Goal: Task Accomplishment & Management: Manage account settings

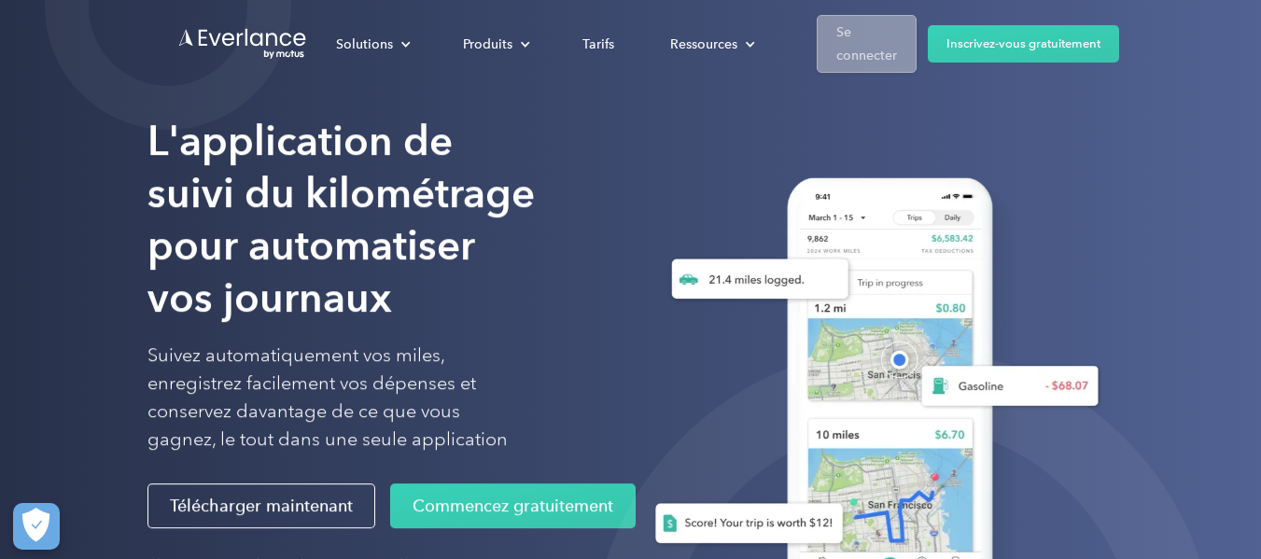
click at [876, 58] on font "Se connecter" at bounding box center [866, 43] width 61 height 39
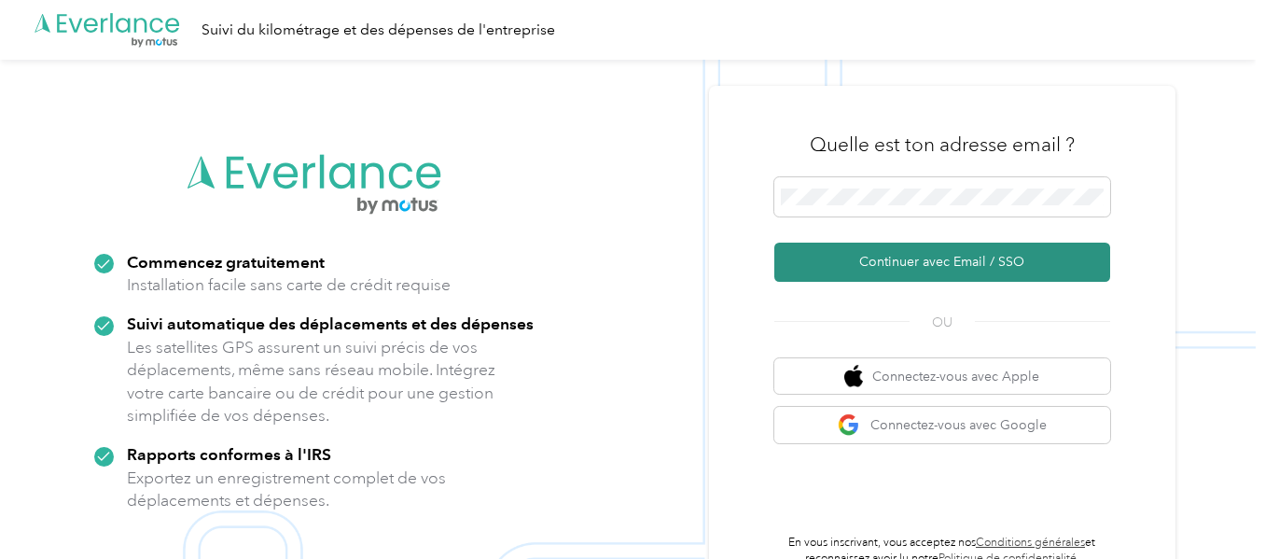
click at [912, 266] on font "Continuer avec Email / SSO" at bounding box center [941, 262] width 165 height 16
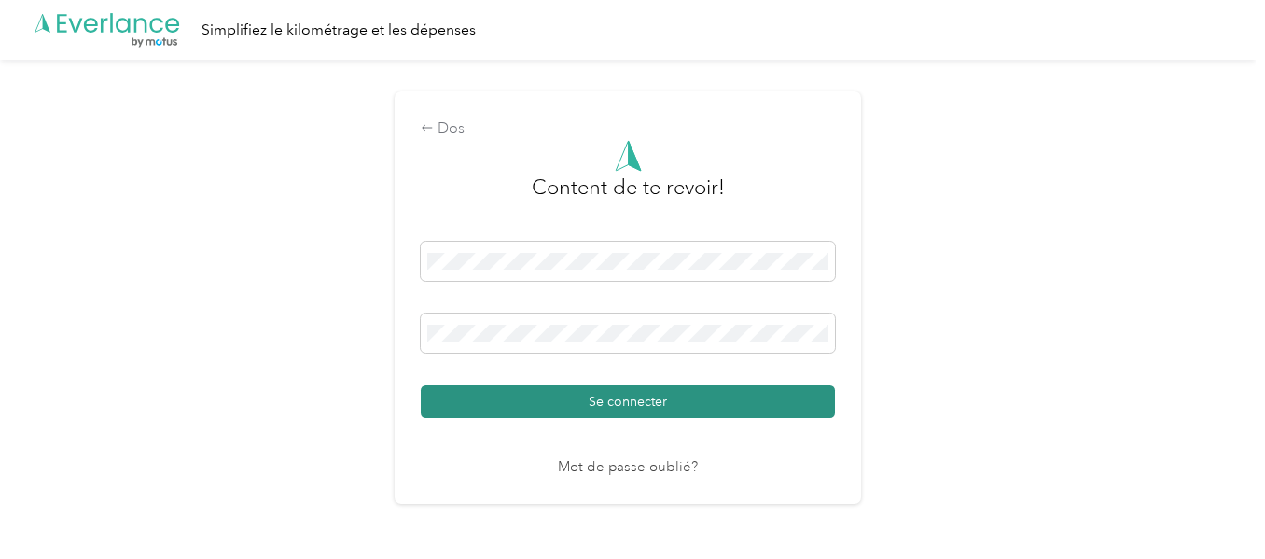
click at [546, 402] on button "Se connecter" at bounding box center [628, 401] width 414 height 33
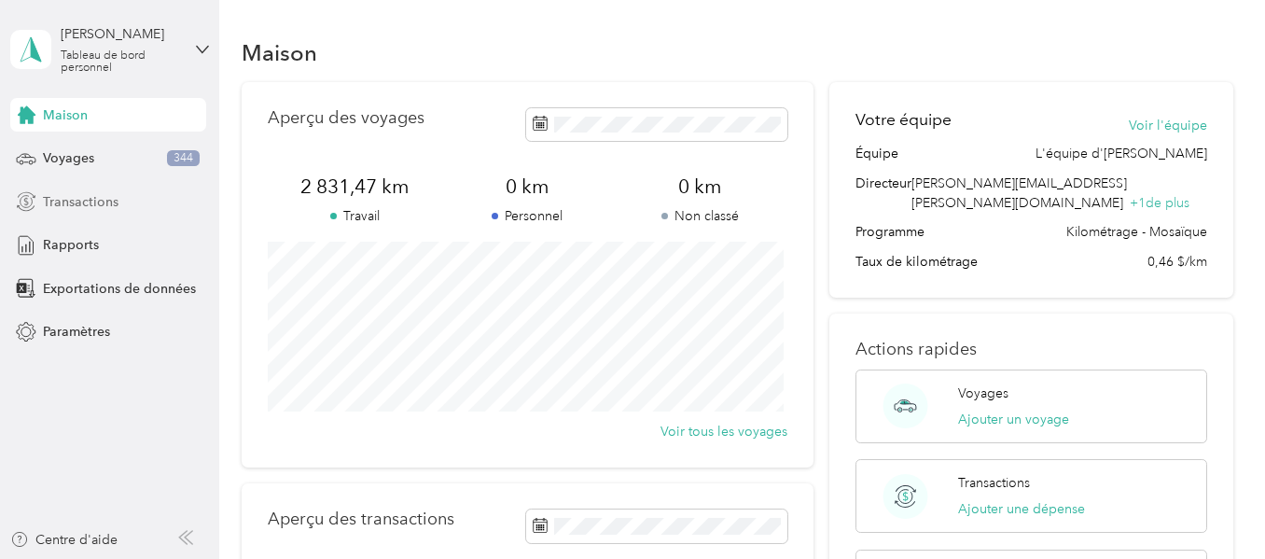
click at [98, 203] on font "Transactions" at bounding box center [81, 202] width 76 height 16
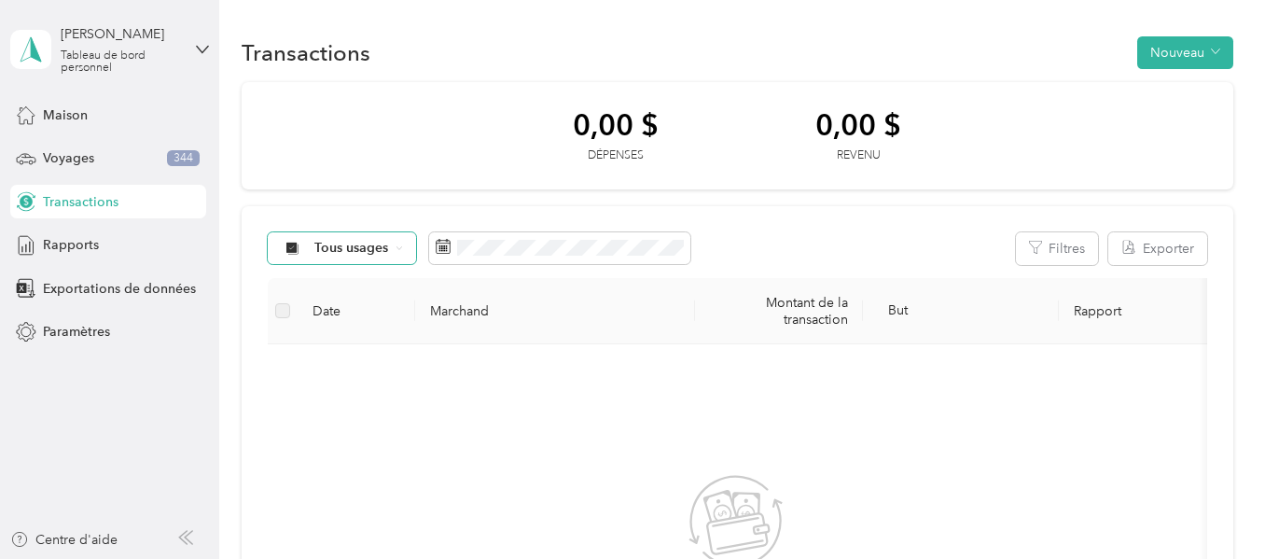
click at [350, 251] on font "Tous usages" at bounding box center [351, 248] width 74 height 16
click at [324, 347] on li "Acosta [GEOGRAPHIC_DATA]" at bounding box center [391, 347] width 244 height 33
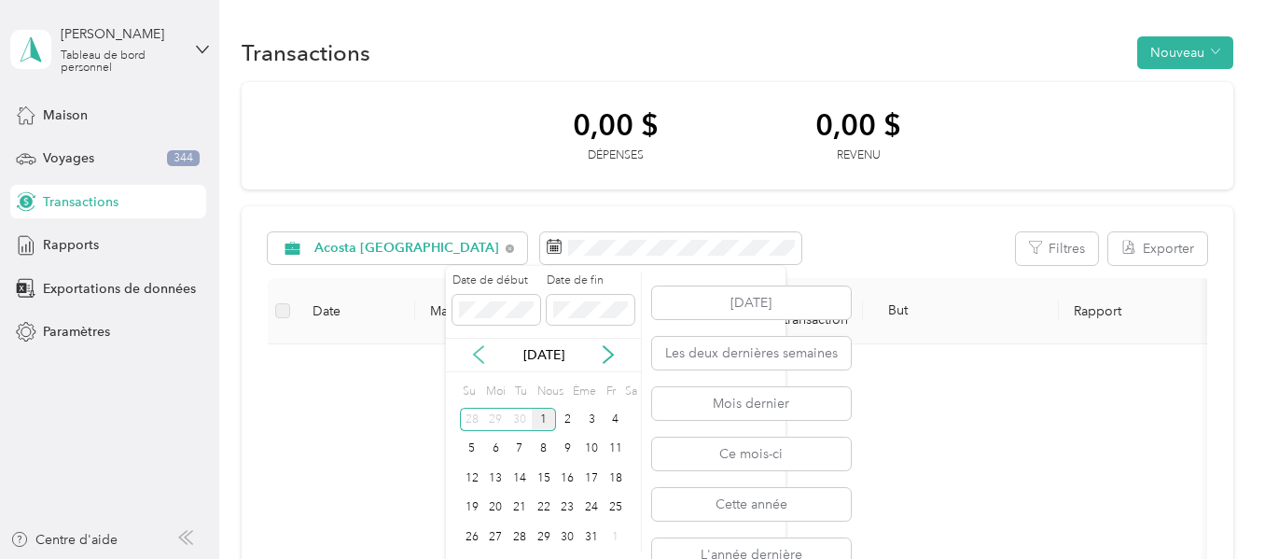
click at [476, 364] on icon at bounding box center [478, 354] width 19 height 19
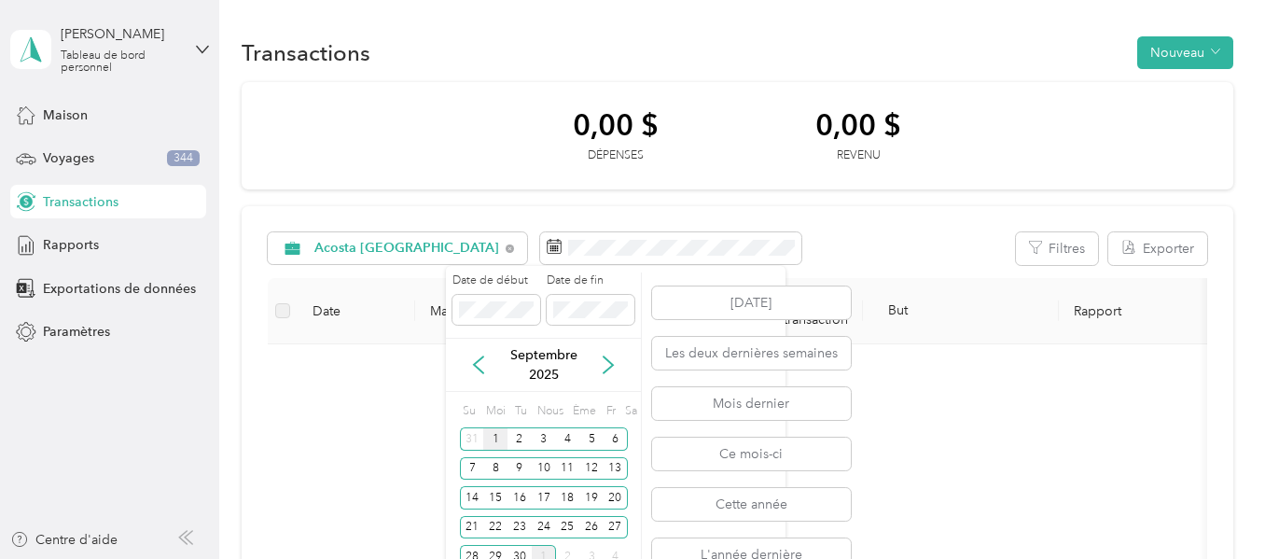
click at [493, 441] on font "1" at bounding box center [496, 439] width 7 height 14
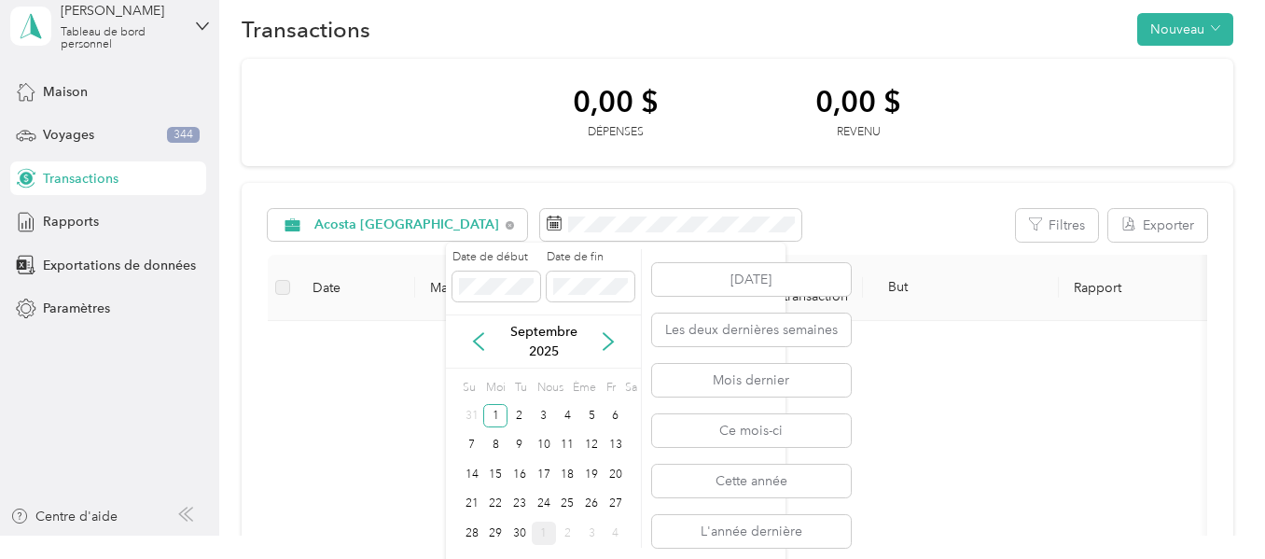
scroll to position [34, 0]
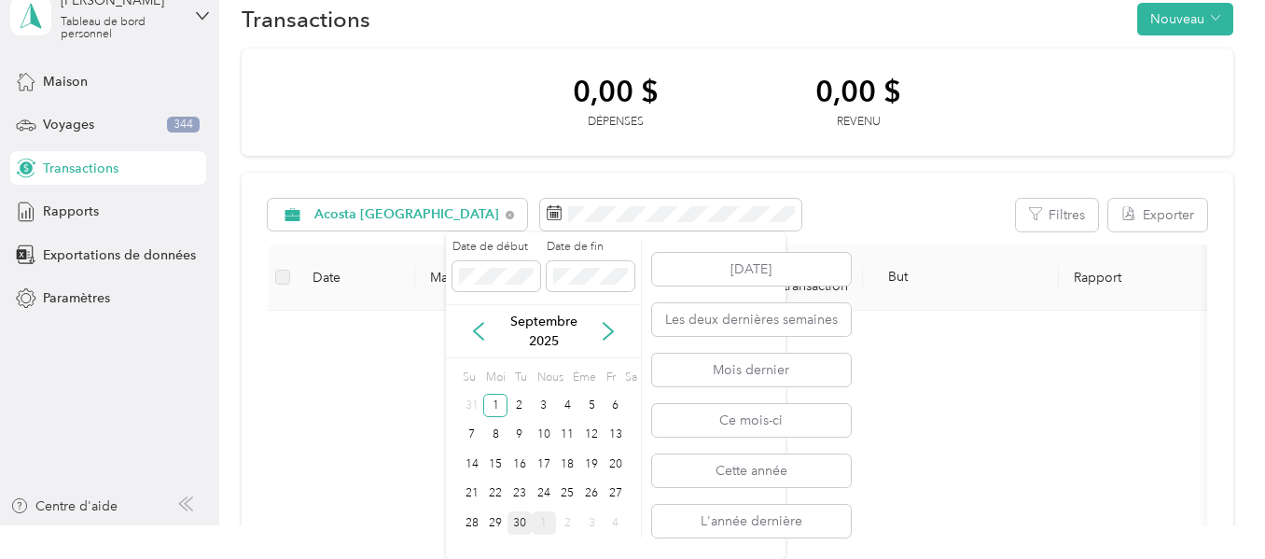
click at [520, 523] on font "30" at bounding box center [519, 523] width 13 height 14
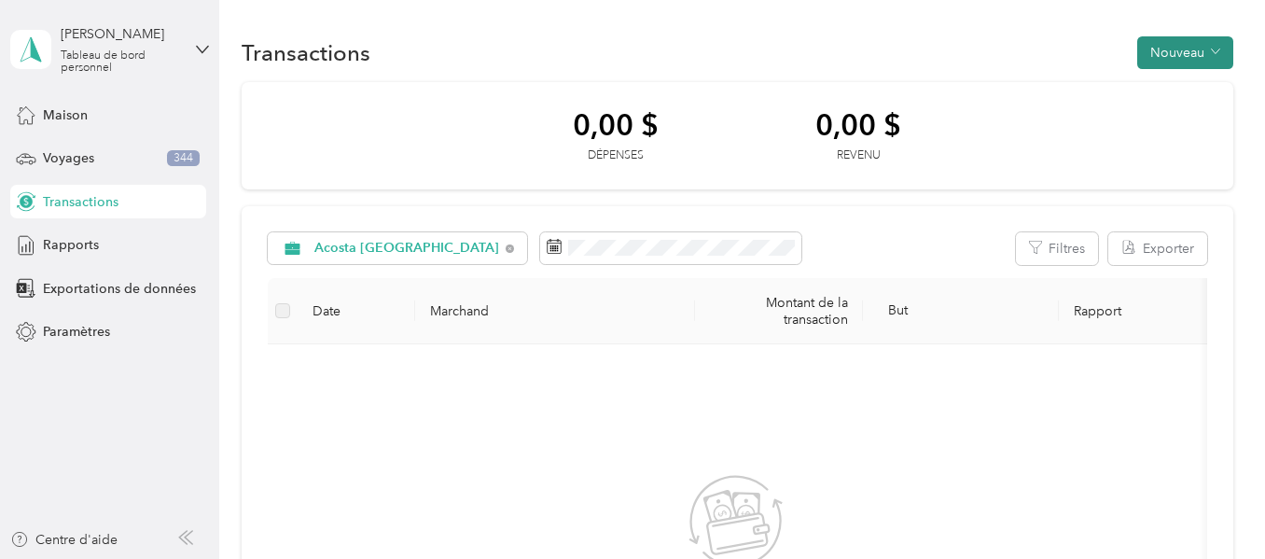
click at [1177, 49] on font "Nouveau" at bounding box center [1177, 53] width 54 height 16
click at [66, 155] on font "Voyages" at bounding box center [68, 158] width 51 height 16
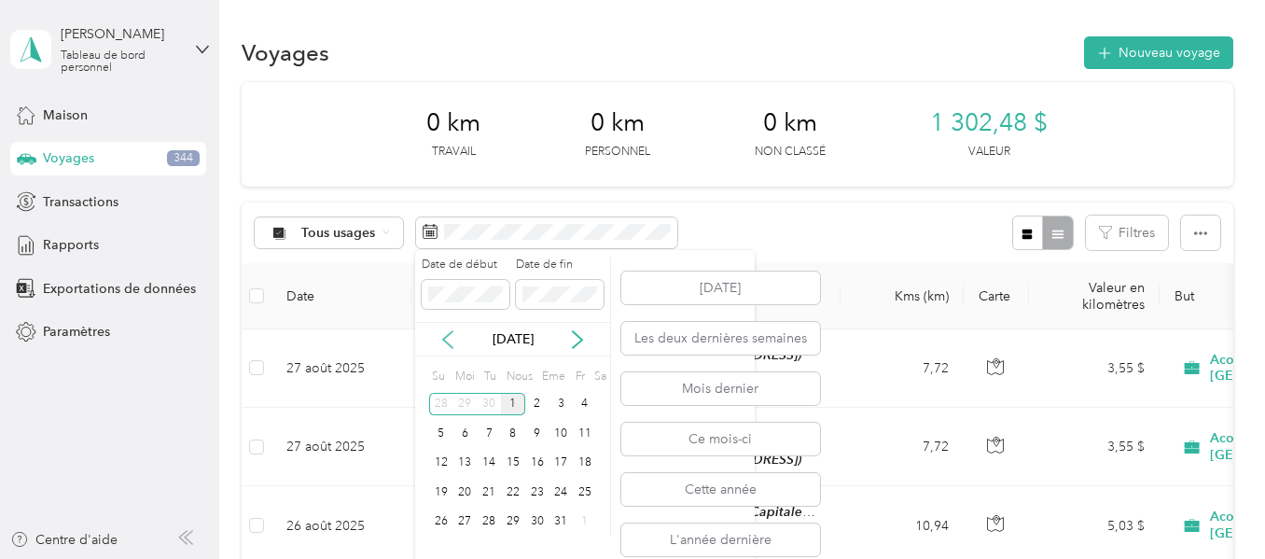
click at [451, 346] on icon at bounding box center [448, 339] width 19 height 19
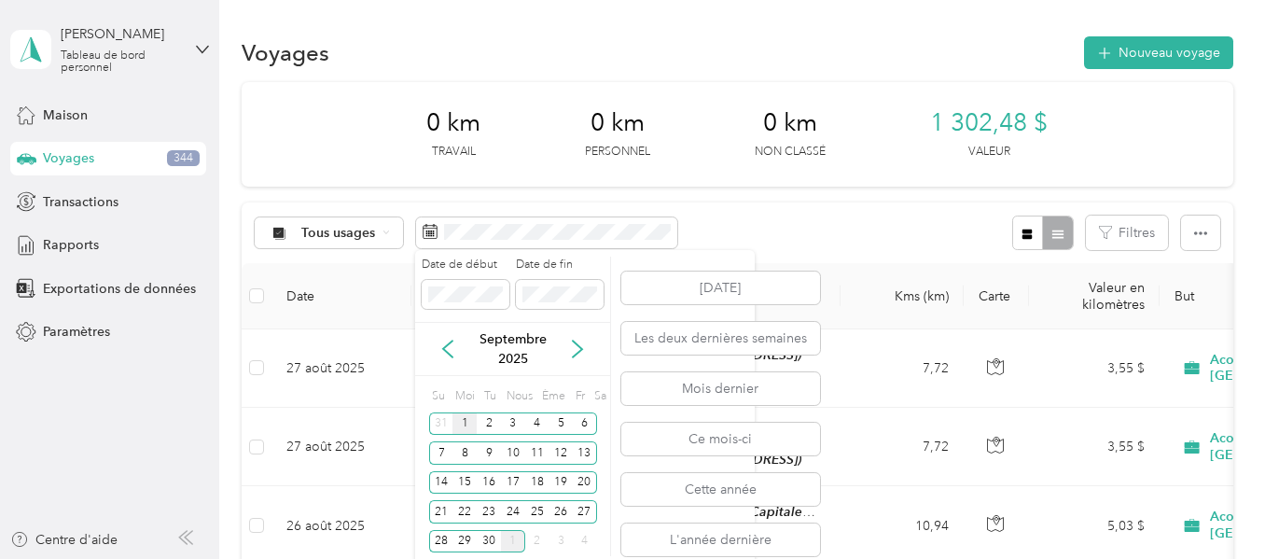
click at [458, 423] on div "1" at bounding box center [465, 423] width 24 height 23
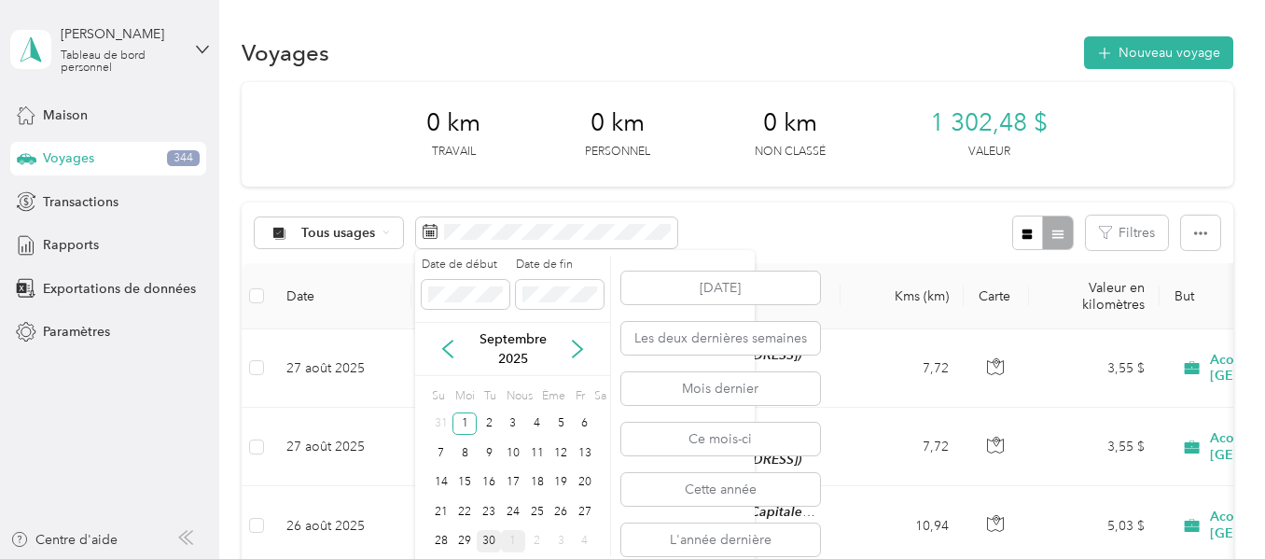
click at [493, 537] on font "30" at bounding box center [488, 541] width 13 height 14
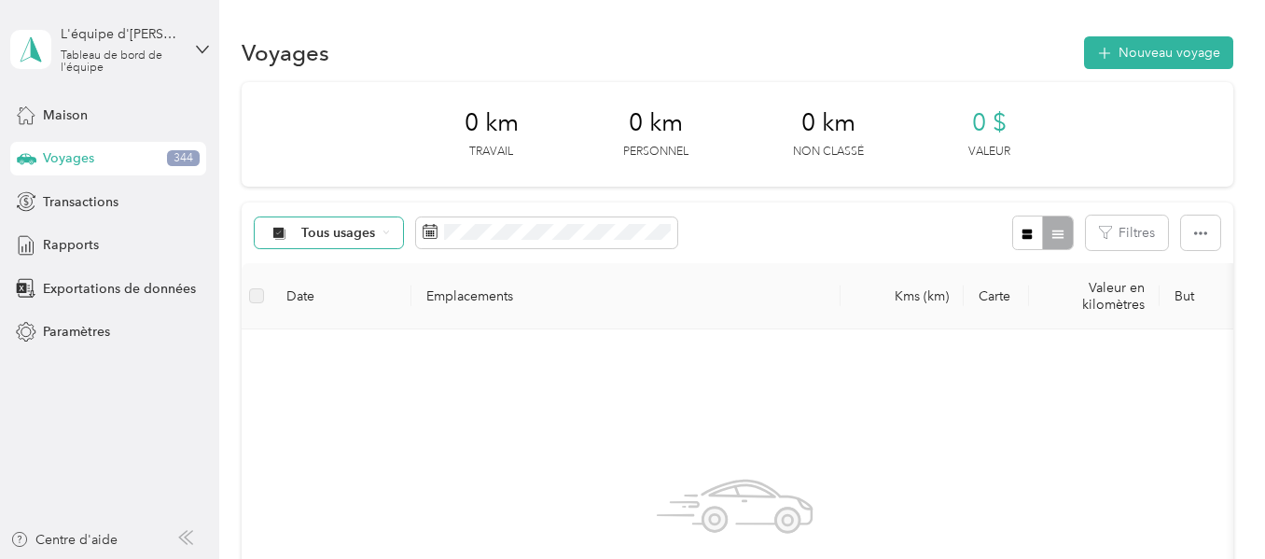
click at [307, 227] on font "Tous usages" at bounding box center [338, 233] width 74 height 16
click at [330, 327] on font "Acosta [GEOGRAPHIC_DATA]" at bounding box center [393, 332] width 185 height 16
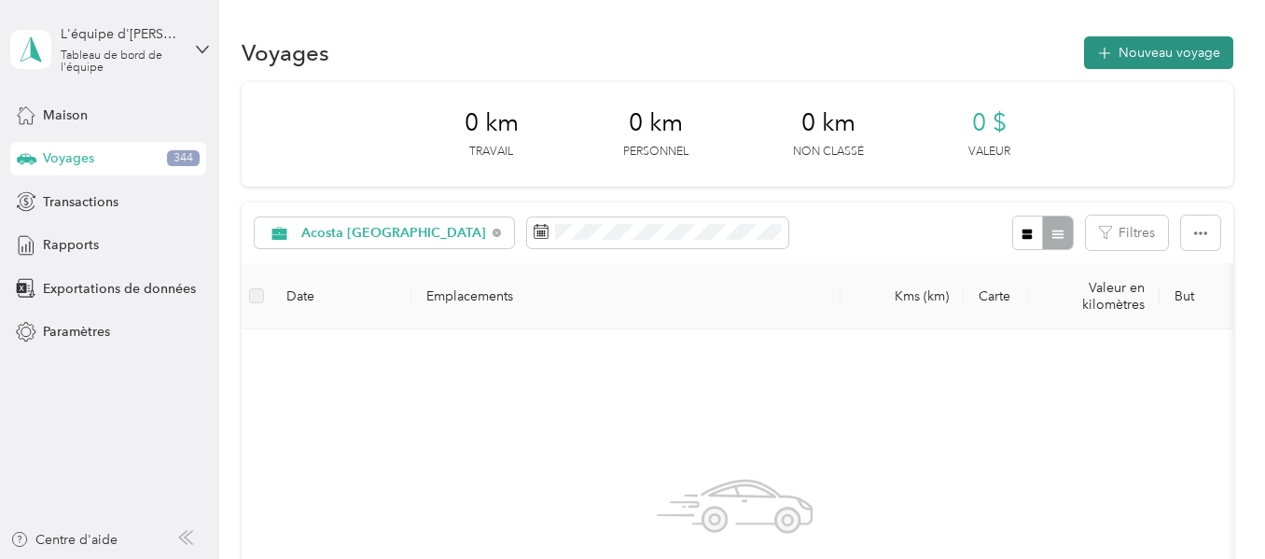
click at [1147, 48] on font "Nouveau voyage" at bounding box center [1170, 53] width 102 height 16
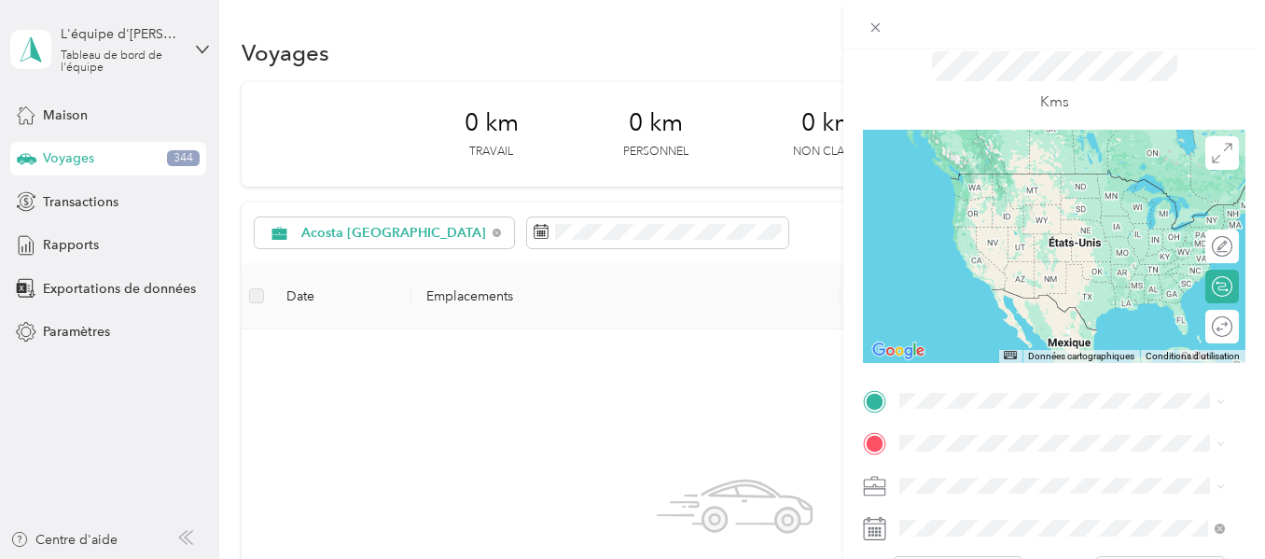
scroll to position [93, 0]
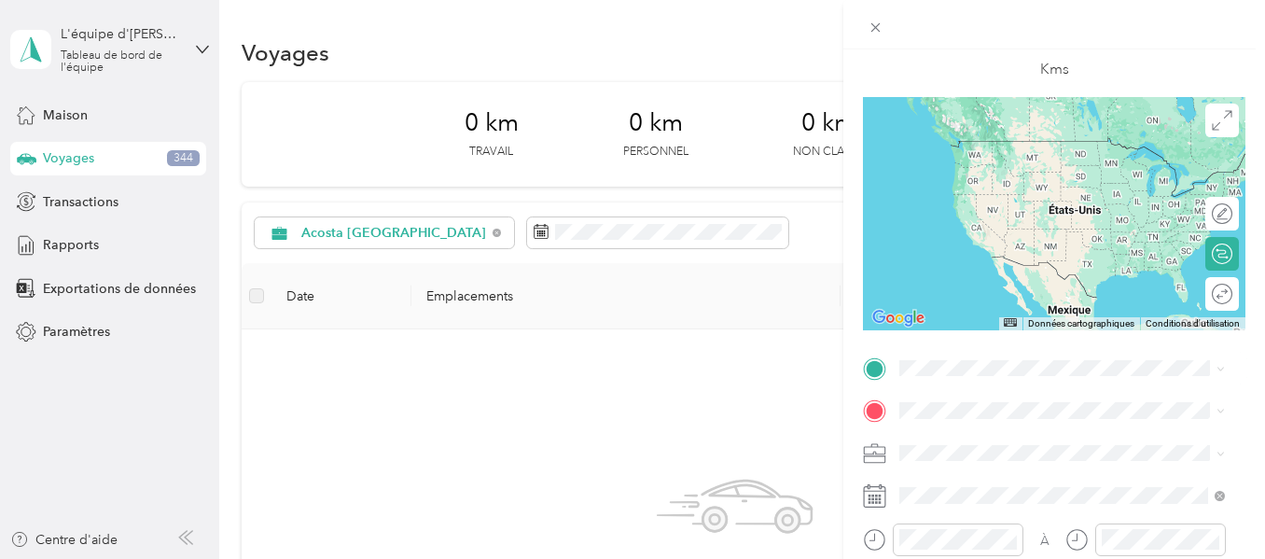
click at [978, 174] on div "[STREET_ADDRESS]" at bounding box center [994, 153] width 119 height 39
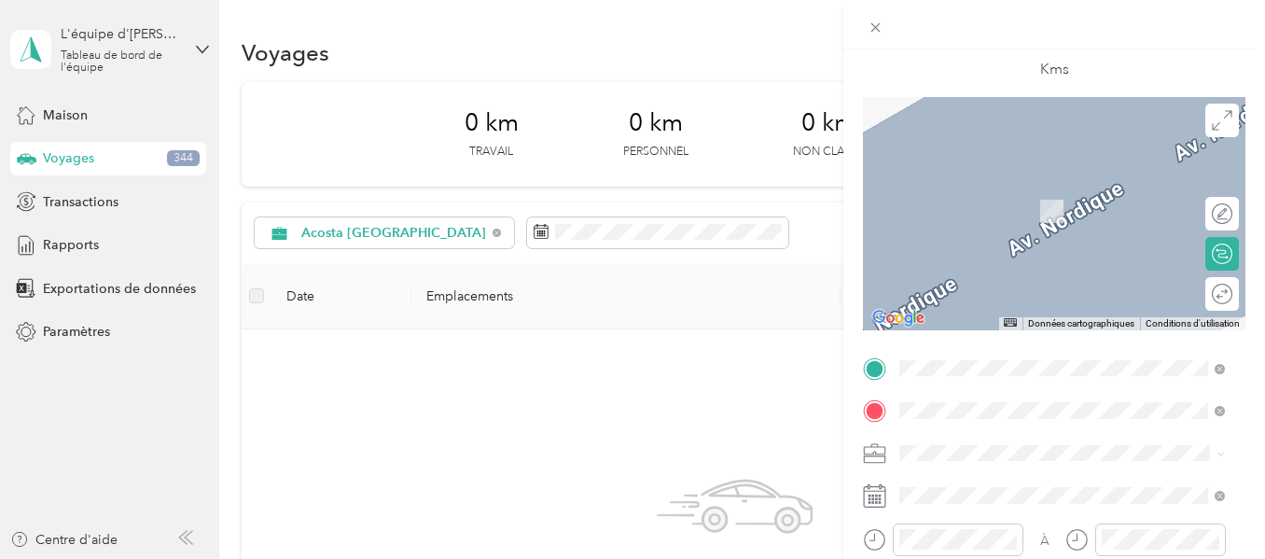
click at [1030, 356] on font "[GEOGRAPHIC_DATA][PERSON_NAME][PERSON_NAME], [GEOGRAPHIC_DATA] G0A 3K0, [GEOGRA…" at bounding box center [1073, 380] width 276 height 49
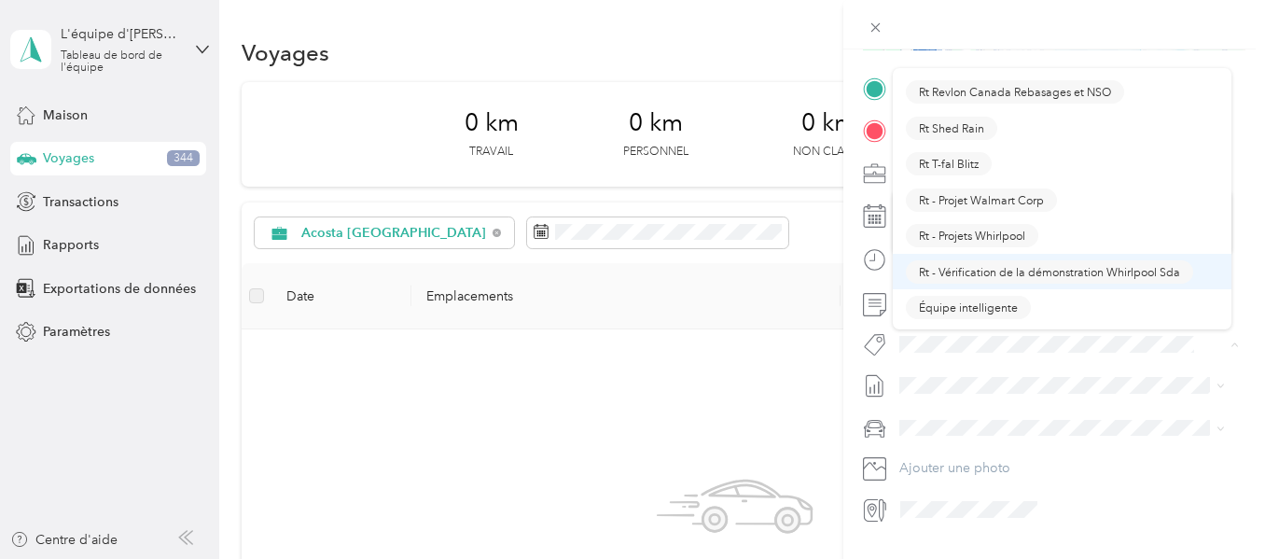
scroll to position [1773, 0]
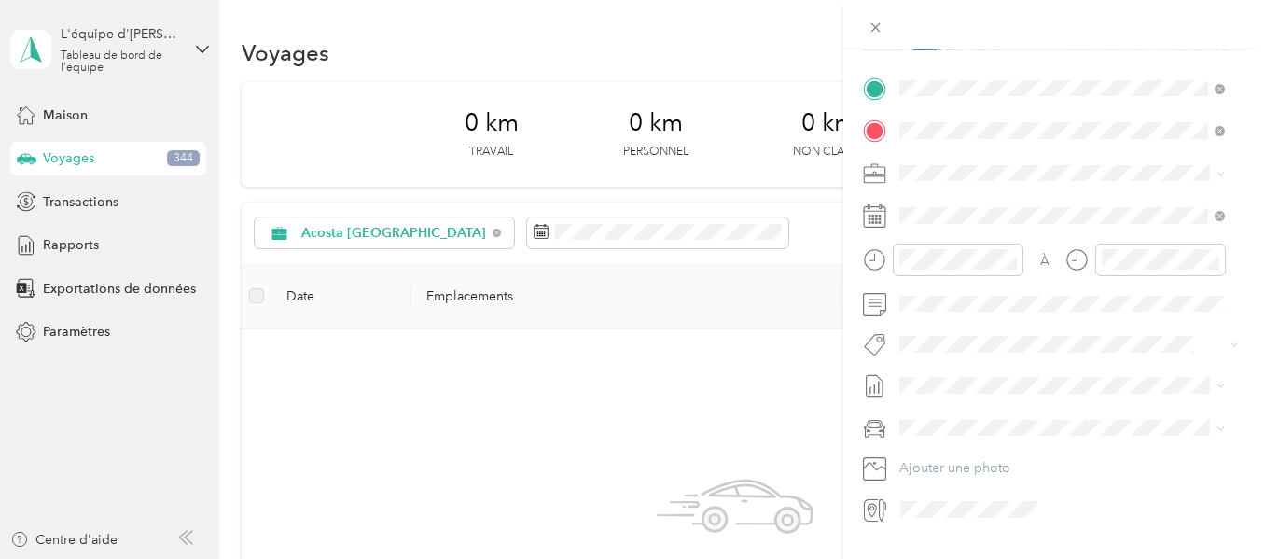
click at [955, 247] on font "Noyau de [PERSON_NAME]" at bounding box center [991, 247] width 144 height 14
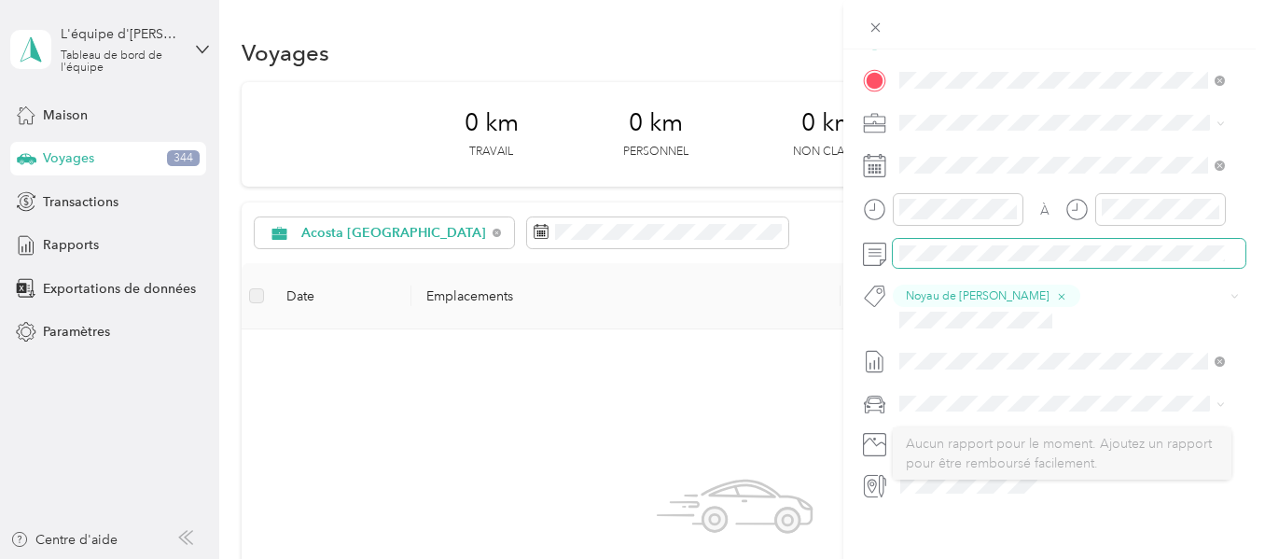
scroll to position [330, 0]
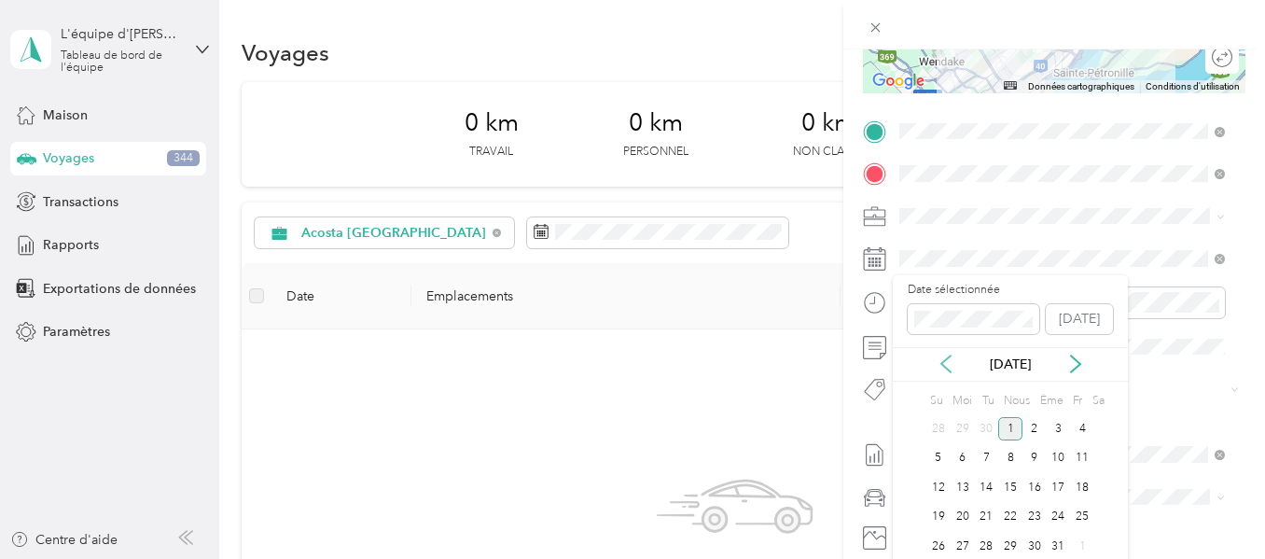
click at [945, 373] on icon at bounding box center [946, 364] width 19 height 19
click at [983, 445] on font "2" at bounding box center [986, 448] width 7 height 14
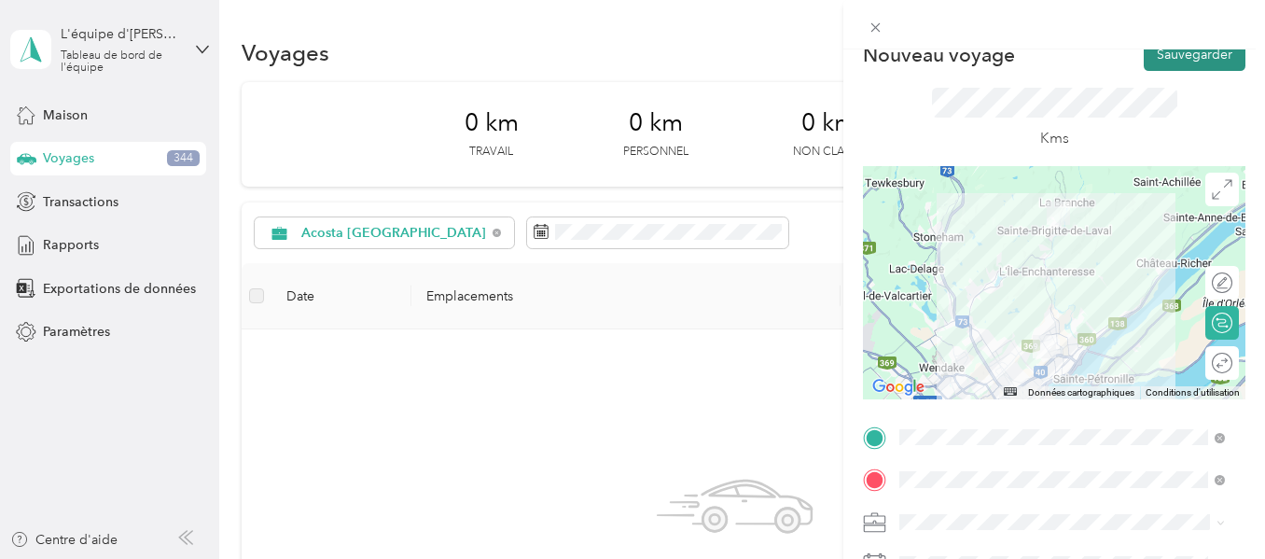
scroll to position [0, 0]
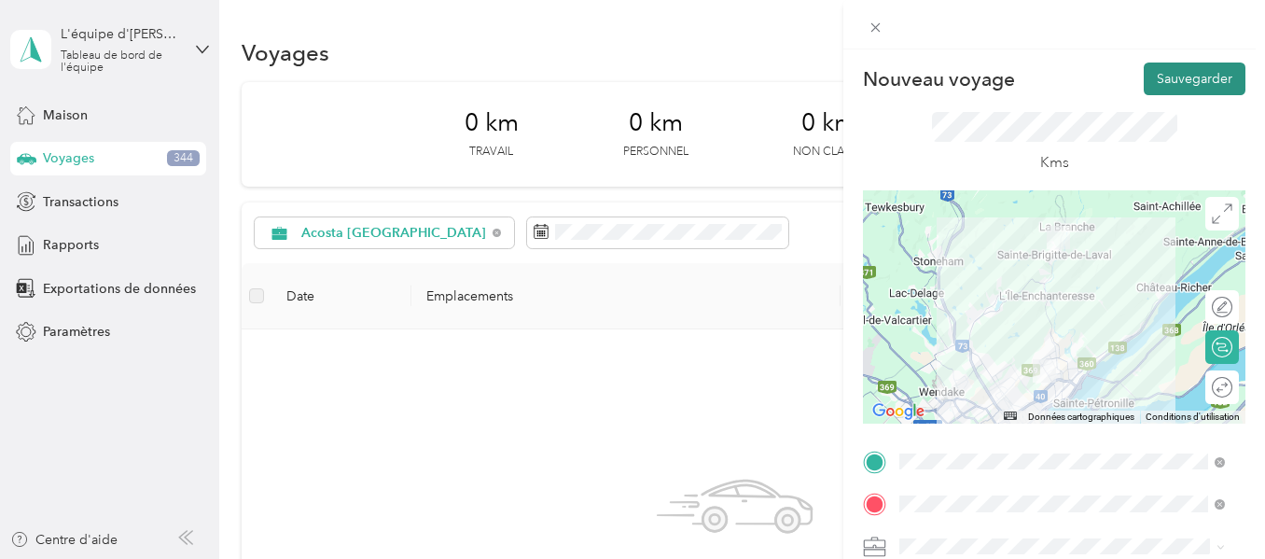
click at [1187, 71] on font "Sauvegarder" at bounding box center [1195, 79] width 76 height 16
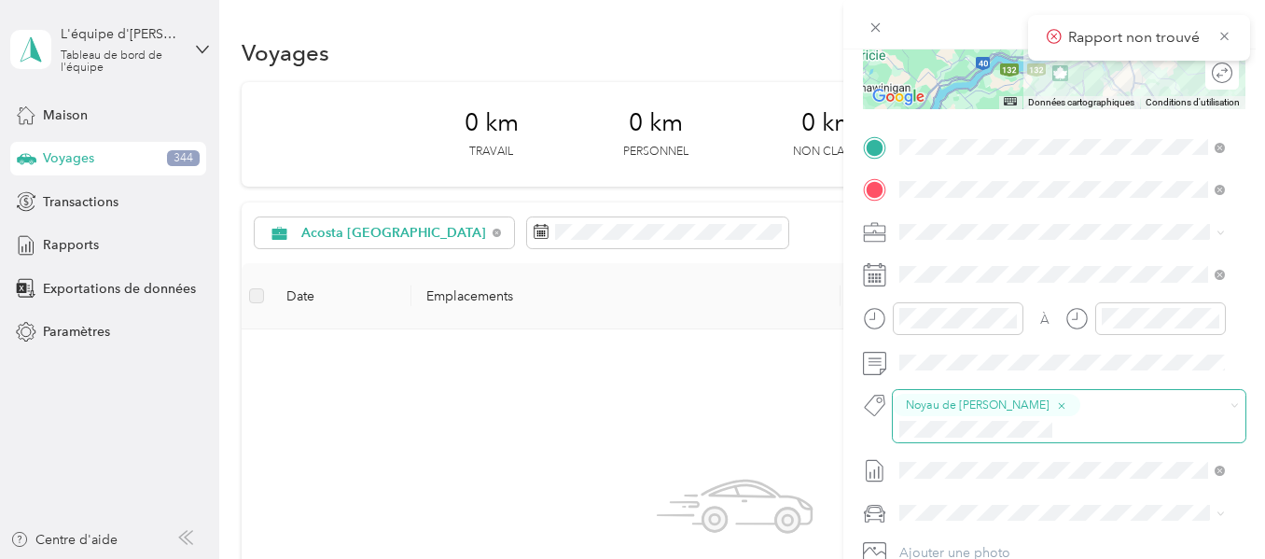
scroll to position [373, 0]
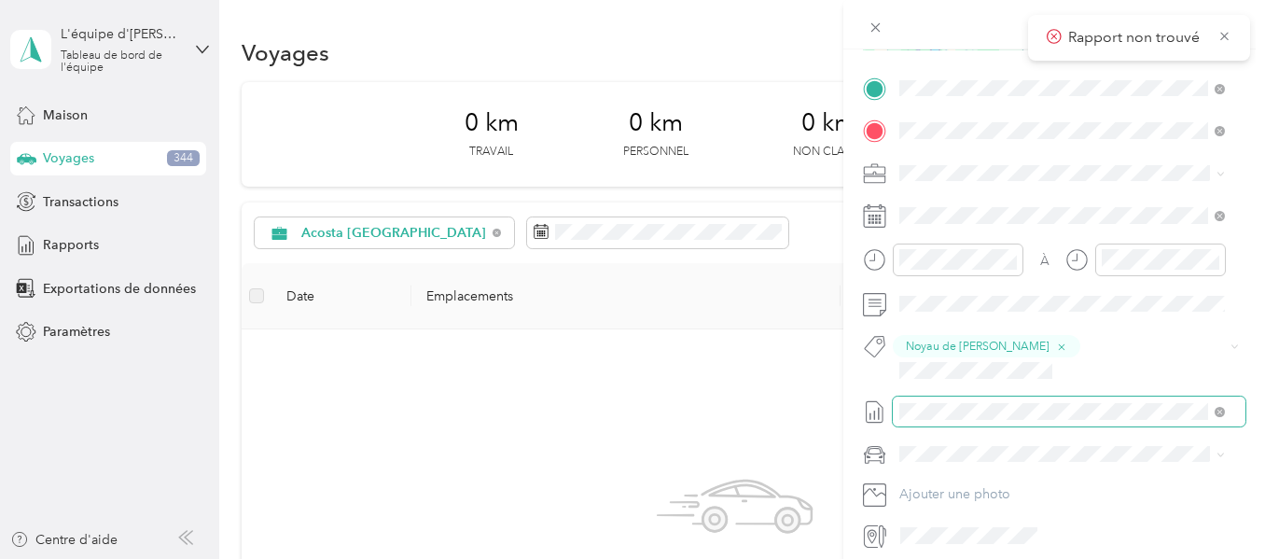
click at [1047, 397] on span at bounding box center [1069, 412] width 353 height 30
click at [1219, 39] on icon at bounding box center [1225, 36] width 14 height 17
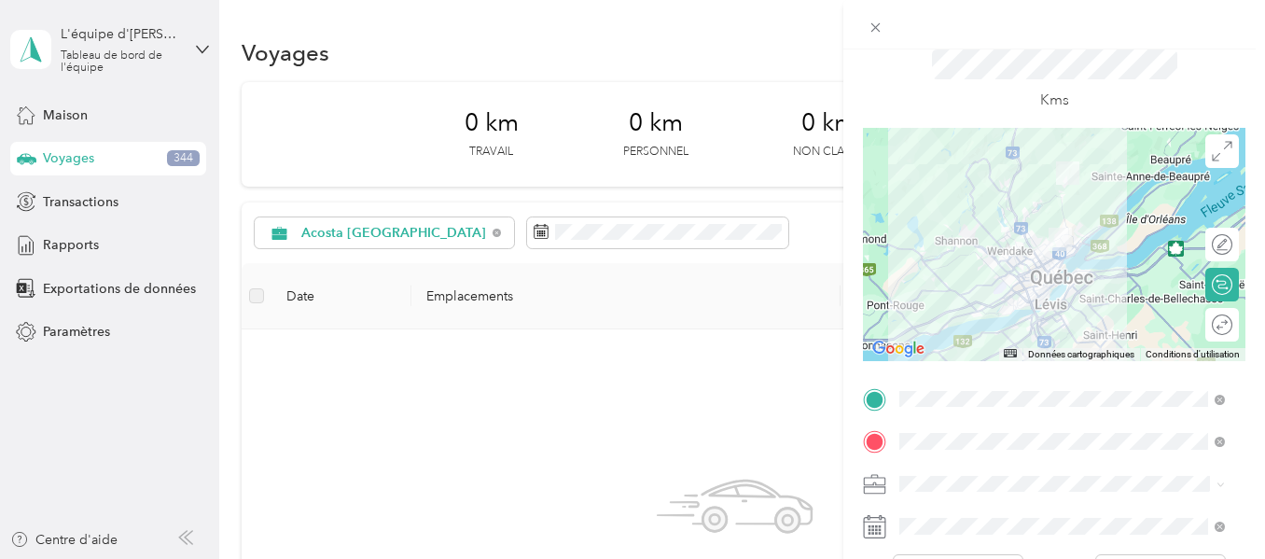
scroll to position [0, 0]
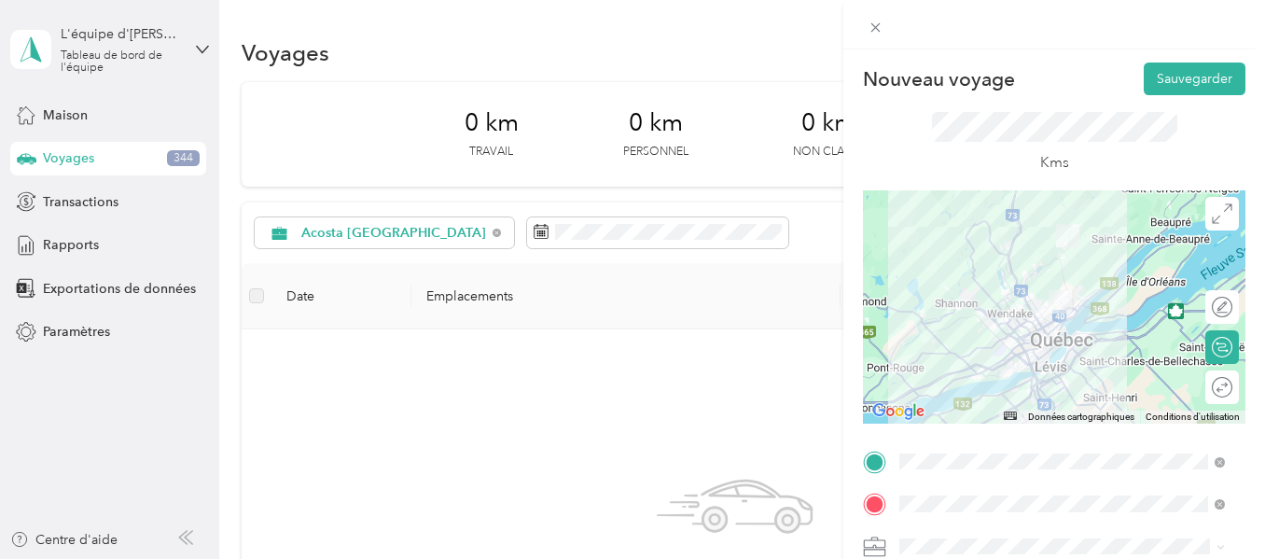
click at [1126, 85] on div "Nouveau voyage Sauvegarder" at bounding box center [1054, 79] width 383 height 33
click at [1158, 76] on font "Sauvegarder" at bounding box center [1195, 79] width 76 height 16
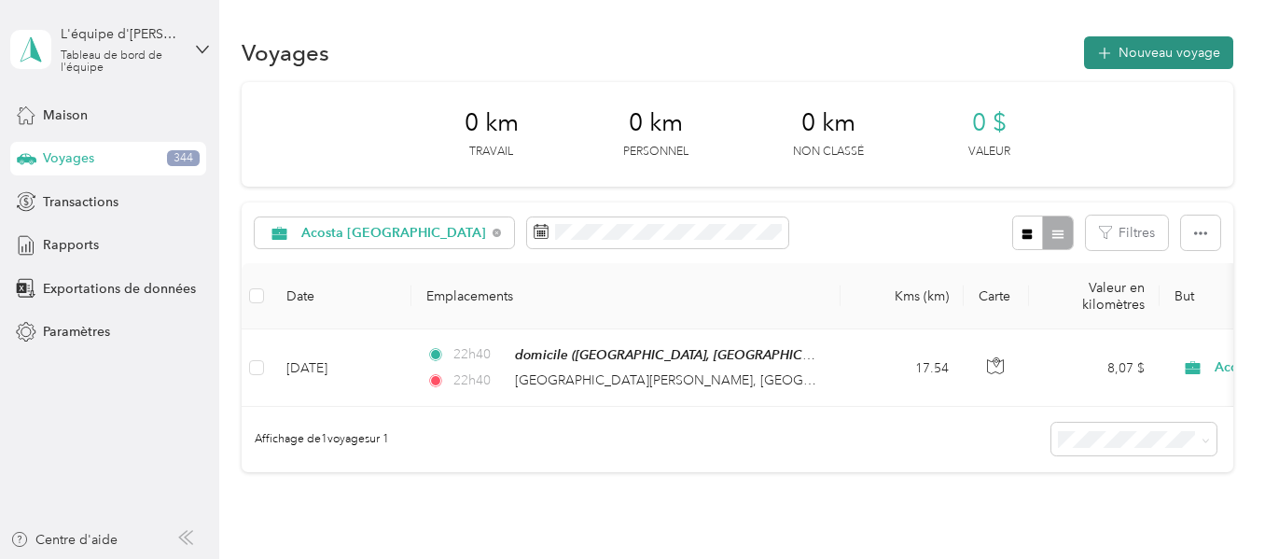
click at [1153, 50] on font "Nouveau voyage" at bounding box center [1170, 53] width 102 height 16
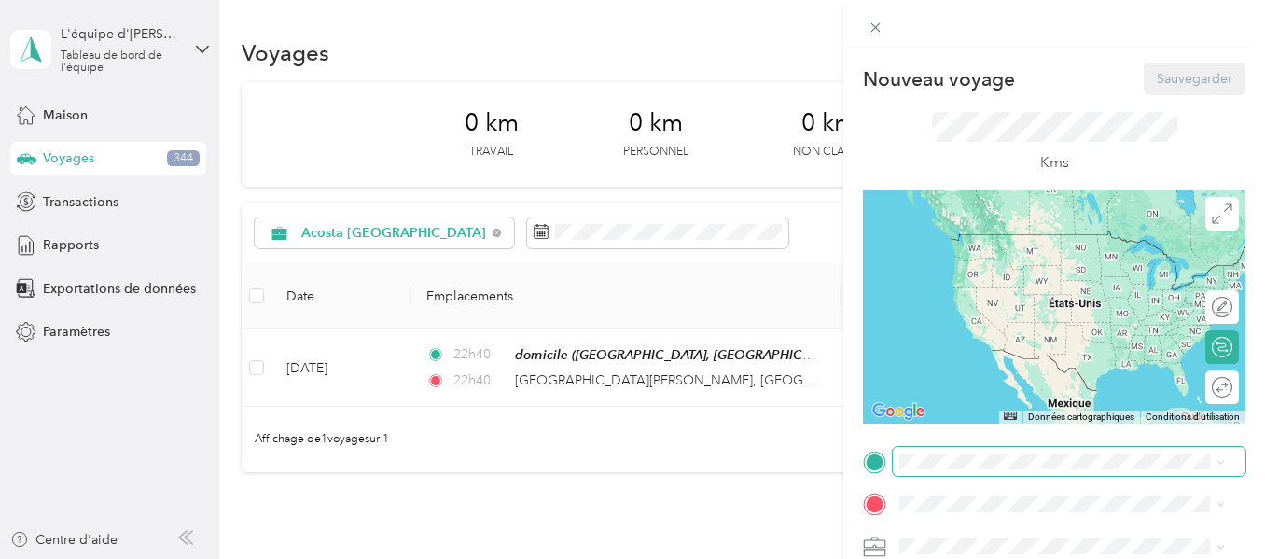
click at [939, 469] on span at bounding box center [1069, 462] width 353 height 30
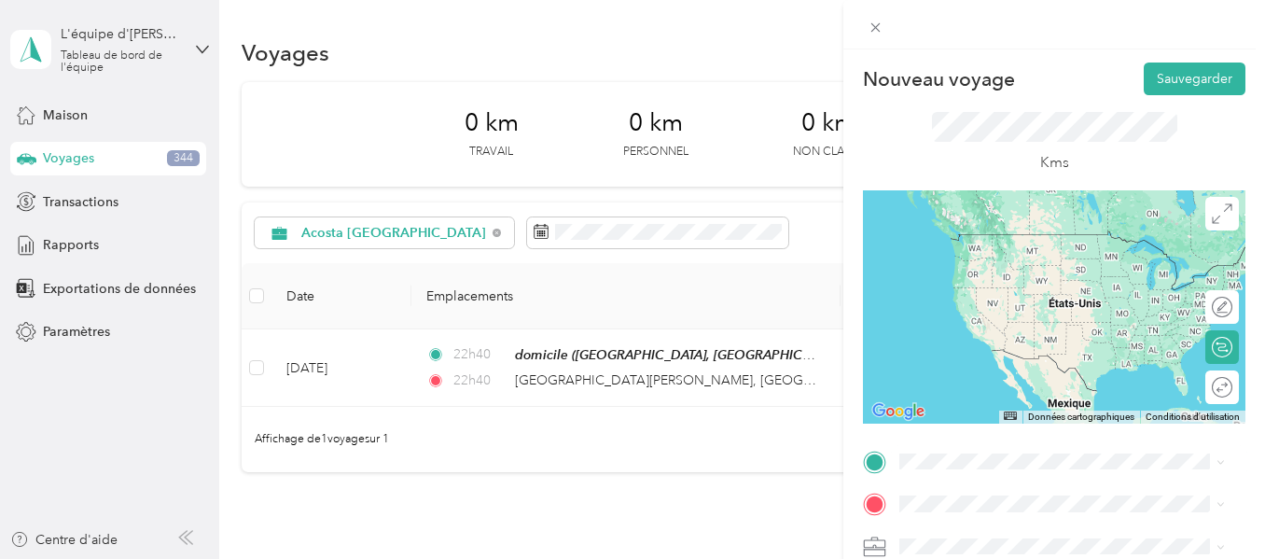
click at [998, 323] on span "[GEOGRAPHIC_DATA][PERSON_NAME][PERSON_NAME], [GEOGRAPHIC_DATA] G0A 3K0, [GEOGRA…" at bounding box center [1077, 331] width 285 height 49
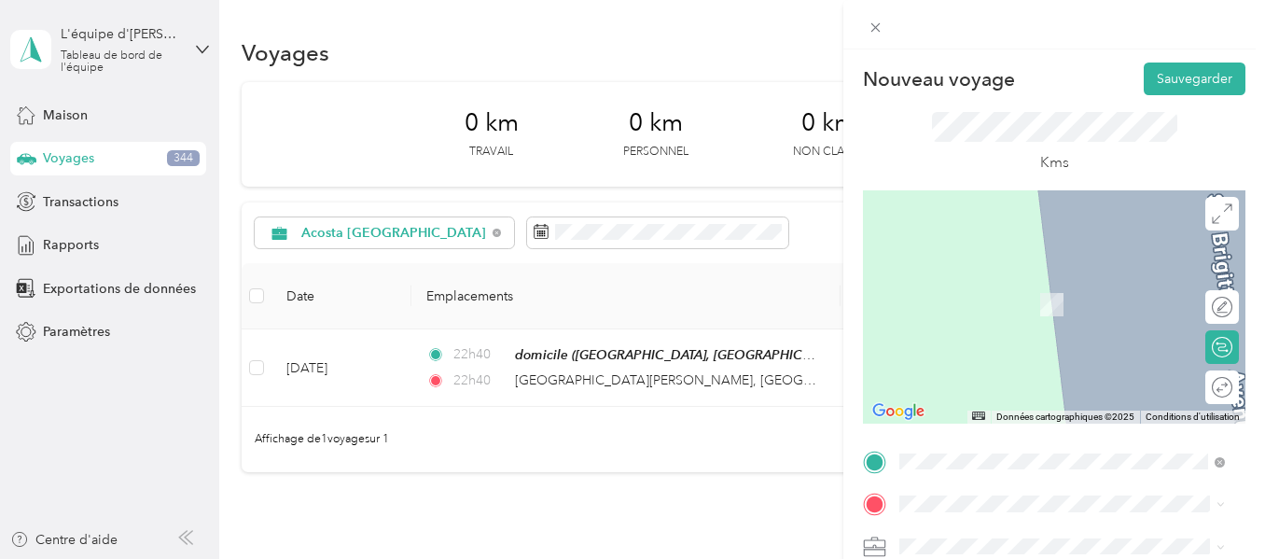
scroll to position [93, 0]
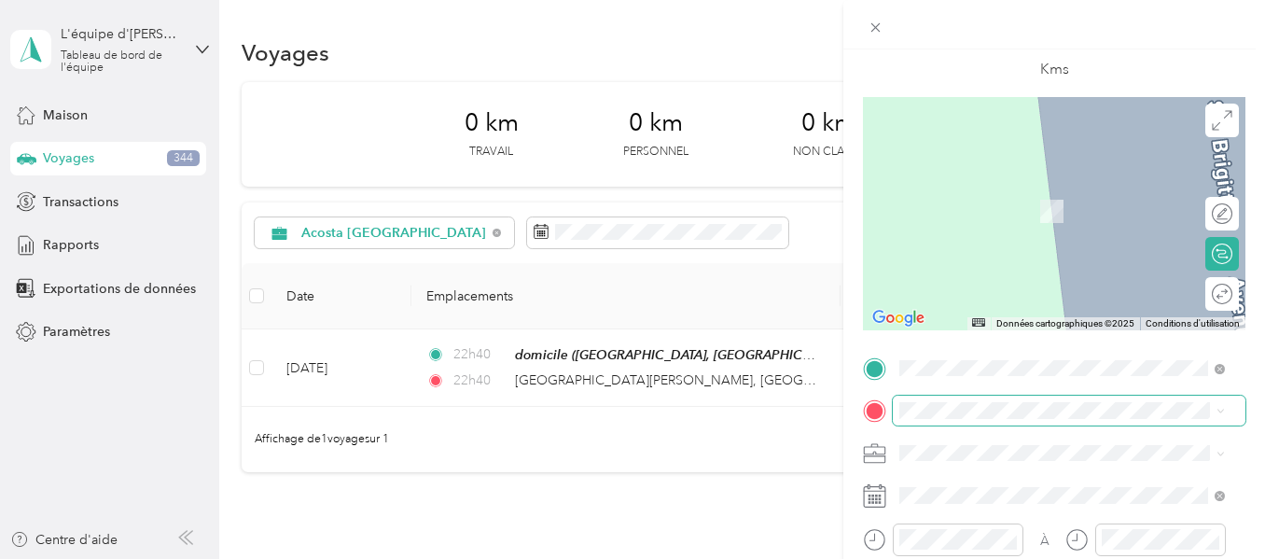
click at [1008, 401] on span at bounding box center [1069, 411] width 353 height 30
click at [989, 215] on div "[STREET_ADDRESS]" at bounding box center [994, 194] width 119 height 39
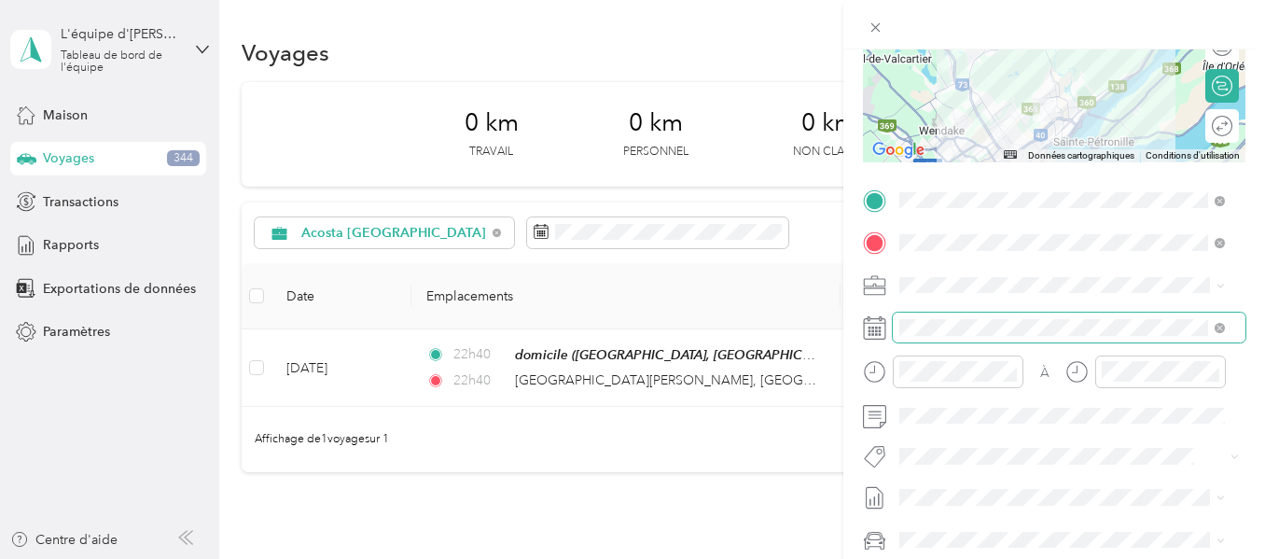
scroll to position [280, 0]
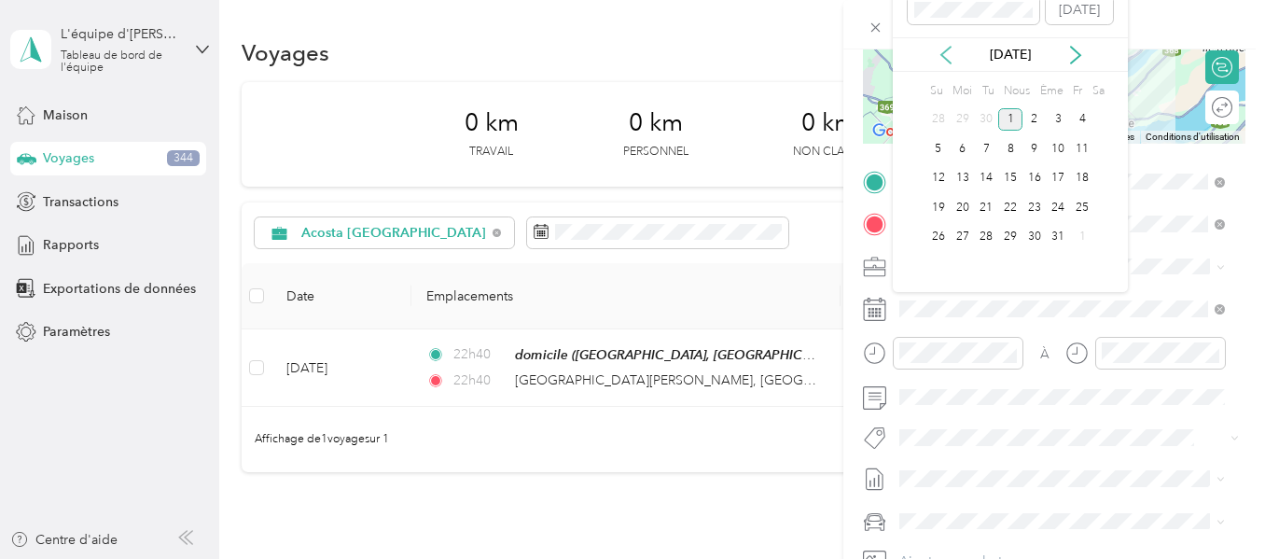
click at [944, 64] on icon at bounding box center [946, 55] width 19 height 19
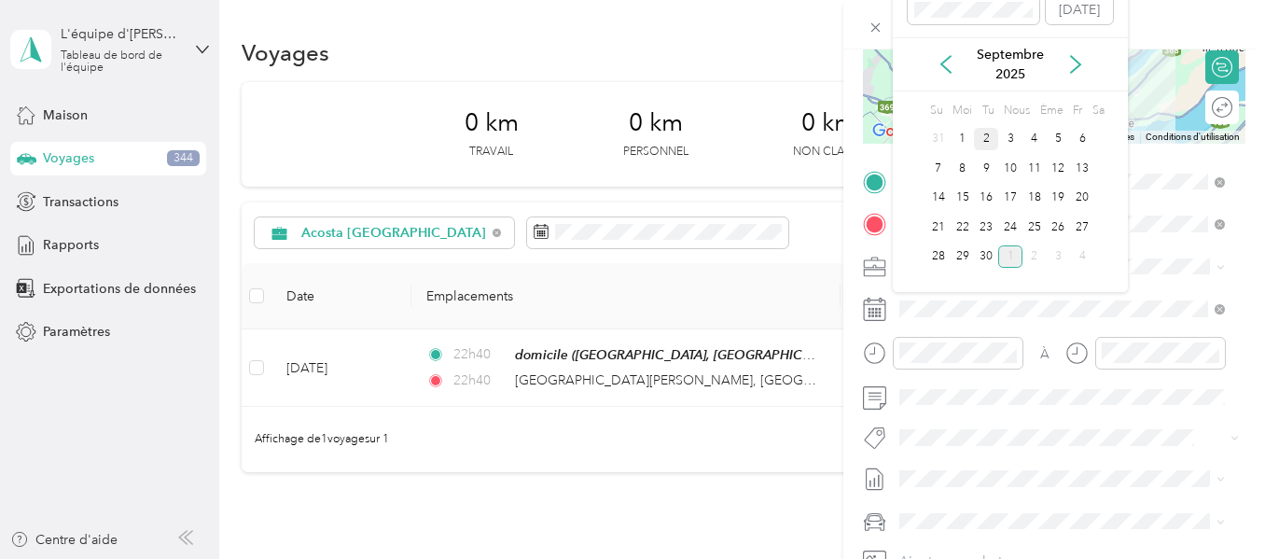
click at [985, 140] on font "2" at bounding box center [986, 139] width 7 height 14
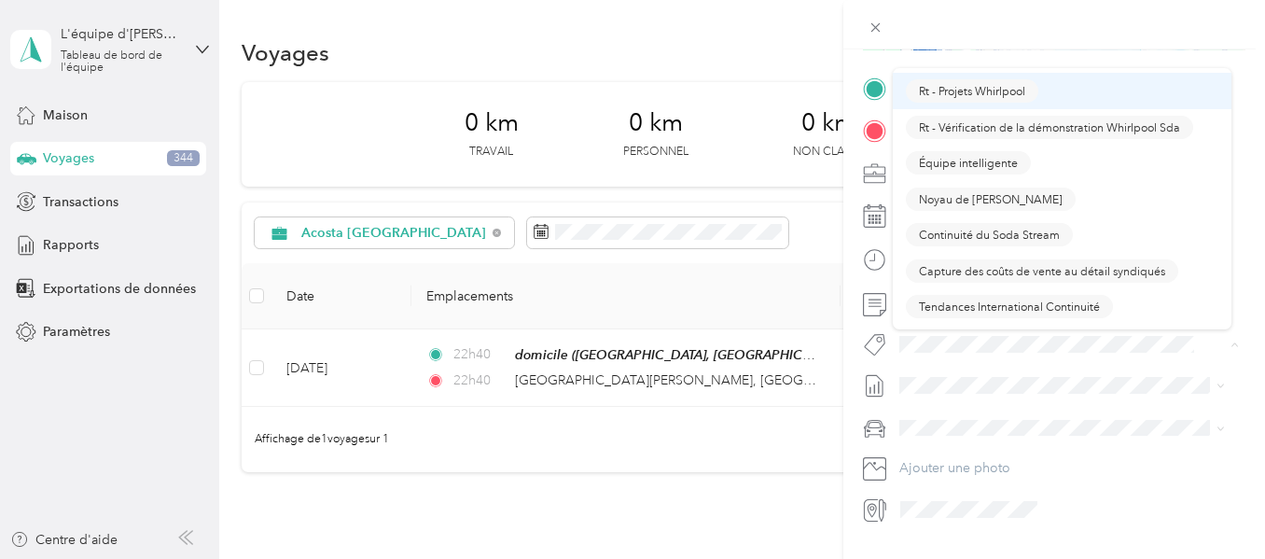
scroll to position [1866, 0]
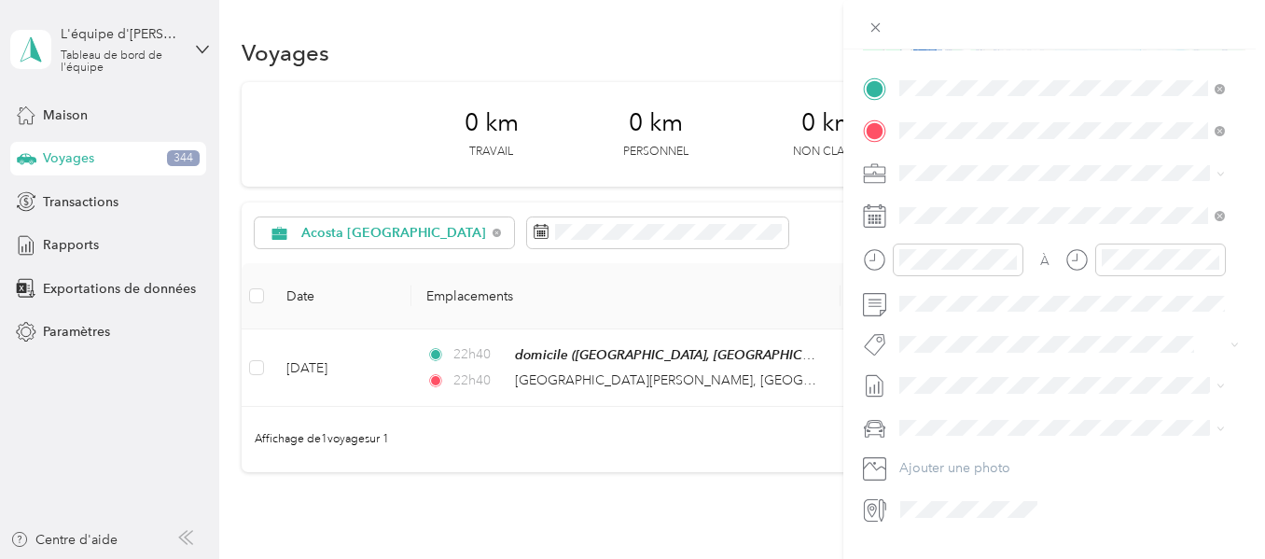
click at [957, 153] on font "Noyau de [PERSON_NAME]" at bounding box center [991, 148] width 144 height 14
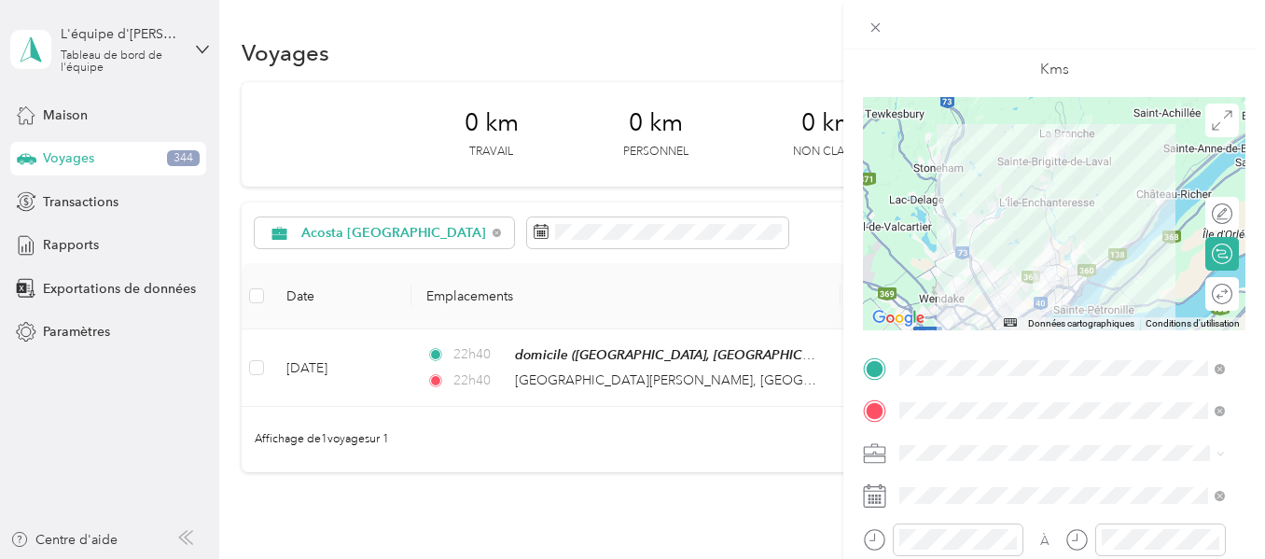
scroll to position [0, 0]
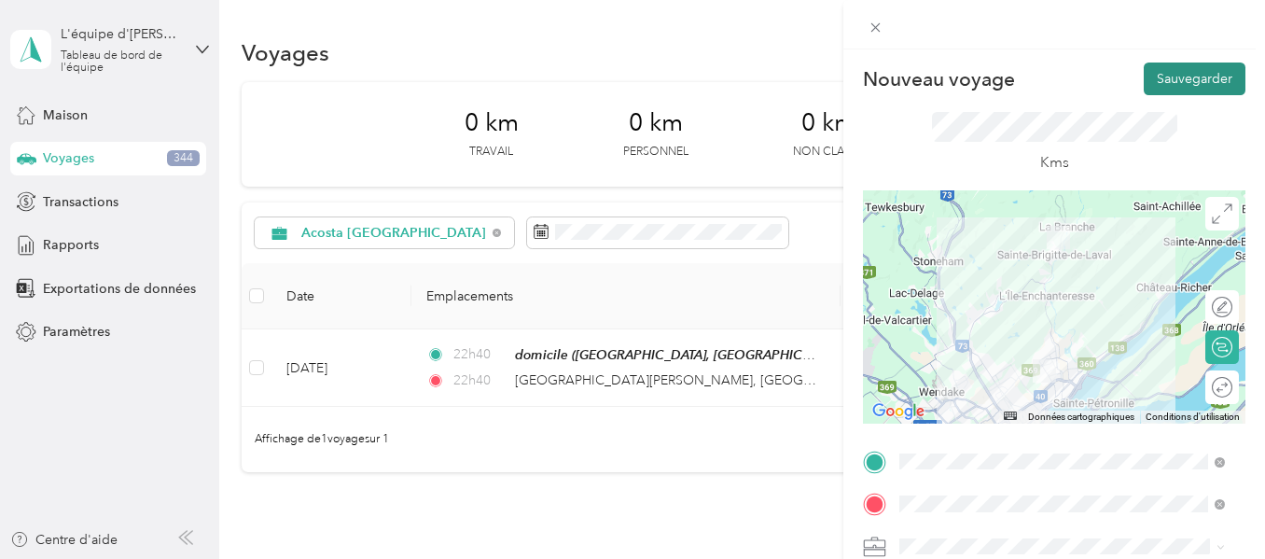
click at [1170, 77] on font "Sauvegarder" at bounding box center [1195, 79] width 76 height 16
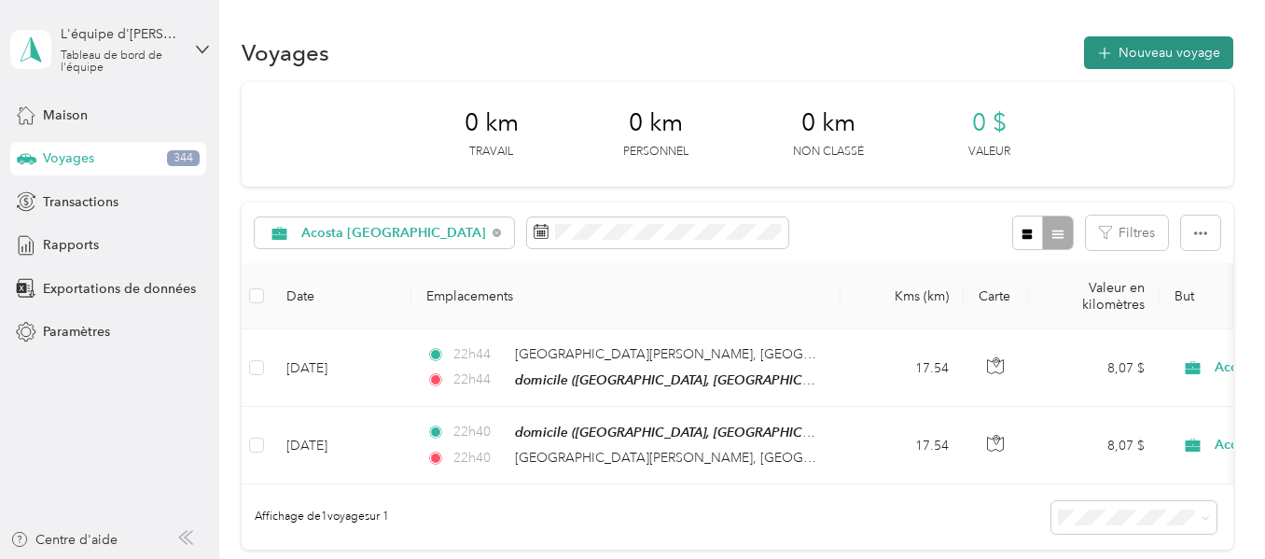
click at [1110, 49] on button "Nouveau voyage" at bounding box center [1158, 52] width 149 height 33
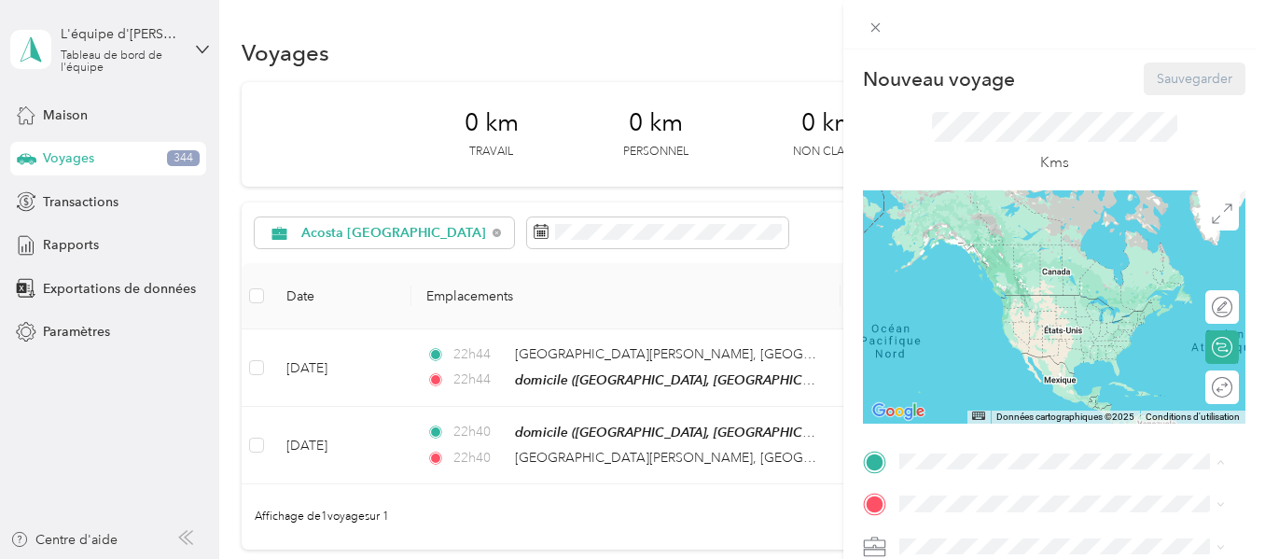
click at [937, 262] on div "[STREET_ADDRESS]" at bounding box center [994, 251] width 119 height 39
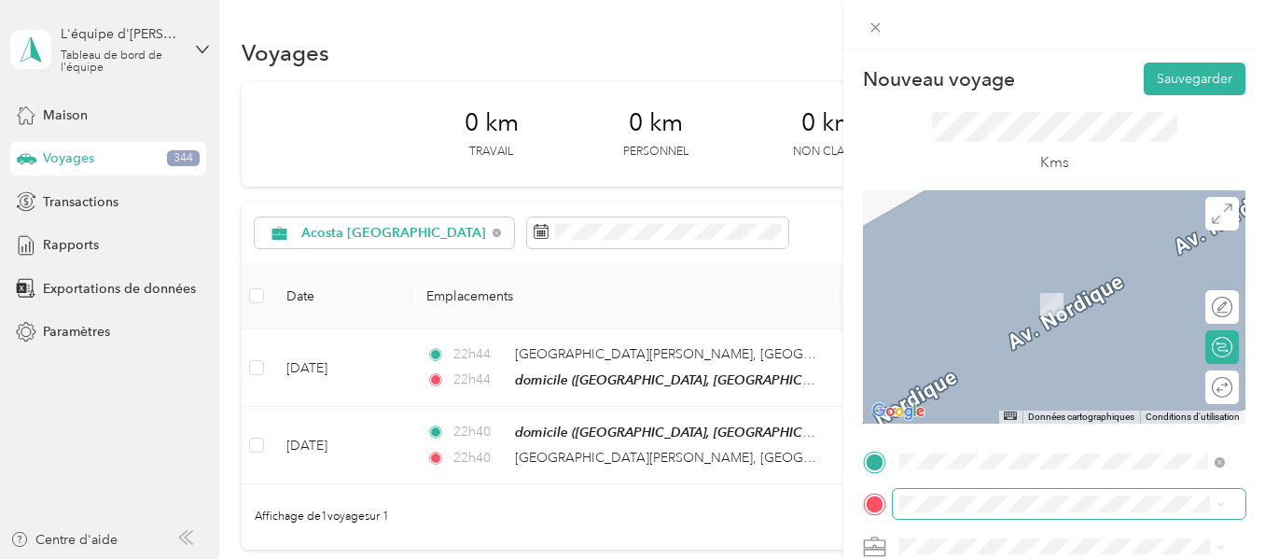
click at [917, 489] on span at bounding box center [1069, 504] width 353 height 30
click at [949, 368] on font "[STREET_ADDRESS]" at bounding box center [994, 360] width 119 height 16
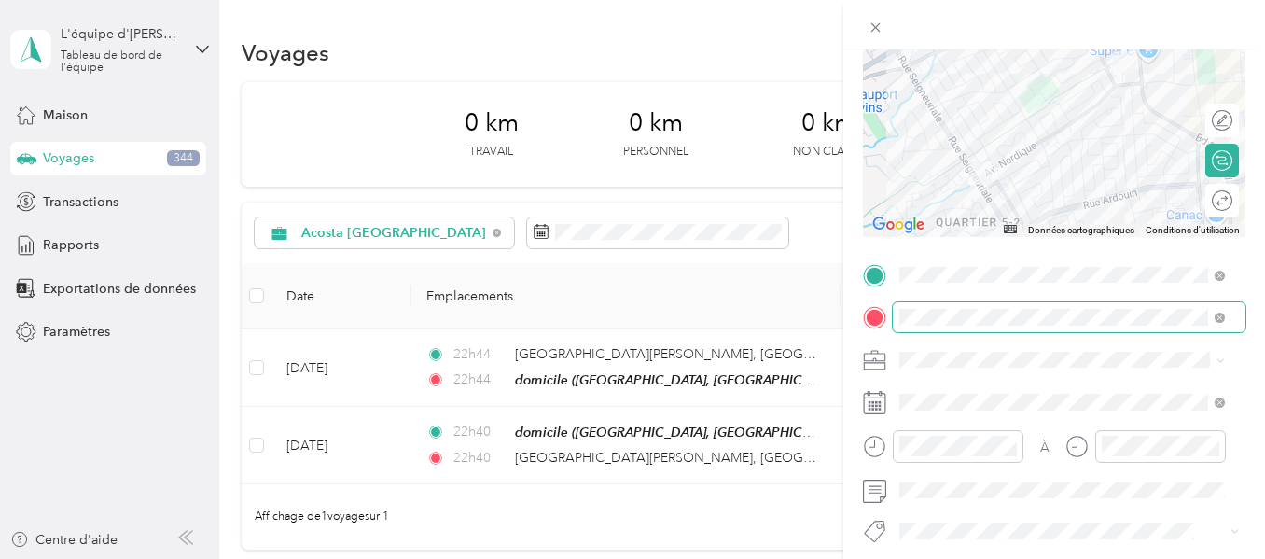
scroll to position [280, 0]
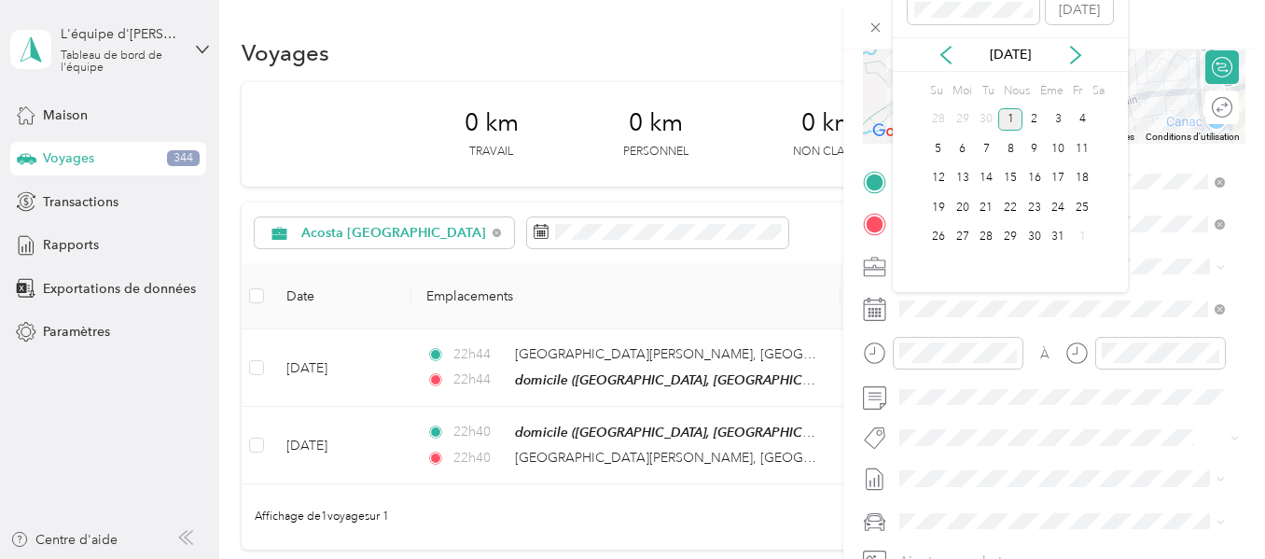
click at [946, 64] on div "[DATE]" at bounding box center [1010, 55] width 235 height 20
click at [946, 64] on icon at bounding box center [946, 55] width 19 height 19
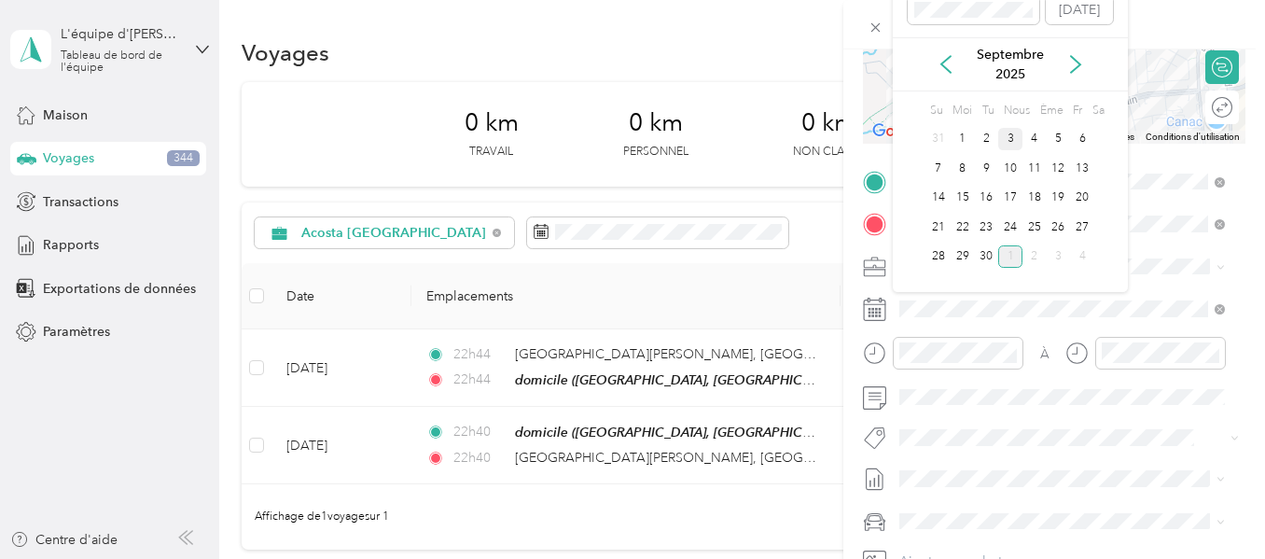
click at [1012, 136] on font "3" at bounding box center [1011, 139] width 7 height 14
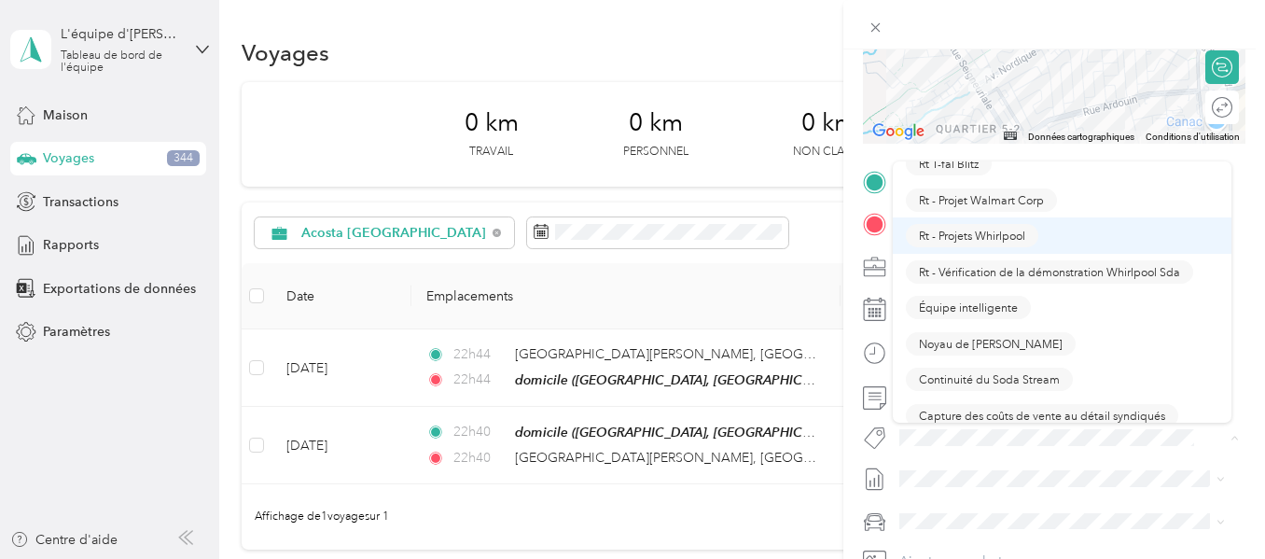
scroll to position [1866, 0]
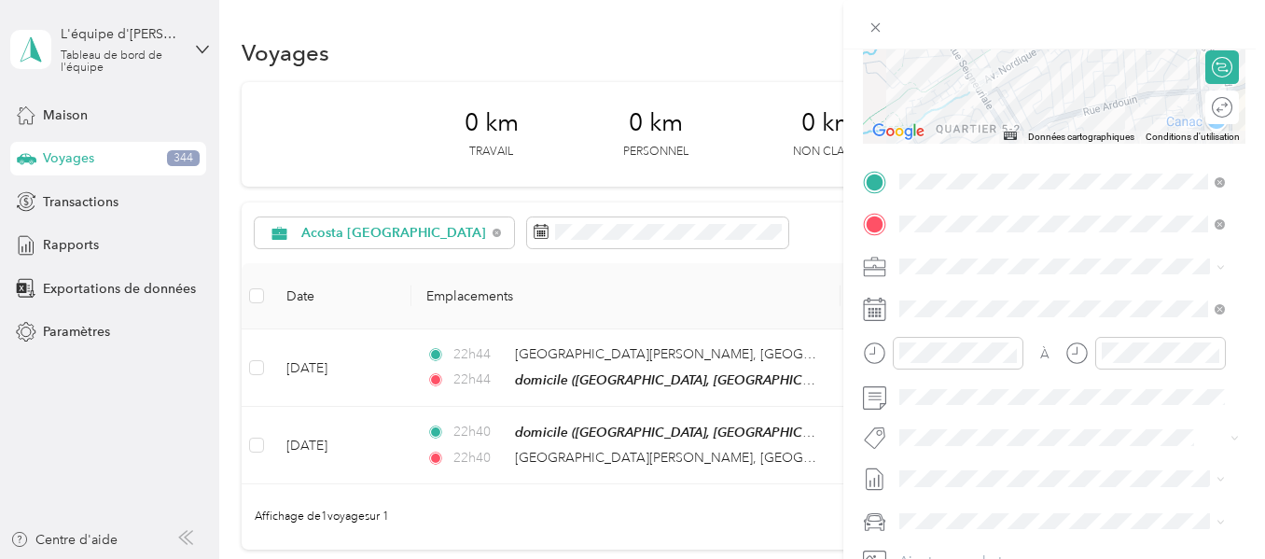
click at [952, 256] on li "Noyau de [PERSON_NAME]" at bounding box center [1062, 248] width 339 height 36
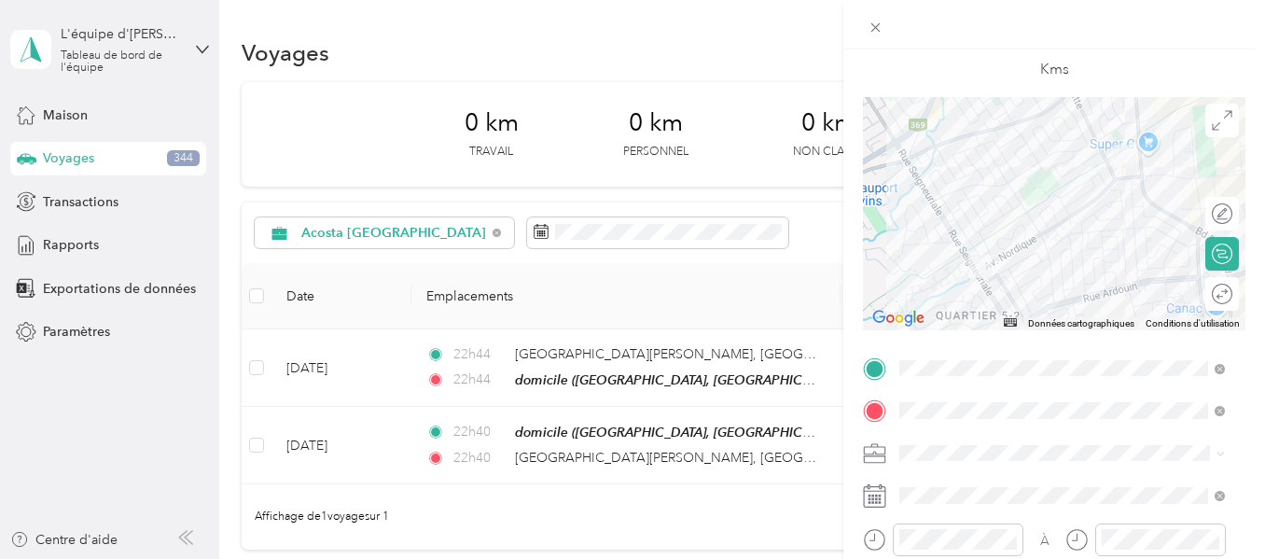
scroll to position [0, 0]
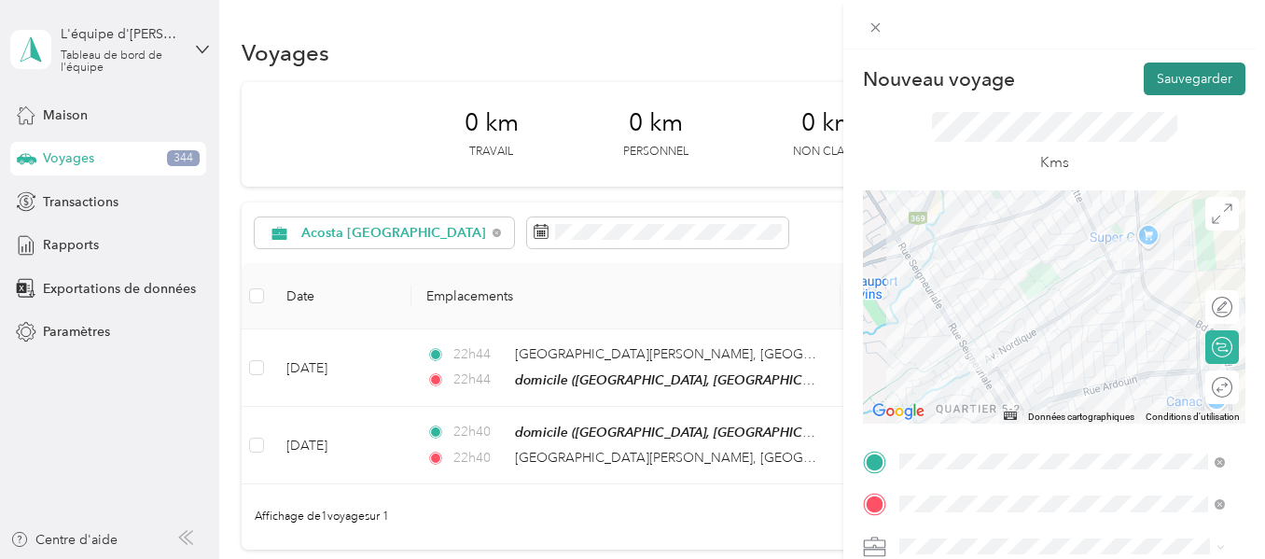
click at [1174, 77] on font "Sauvegarder" at bounding box center [1195, 79] width 76 height 16
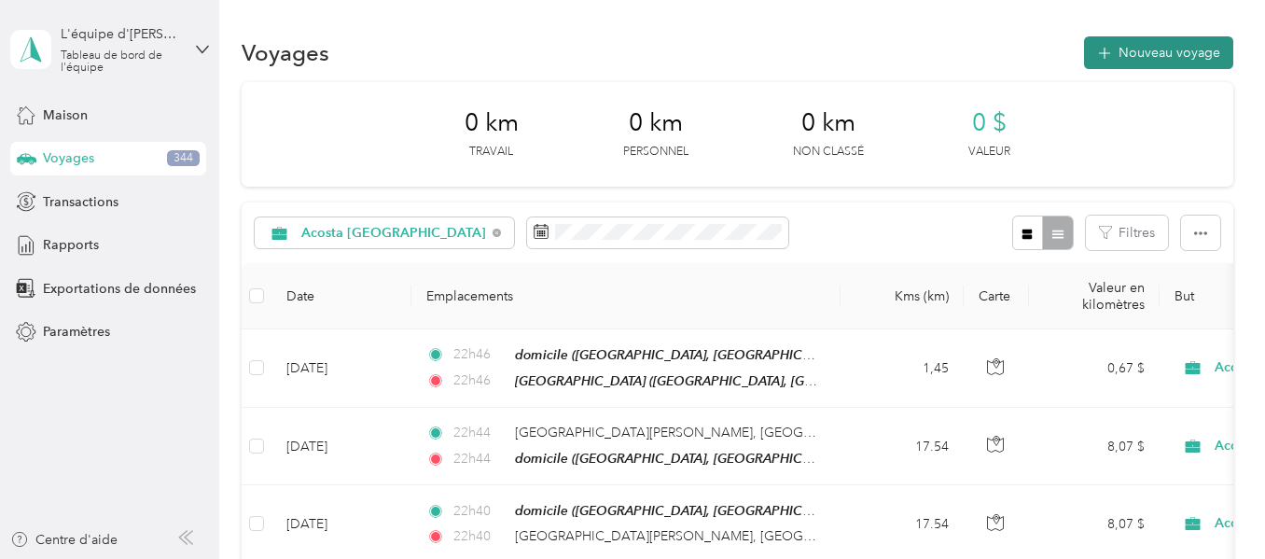
click at [1173, 47] on font "Nouveau voyage" at bounding box center [1170, 53] width 102 height 16
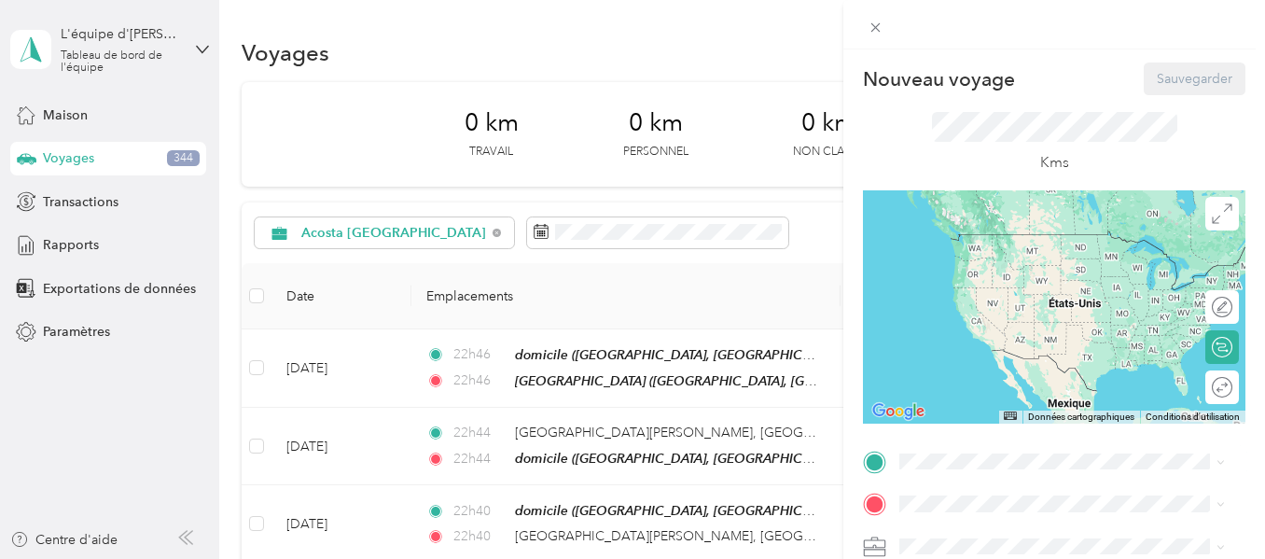
click at [973, 328] on div "Avenue Nordique [STREET_ADDRESS]" at bounding box center [1004, 308] width 139 height 39
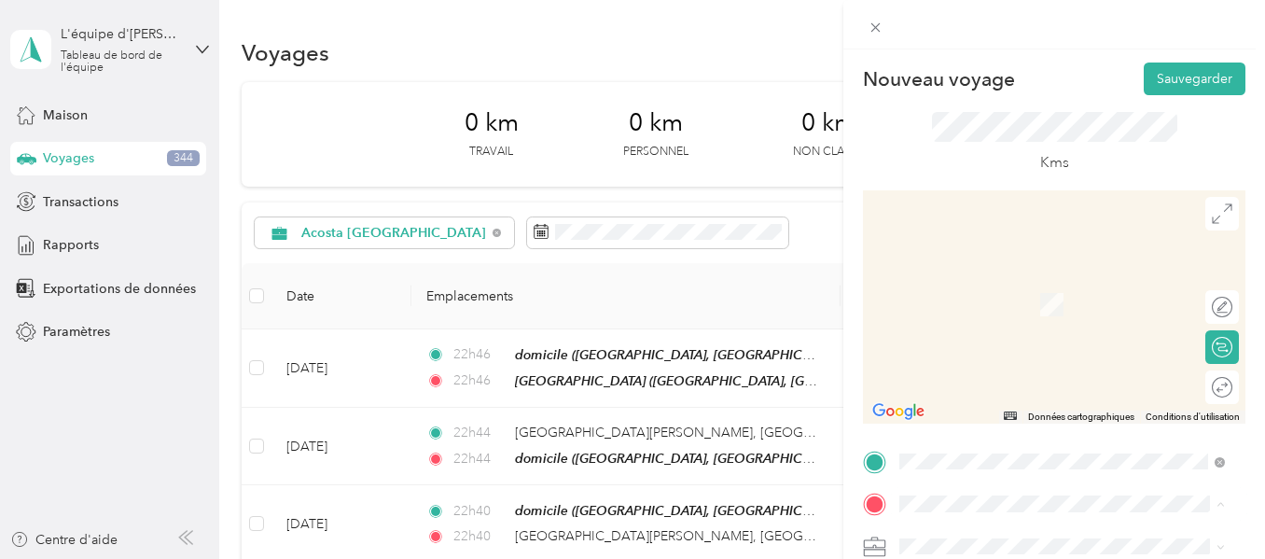
click at [958, 302] on font "[STREET_ADDRESS]" at bounding box center [994, 305] width 119 height 16
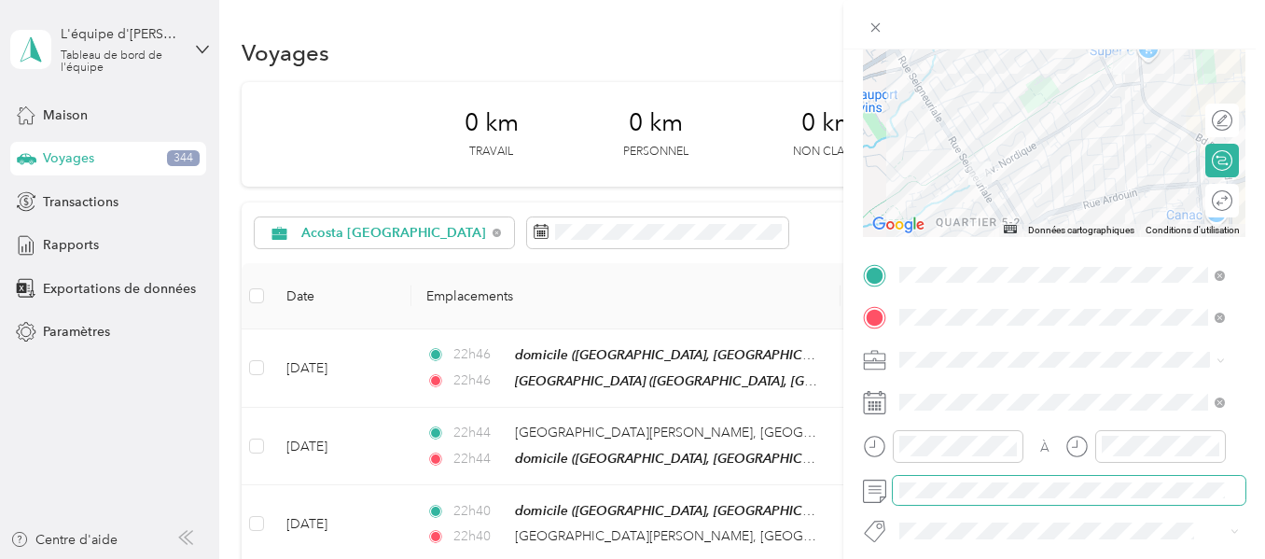
scroll to position [280, 0]
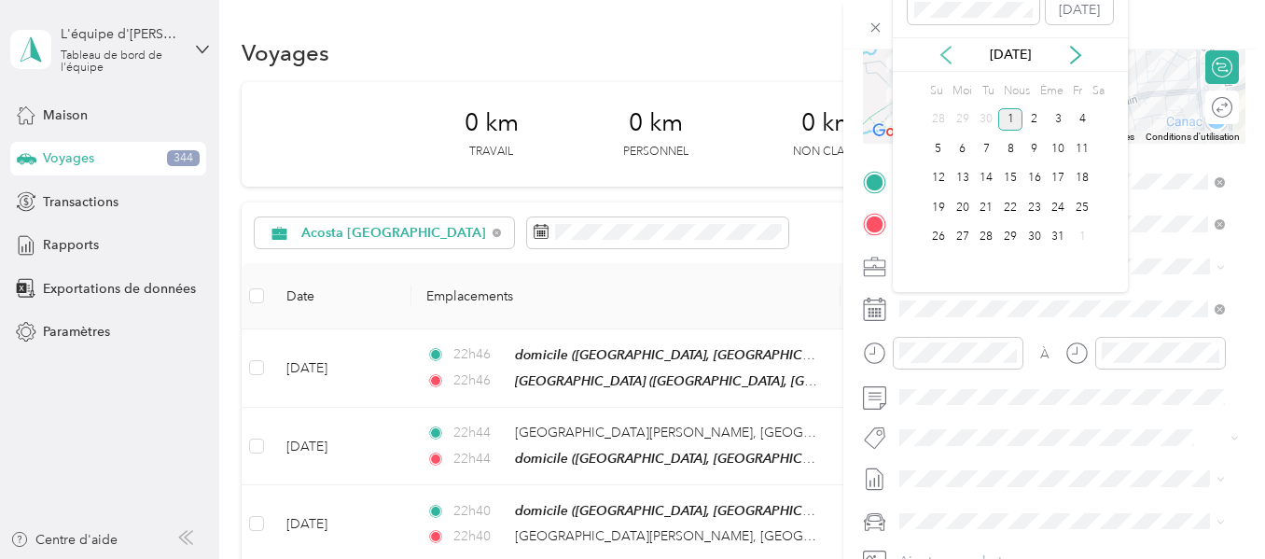
click at [949, 64] on icon at bounding box center [946, 55] width 19 height 19
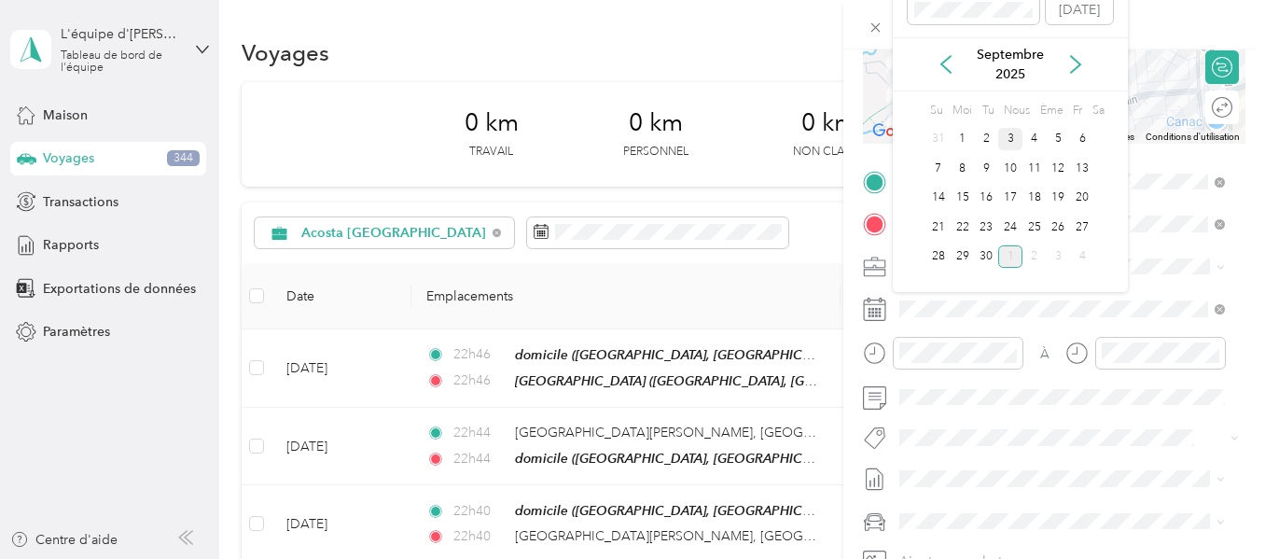
click at [1008, 140] on font "3" at bounding box center [1011, 139] width 7 height 14
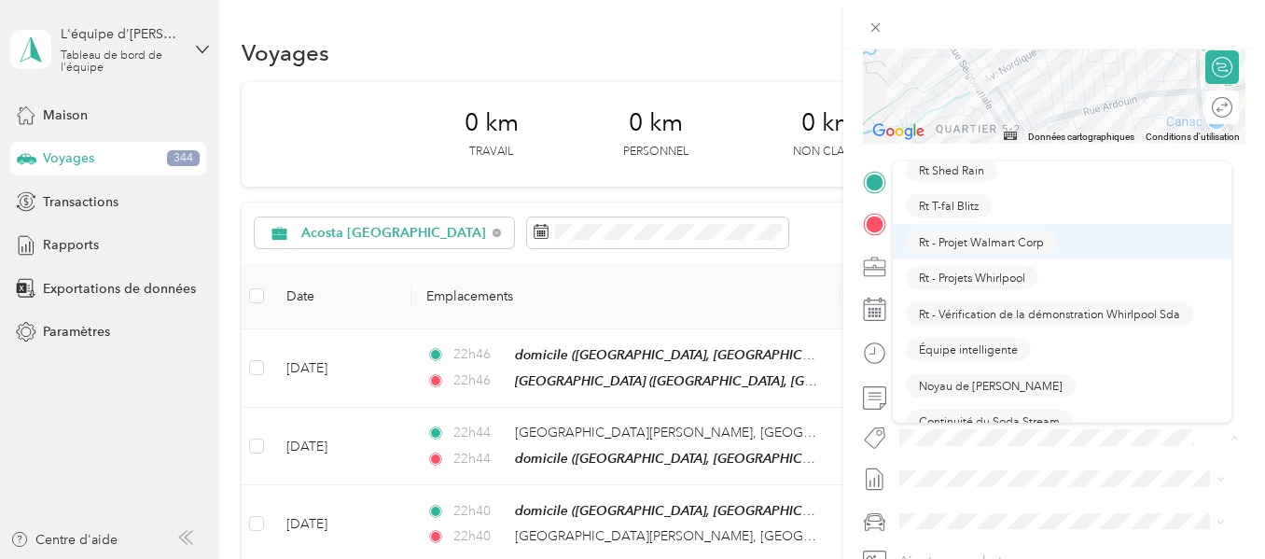
scroll to position [1773, 0]
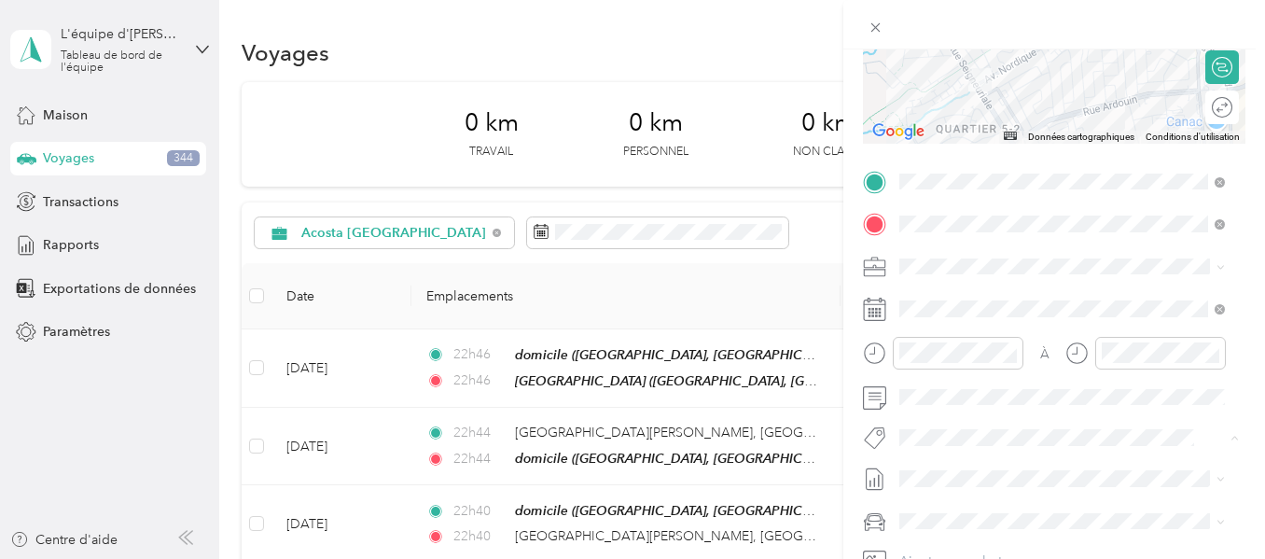
click at [979, 342] on font "Noyau de [PERSON_NAME]" at bounding box center [991, 343] width 144 height 14
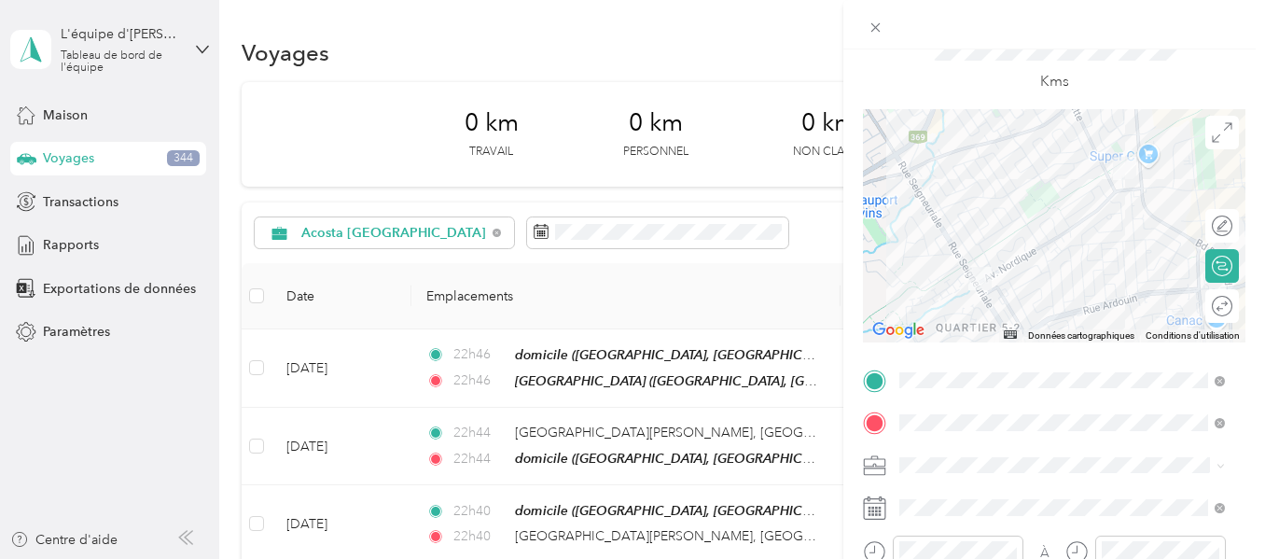
scroll to position [0, 0]
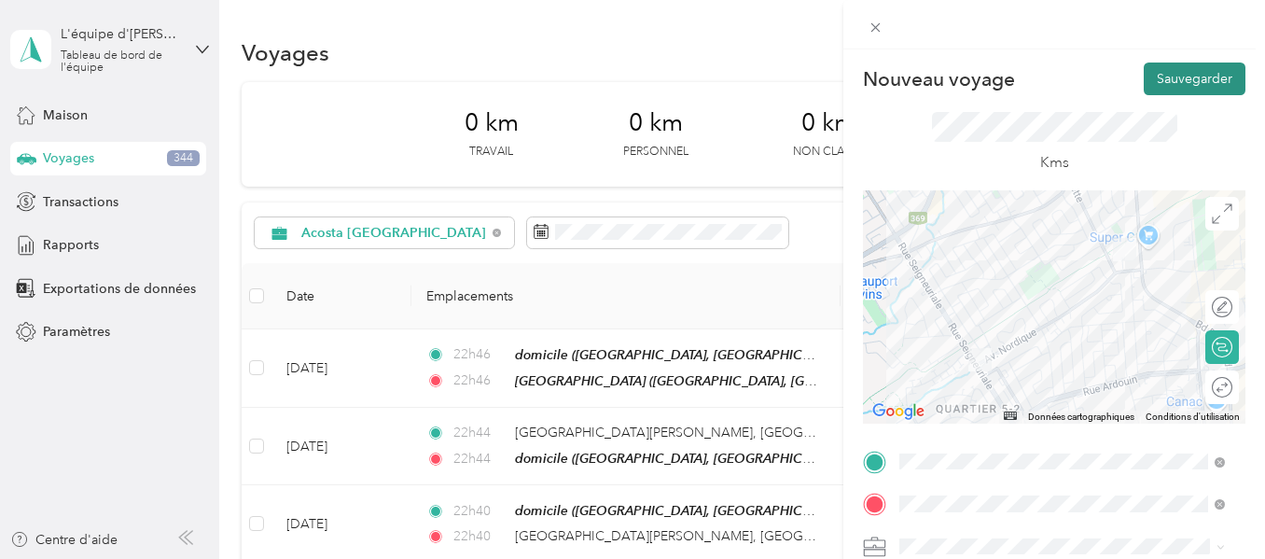
click at [1175, 76] on font "Sauvegarder" at bounding box center [1195, 79] width 76 height 16
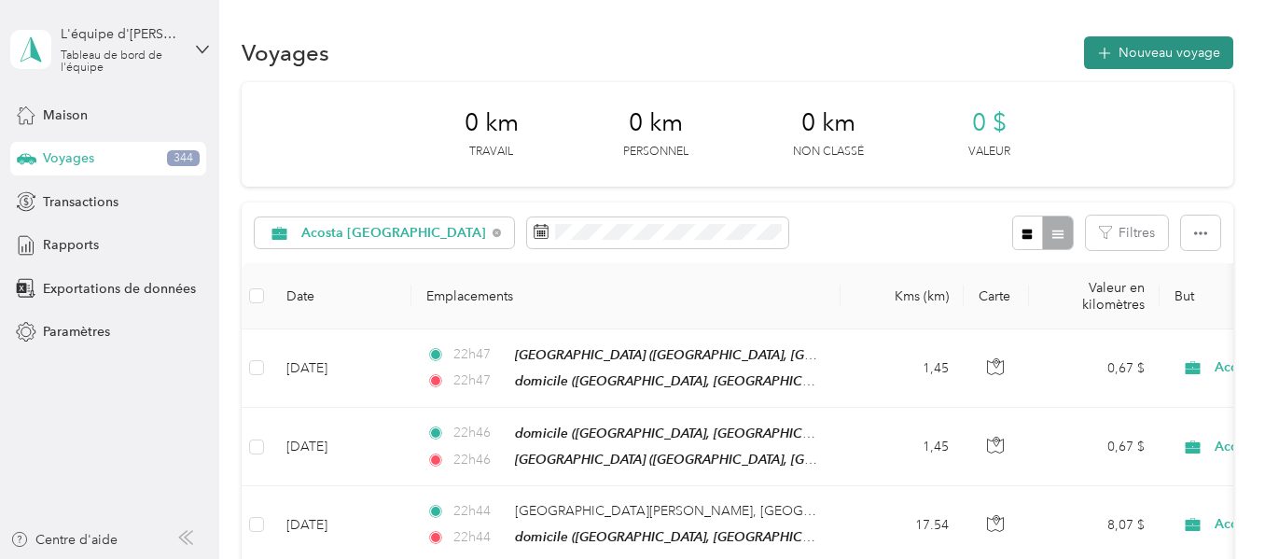
click at [1145, 60] on font "Nouveau voyage" at bounding box center [1170, 53] width 102 height 16
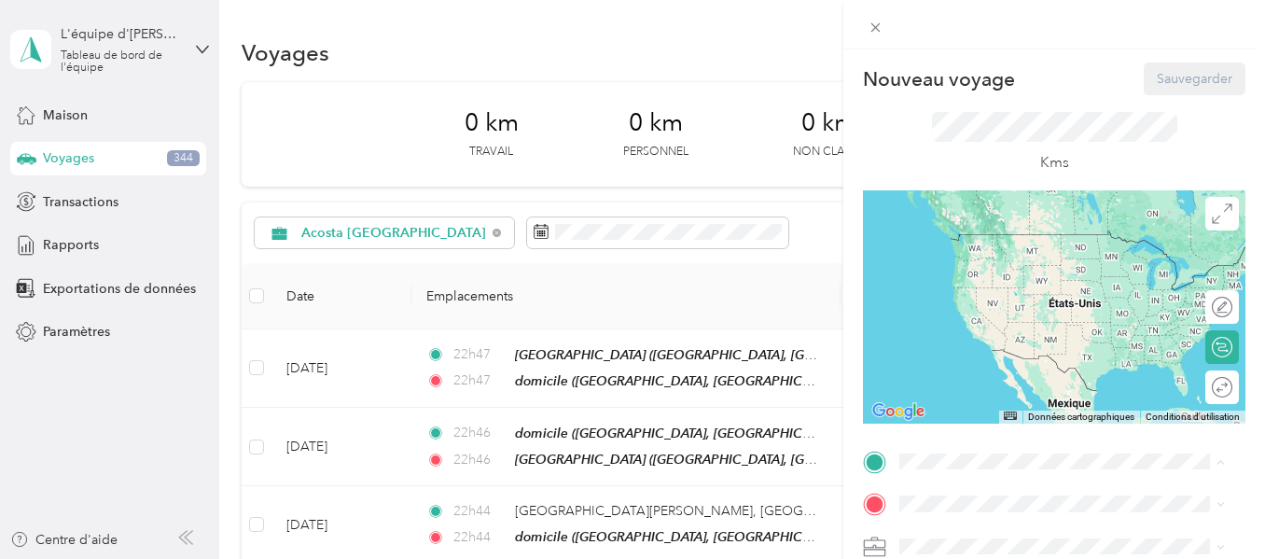
click at [962, 266] on font "[STREET_ADDRESS]" at bounding box center [994, 262] width 119 height 16
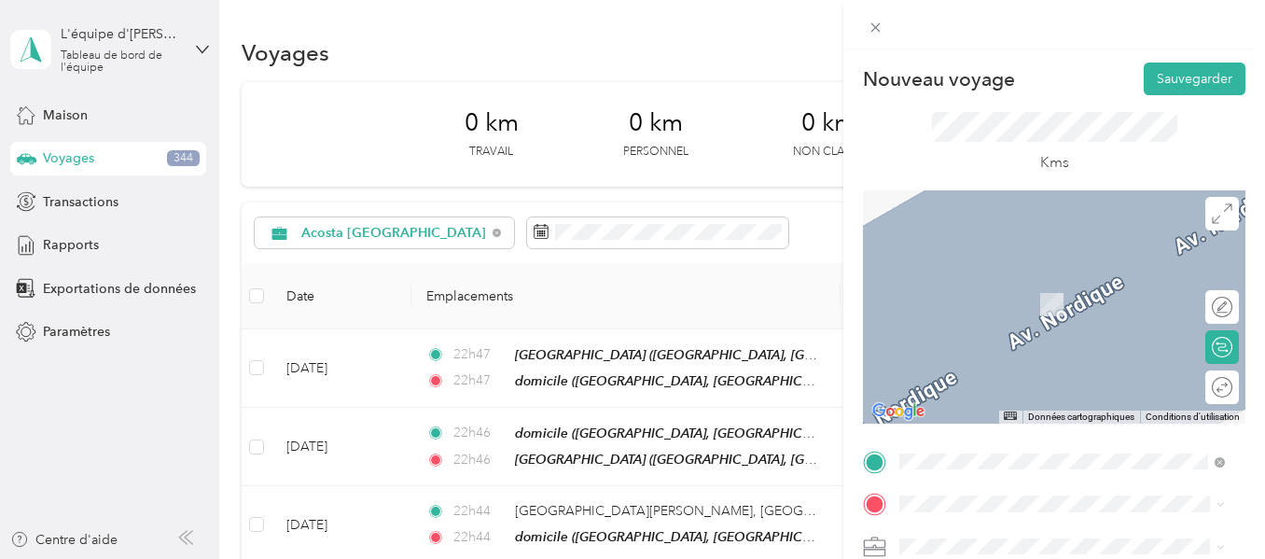
click at [1006, 278] on font "[GEOGRAPHIC_DATA] [GEOGRAPHIC_DATA], [GEOGRAPHIC_DATA]" at bounding box center [1073, 280] width 276 height 33
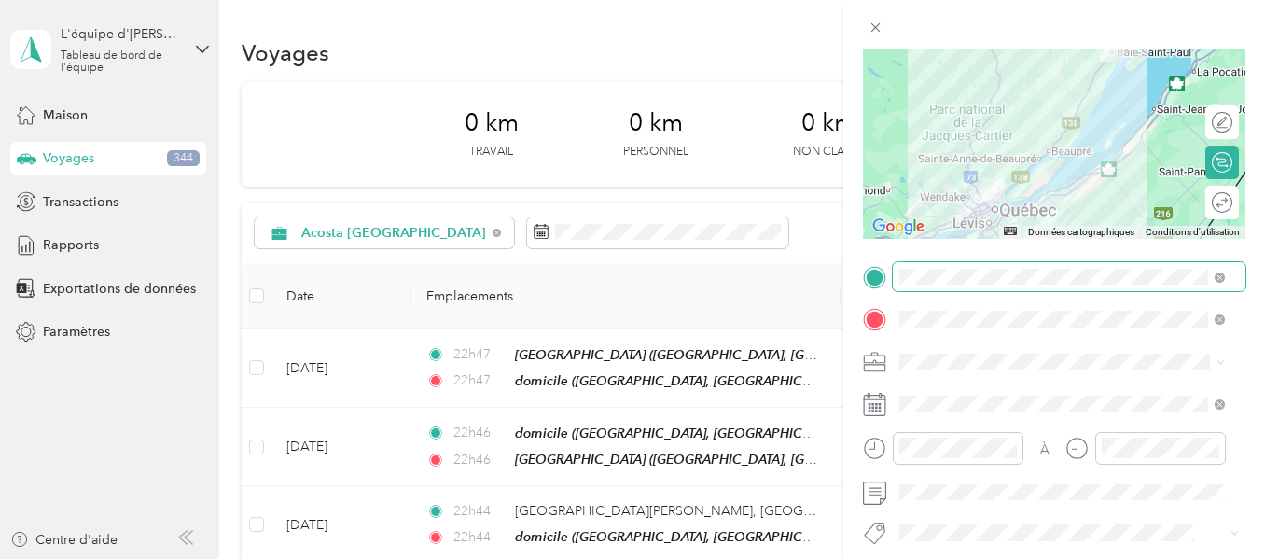
scroll to position [187, 0]
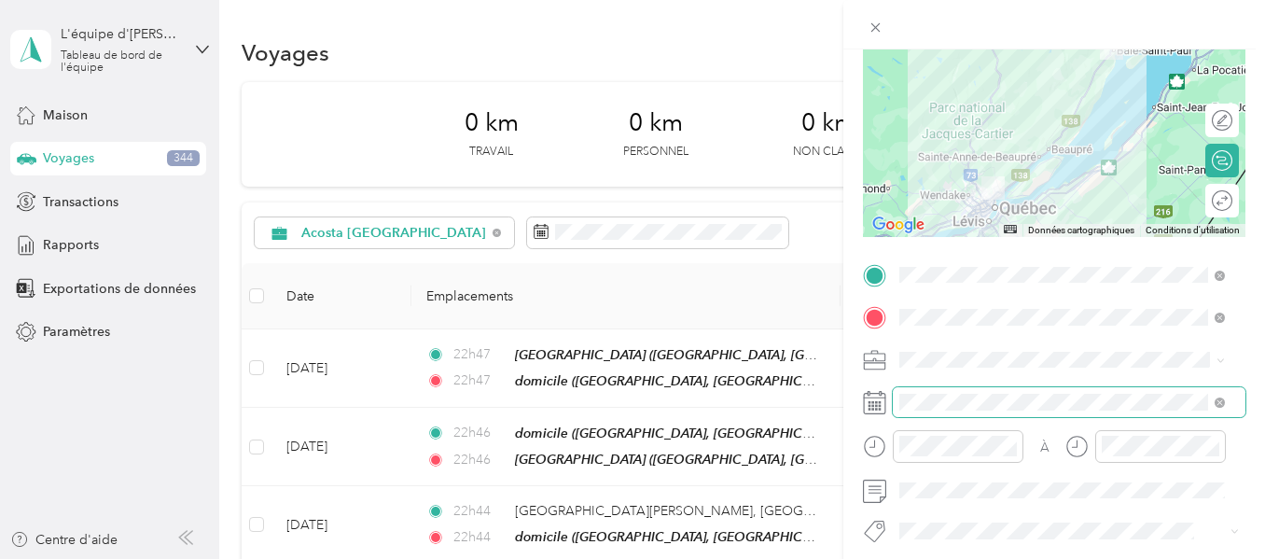
click at [894, 397] on span at bounding box center [1069, 402] width 353 height 30
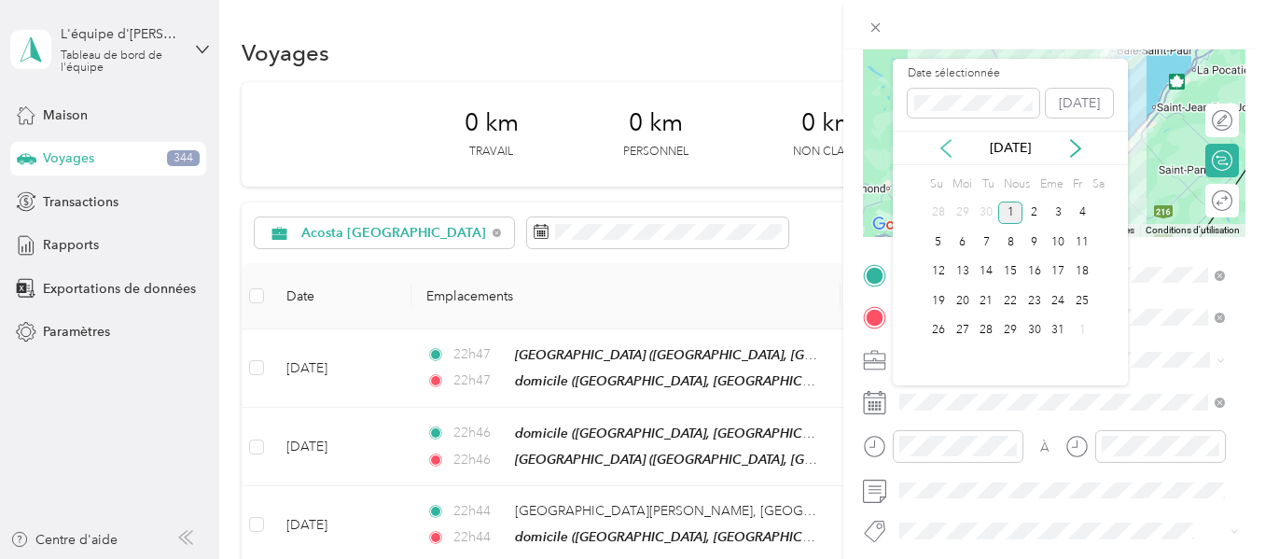
click at [940, 155] on icon at bounding box center [946, 148] width 19 height 19
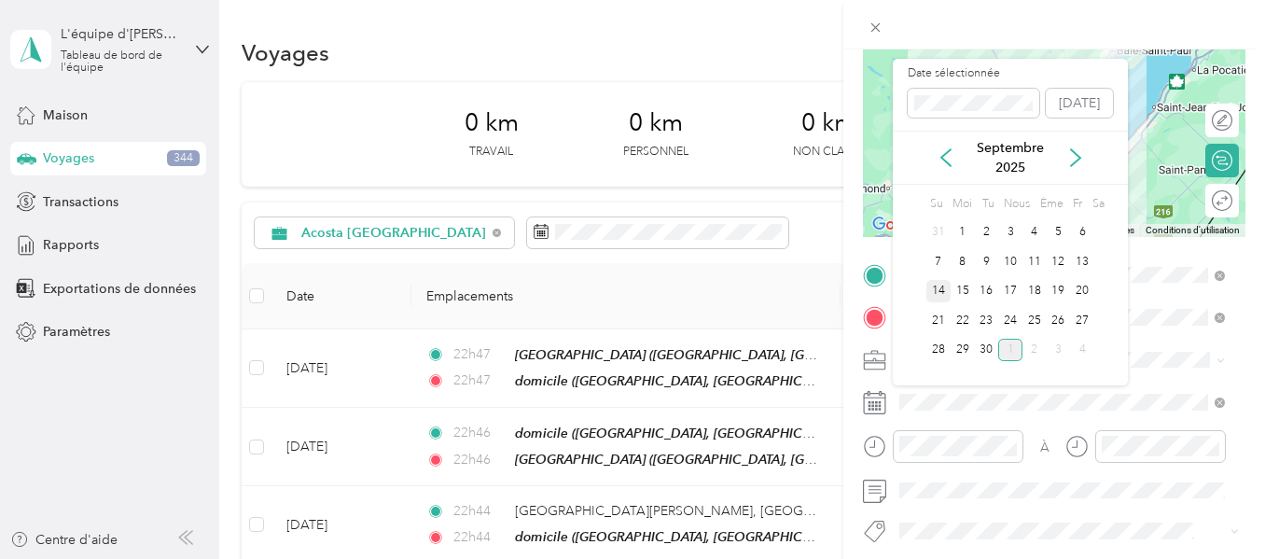
click at [944, 288] on font "14" at bounding box center [938, 291] width 13 height 14
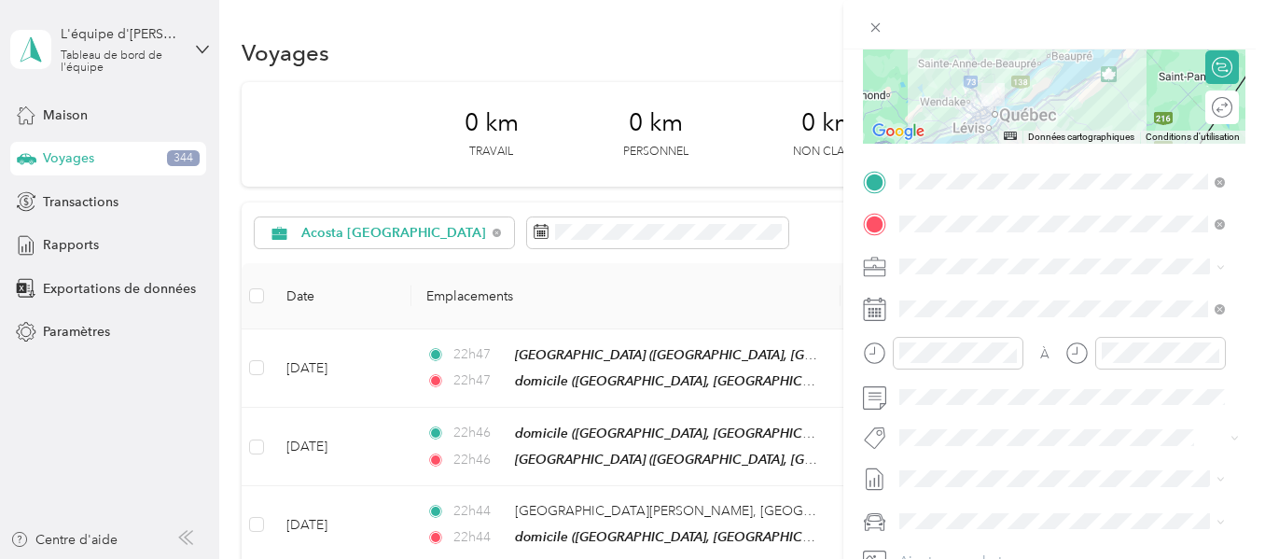
scroll to position [373, 0]
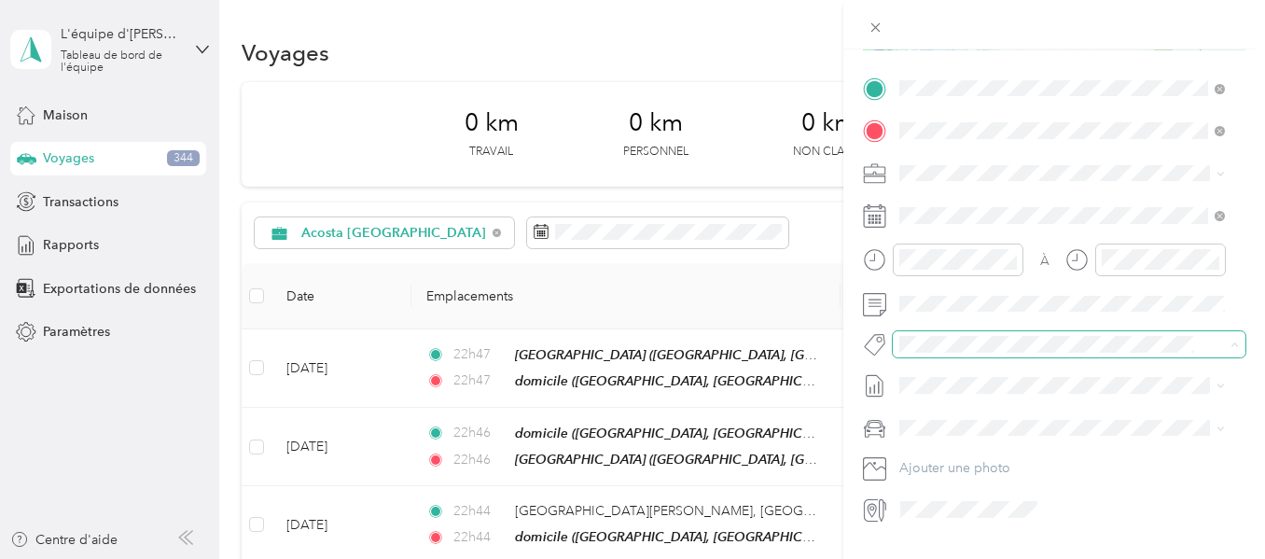
click at [988, 335] on span at bounding box center [1054, 345] width 322 height 20
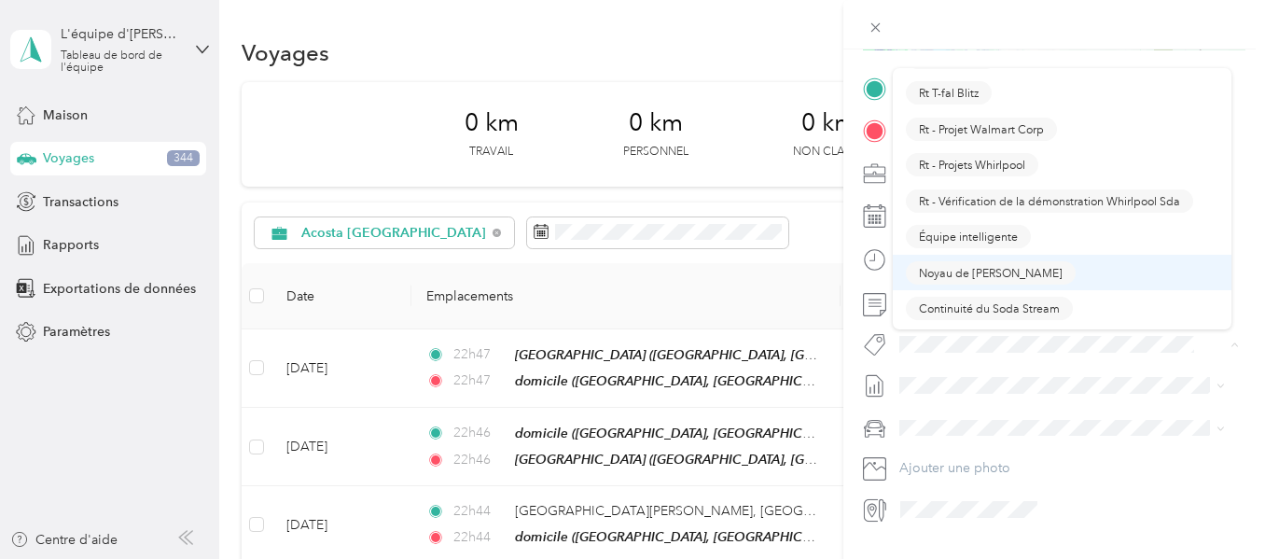
scroll to position [1773, 0]
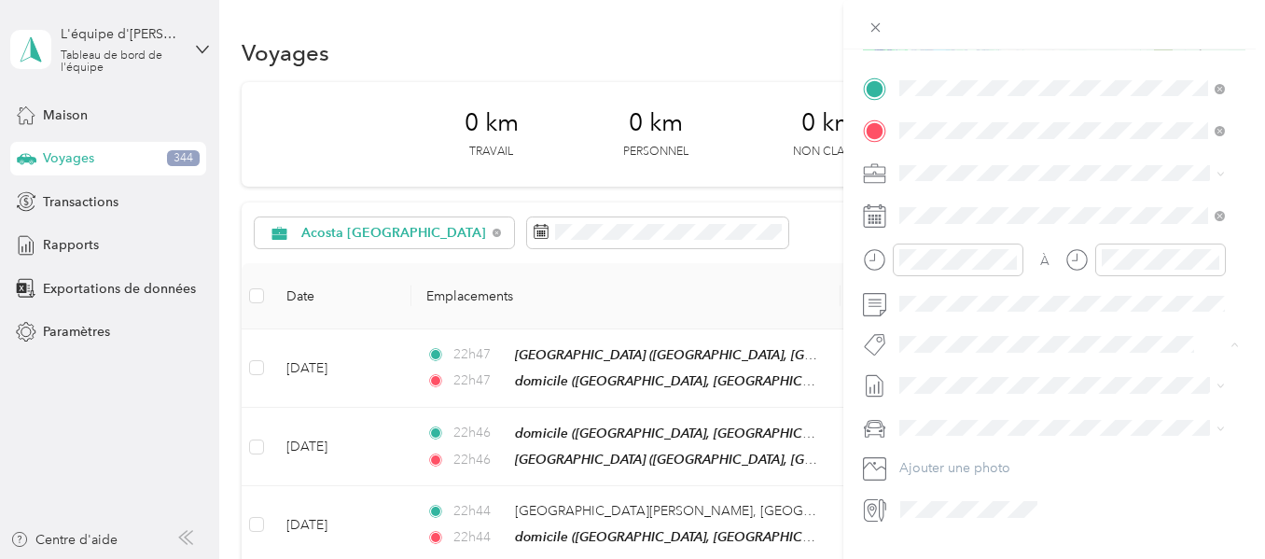
click at [1029, 252] on div "Noyau de [PERSON_NAME]" at bounding box center [1062, 250] width 313 height 23
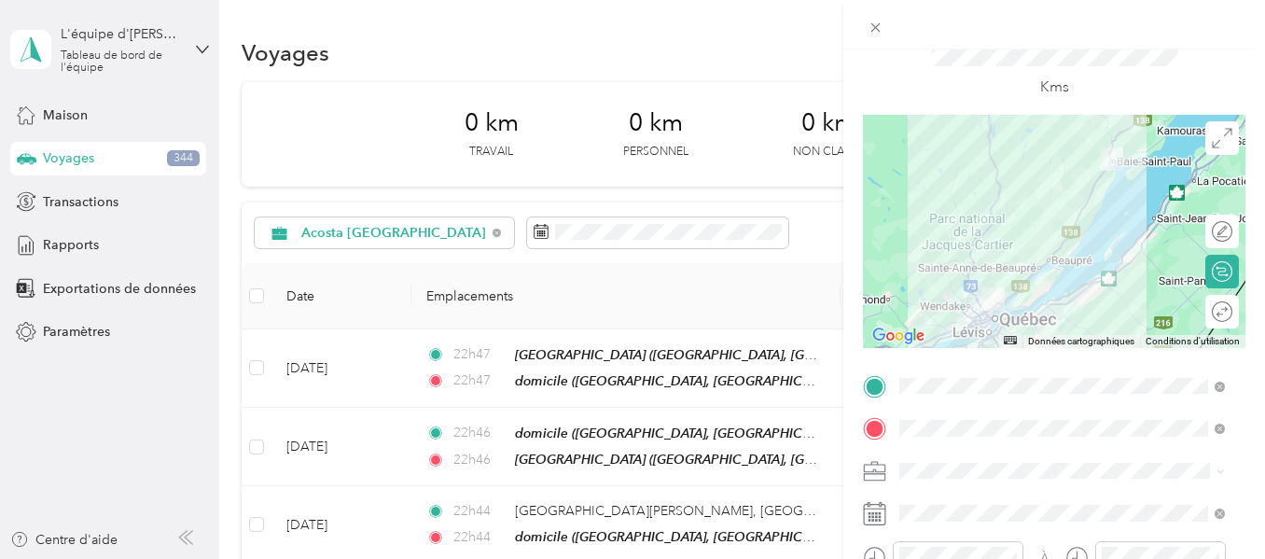
scroll to position [0, 0]
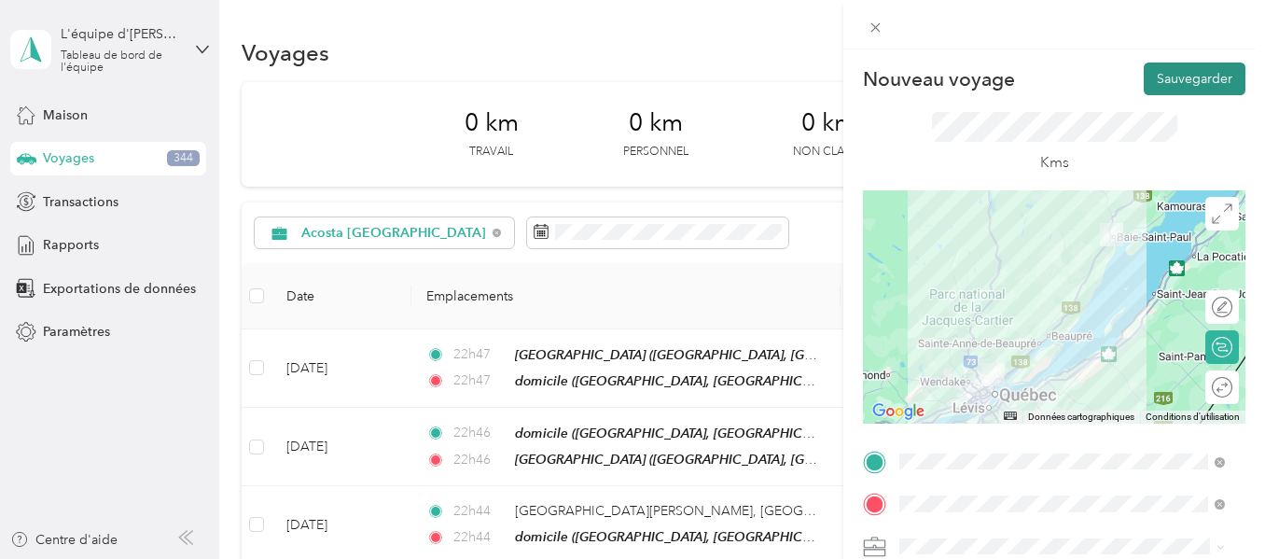
click at [1157, 77] on font "Sauvegarder" at bounding box center [1195, 79] width 76 height 16
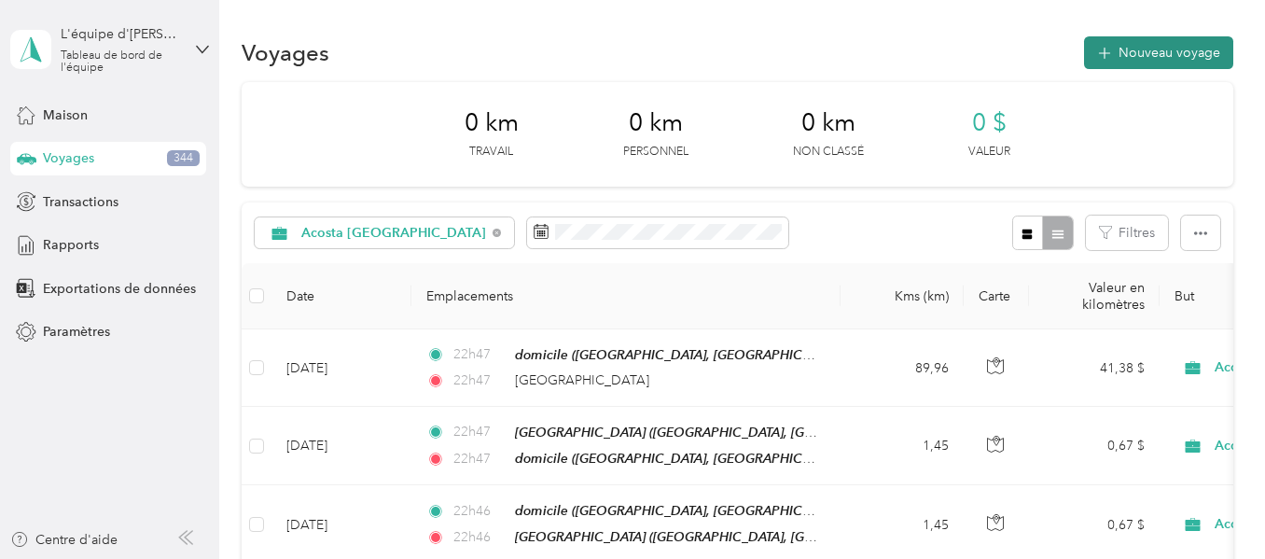
click at [1156, 49] on font "Nouveau voyage" at bounding box center [1170, 53] width 102 height 16
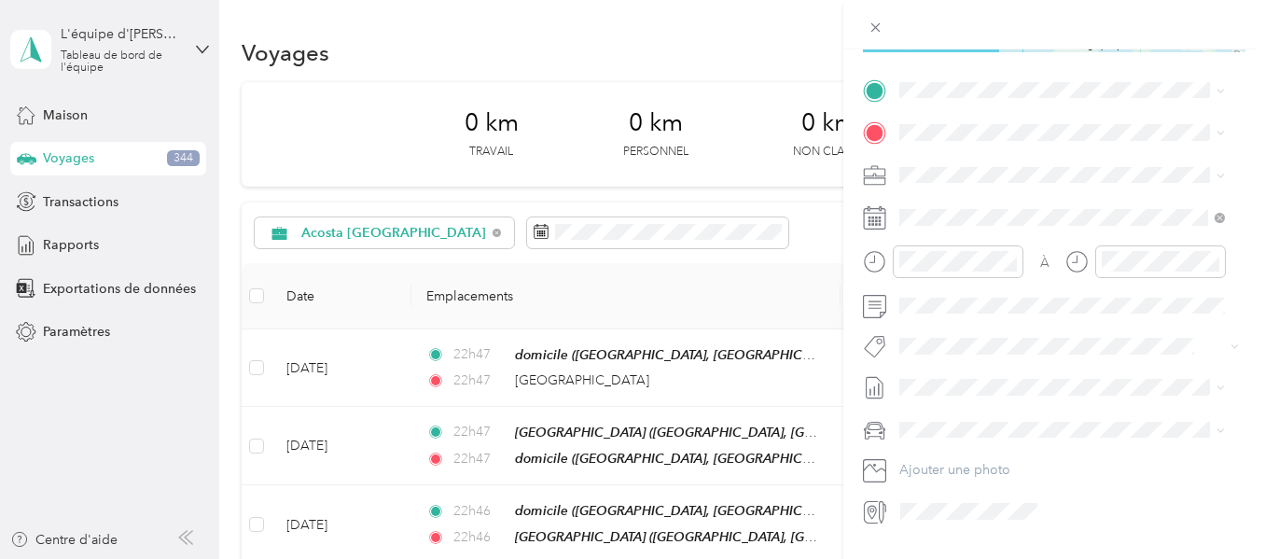
scroll to position [373, 0]
click at [1015, 160] on div "[GEOGRAPHIC_DATA] [GEOGRAPHIC_DATA], [GEOGRAPHIC_DATA]" at bounding box center [1062, 163] width 313 height 39
click at [1015, 230] on font "[STREET_ADDRESS]" at bounding box center [994, 225] width 119 height 16
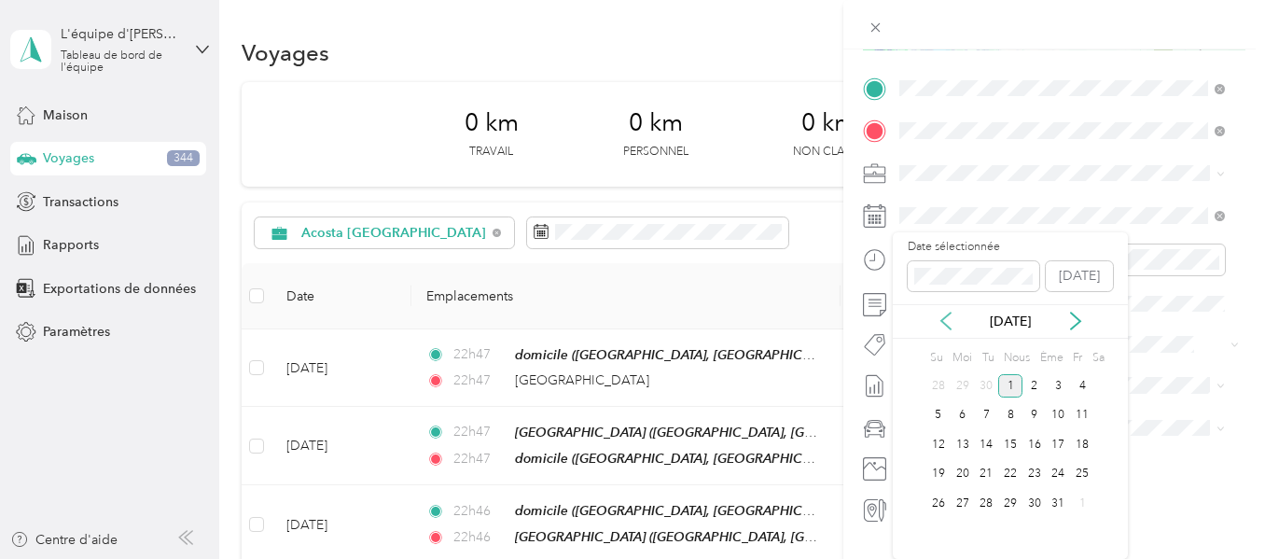
click at [944, 329] on icon at bounding box center [946, 321] width 19 height 19
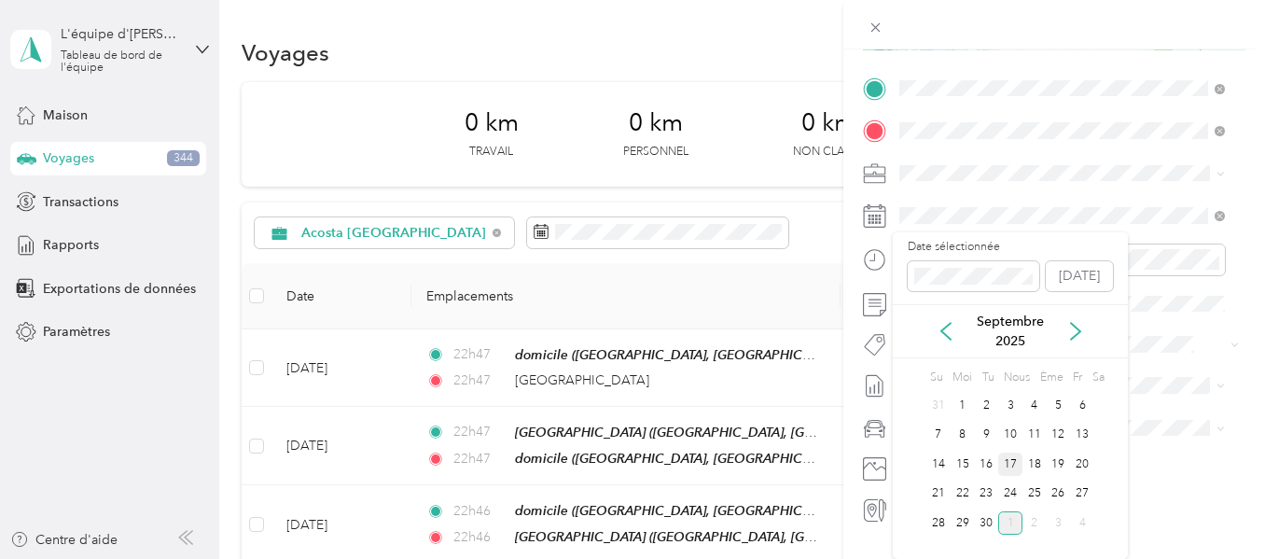
click at [1004, 463] on font "17" at bounding box center [1010, 464] width 13 height 14
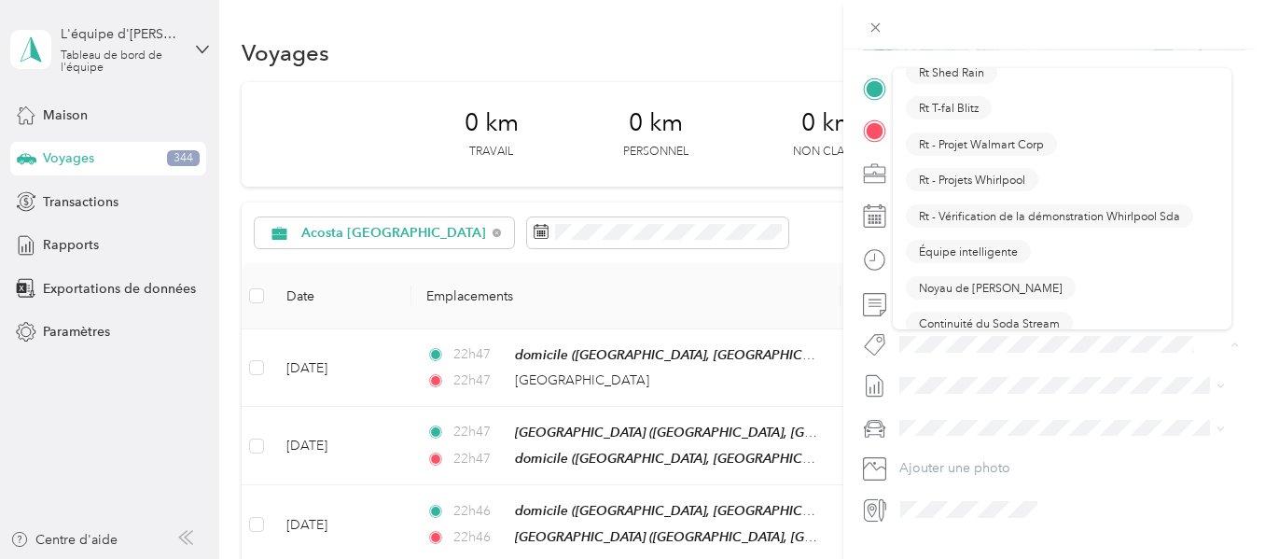
scroll to position [1773, 0]
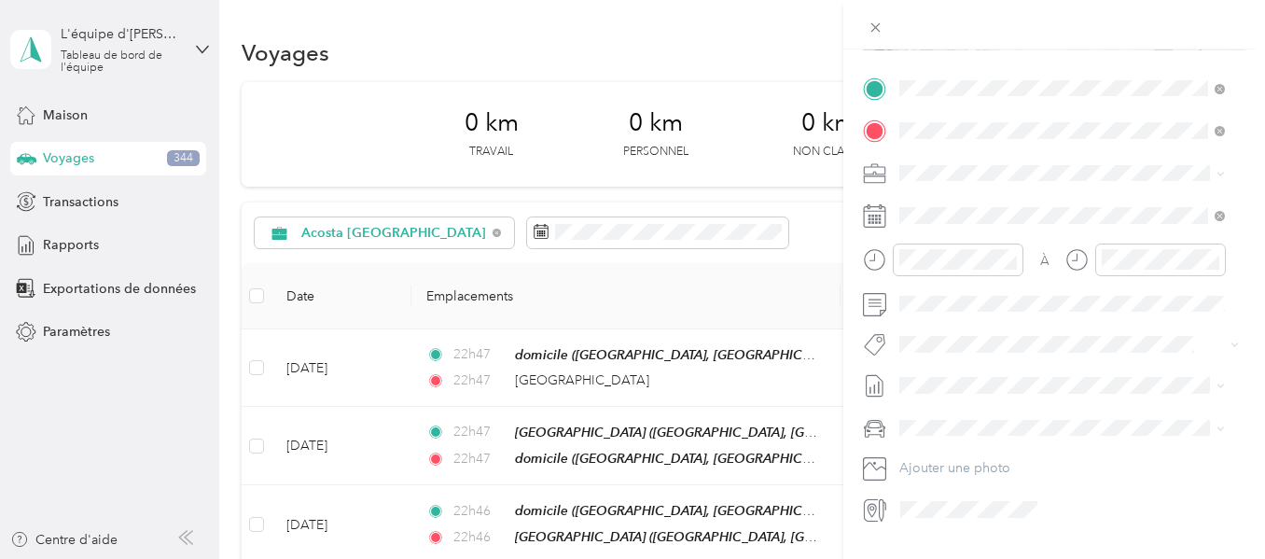
click at [1024, 240] on div "Noyau de [PERSON_NAME]" at bounding box center [1062, 240] width 313 height 23
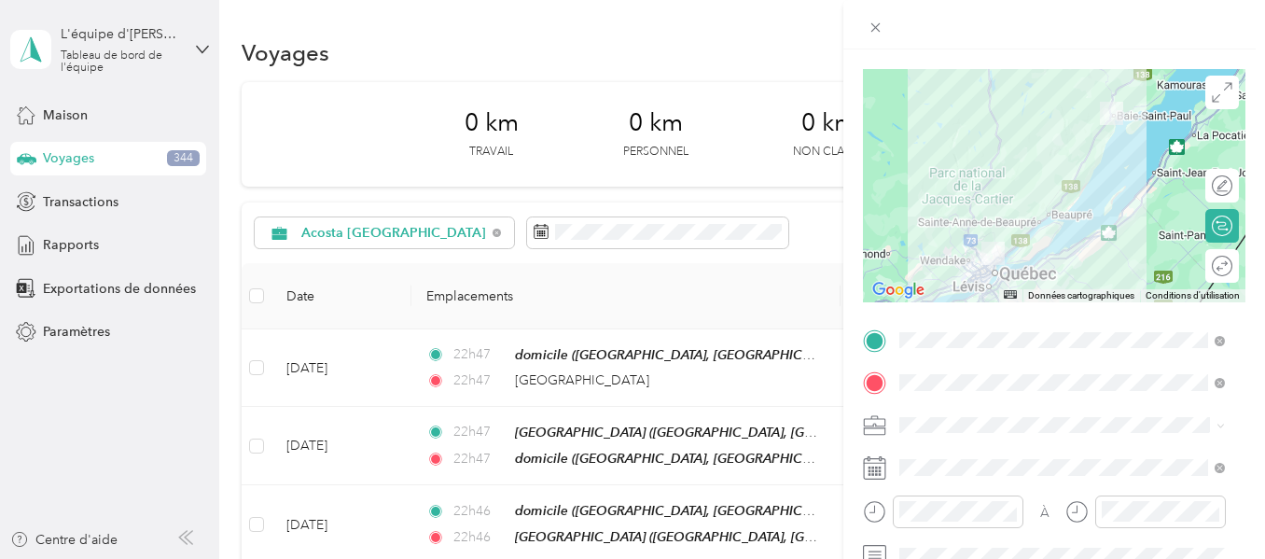
scroll to position [0, 0]
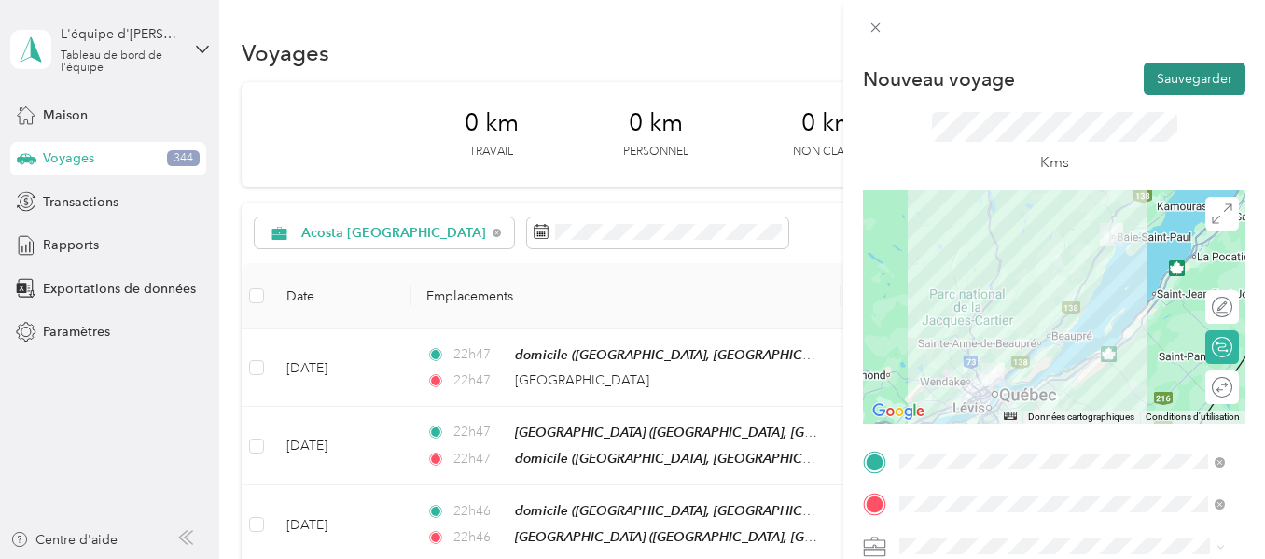
click at [1192, 81] on font "Sauvegarder" at bounding box center [1195, 79] width 76 height 16
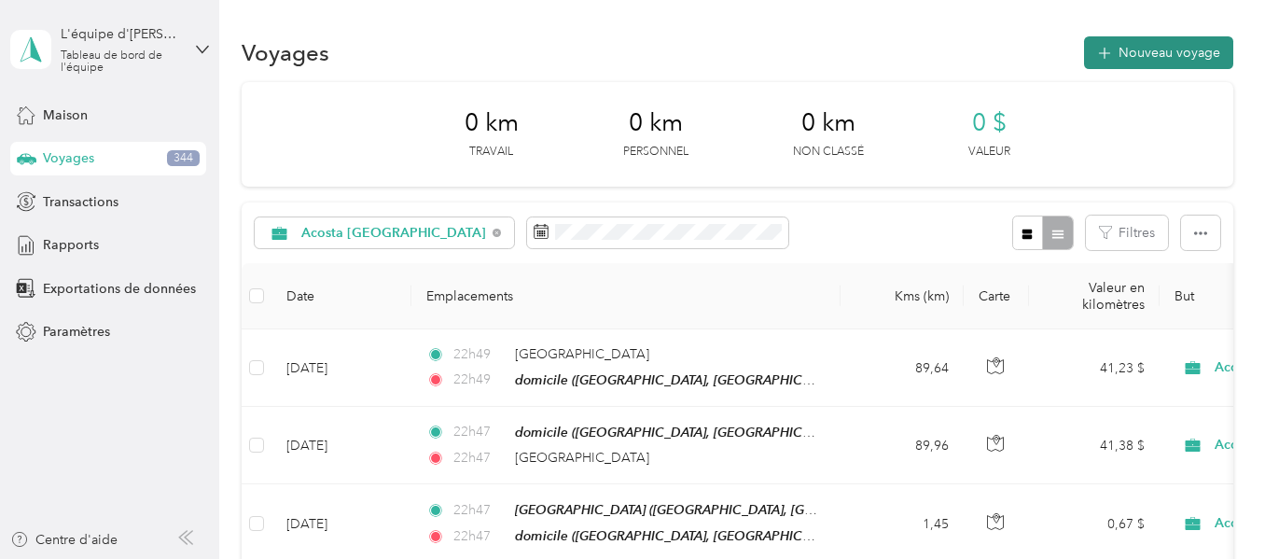
click at [1135, 45] on font "Nouveau voyage" at bounding box center [1170, 53] width 102 height 16
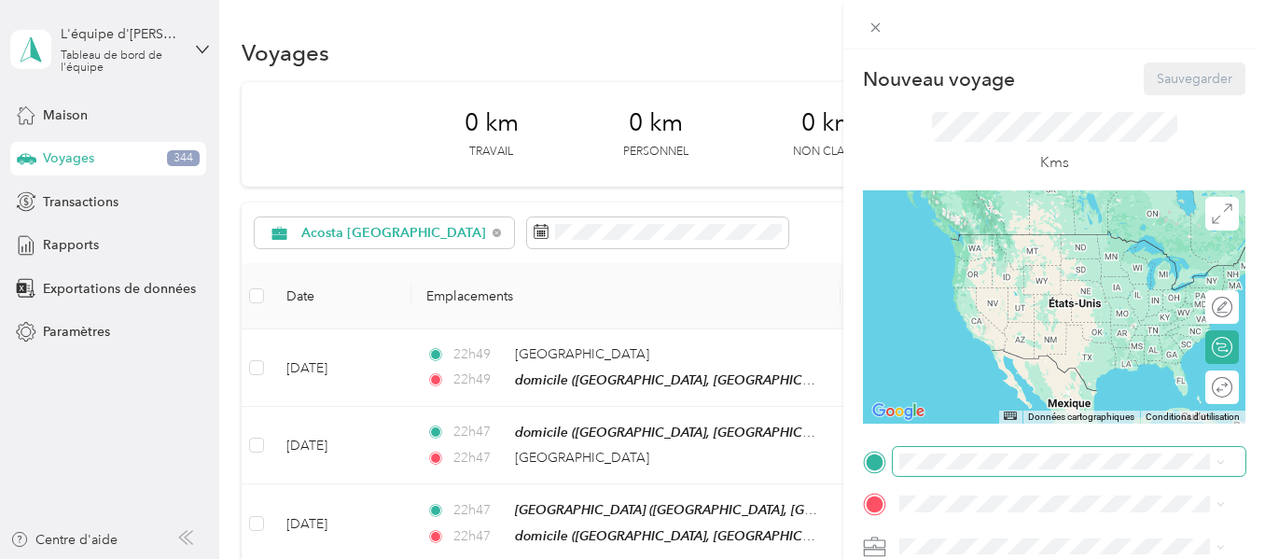
click at [944, 449] on span at bounding box center [1069, 462] width 353 height 30
click at [976, 258] on font "[STREET_ADDRESS]" at bounding box center [994, 262] width 119 height 16
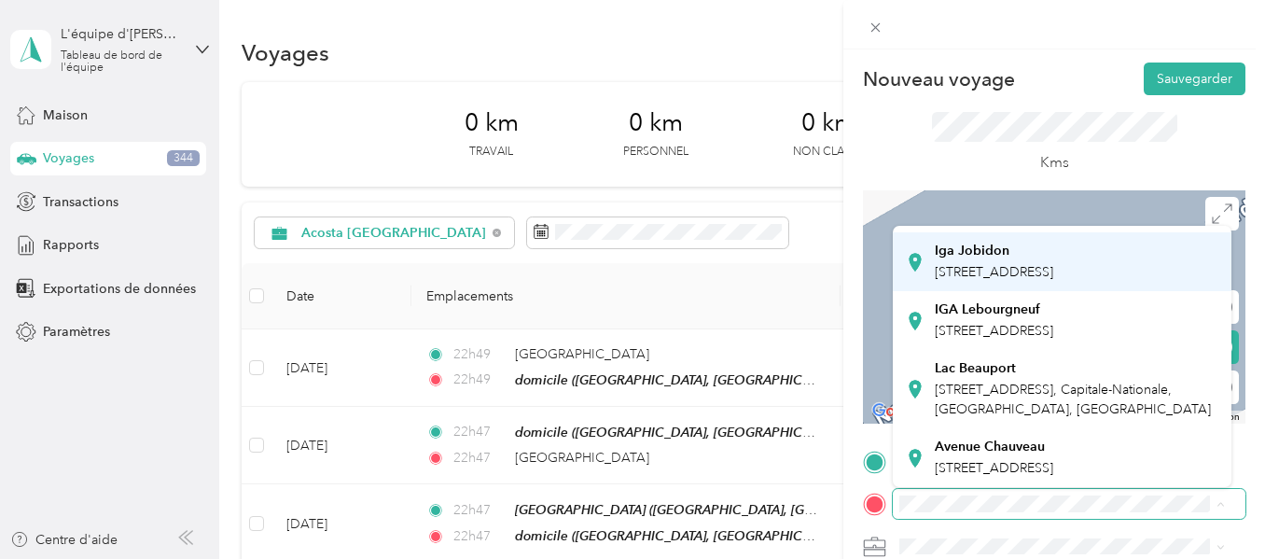
scroll to position [620, 0]
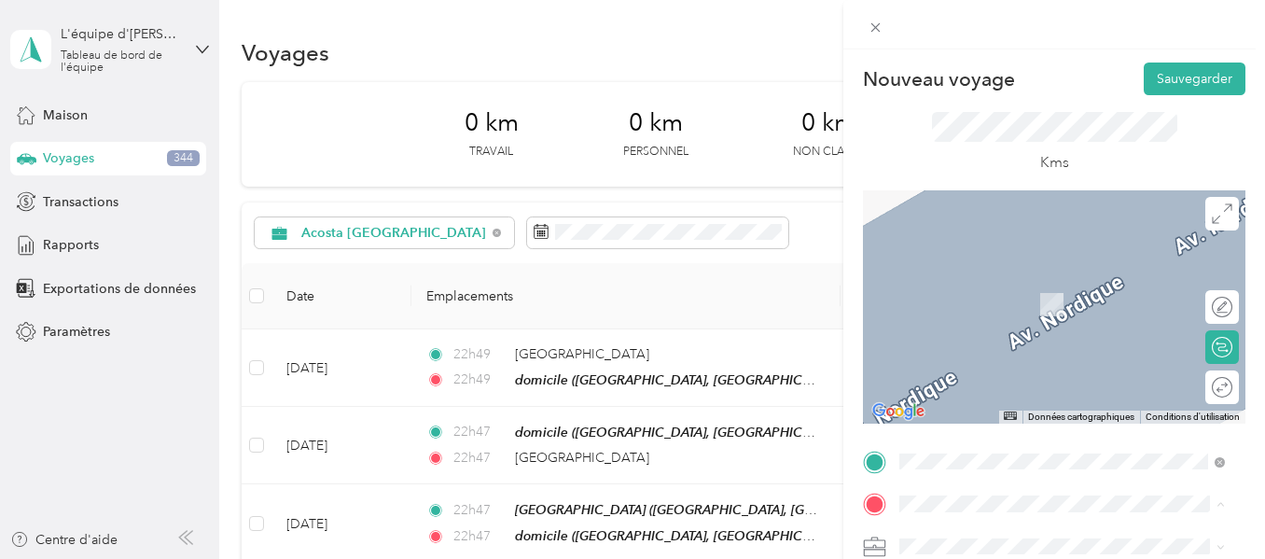
click at [977, 460] on font "[STREET_ADDRESS]" at bounding box center [994, 468] width 119 height 16
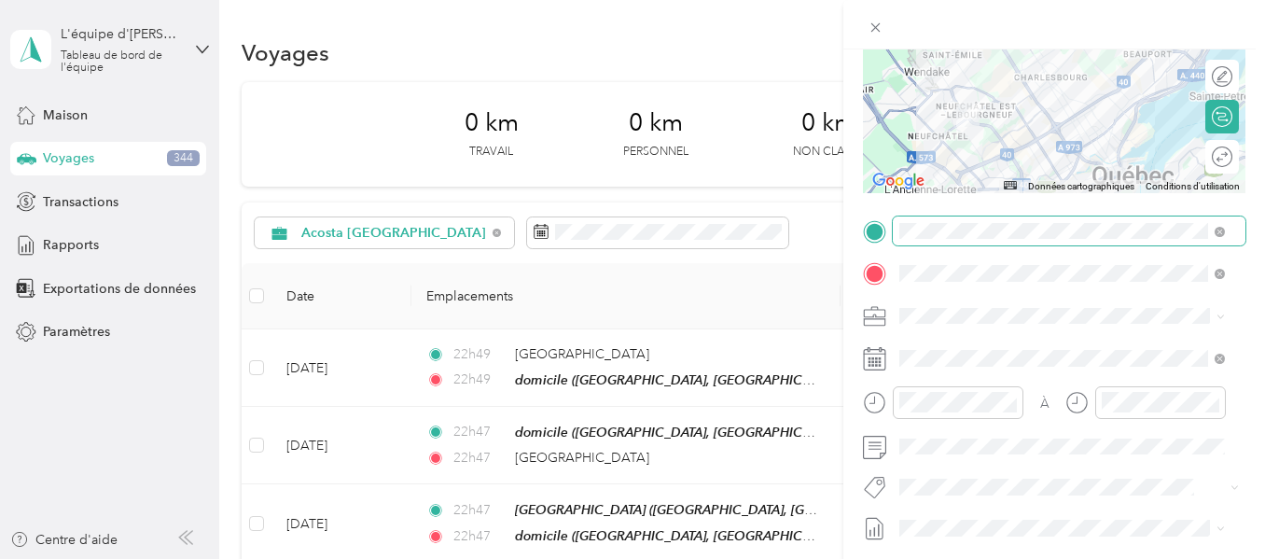
scroll to position [280, 0]
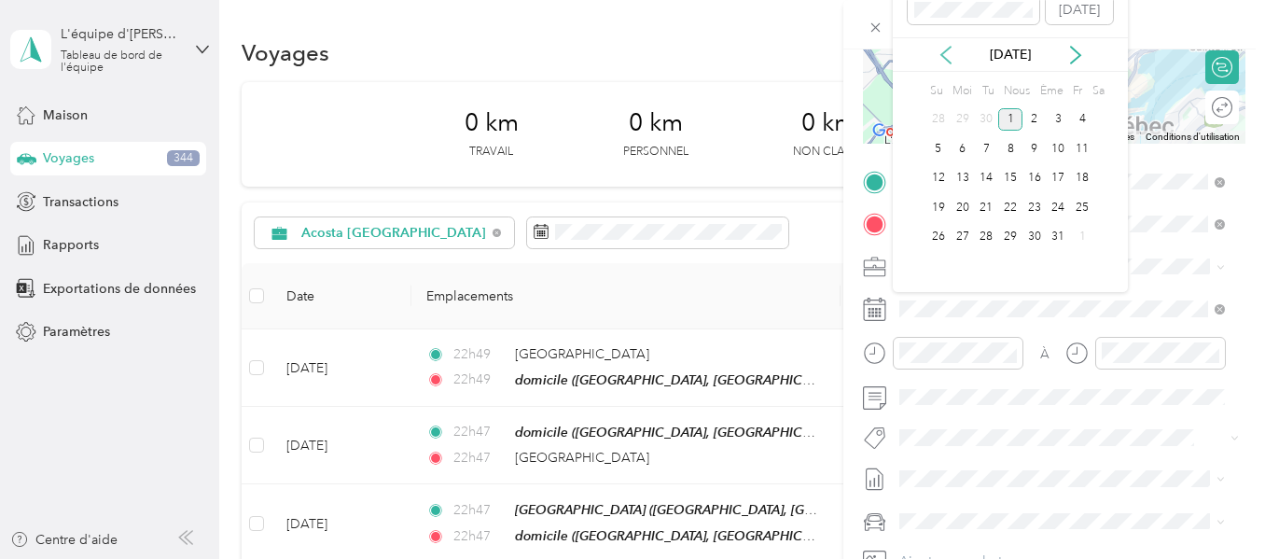
click at [945, 63] on icon at bounding box center [945, 55] width 9 height 17
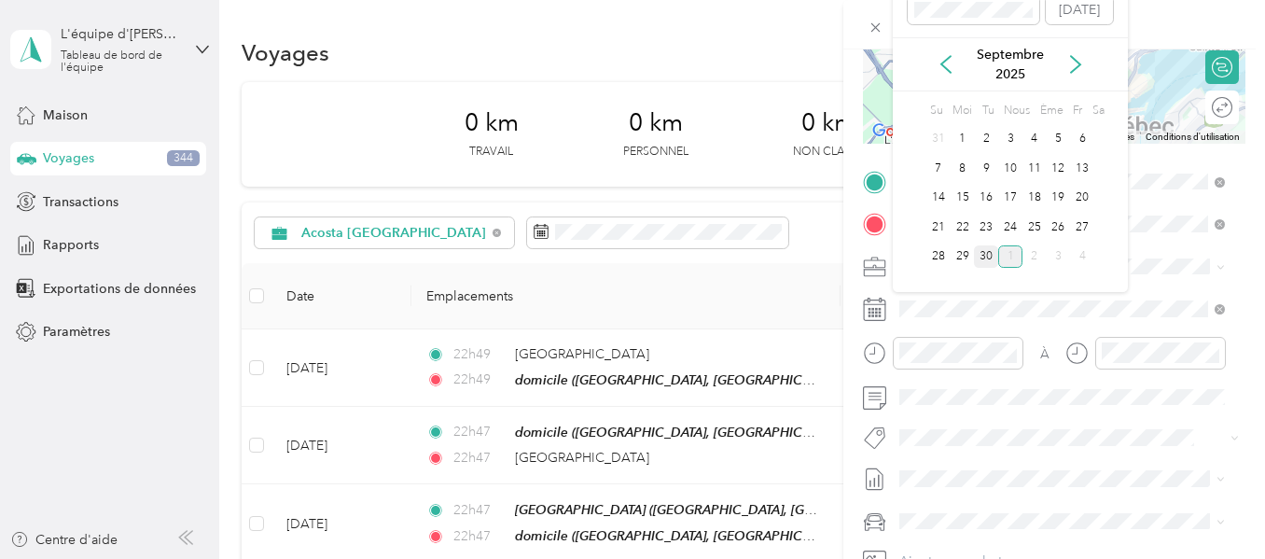
click at [991, 256] on font "30" at bounding box center [986, 256] width 13 height 14
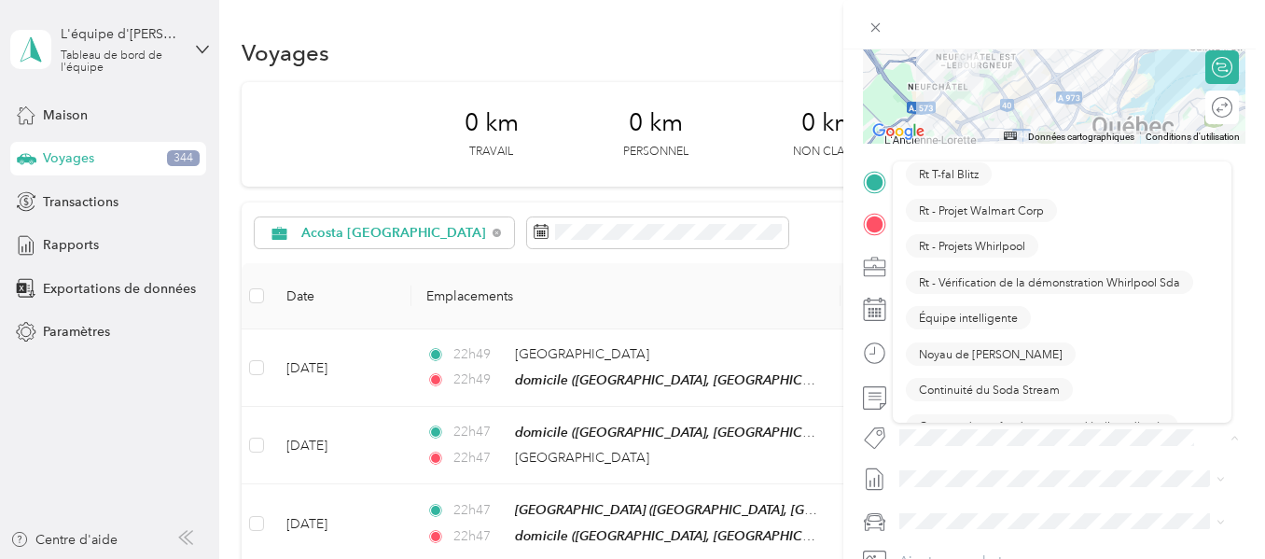
scroll to position [1773, 0]
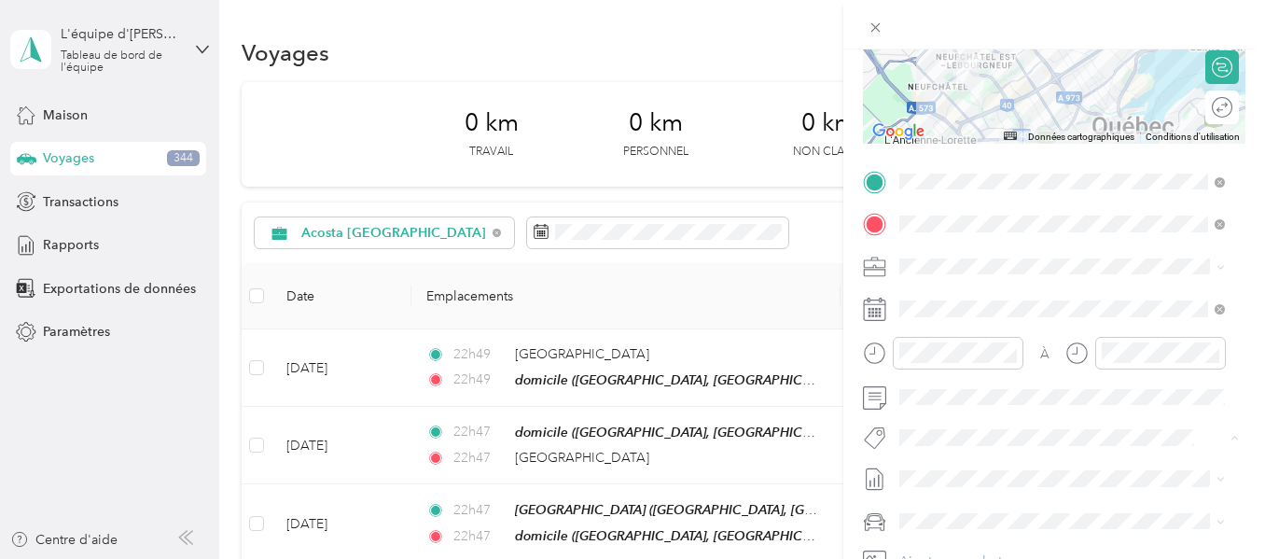
click at [970, 345] on button "Noyau de [PERSON_NAME]" at bounding box center [991, 343] width 170 height 23
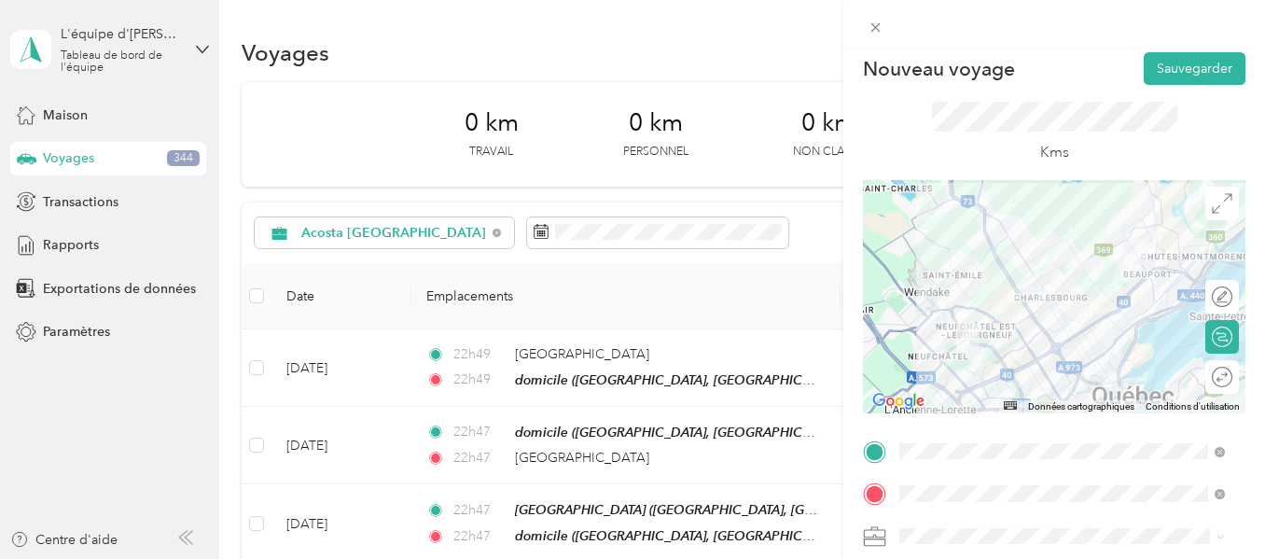
scroll to position [0, 0]
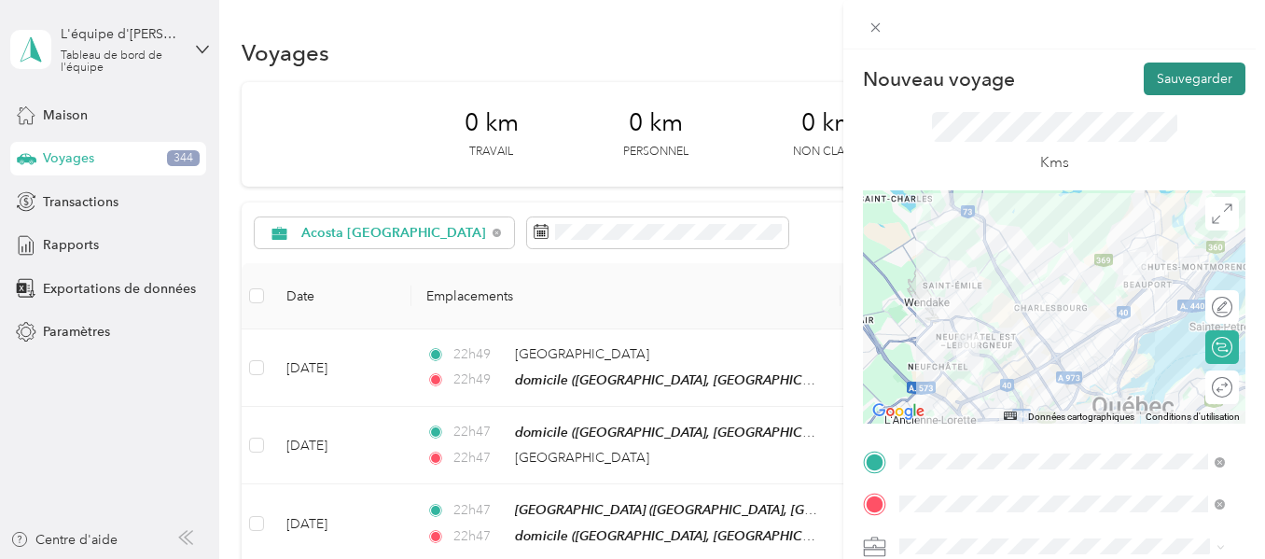
click at [1156, 66] on button "Sauvegarder" at bounding box center [1195, 79] width 102 height 33
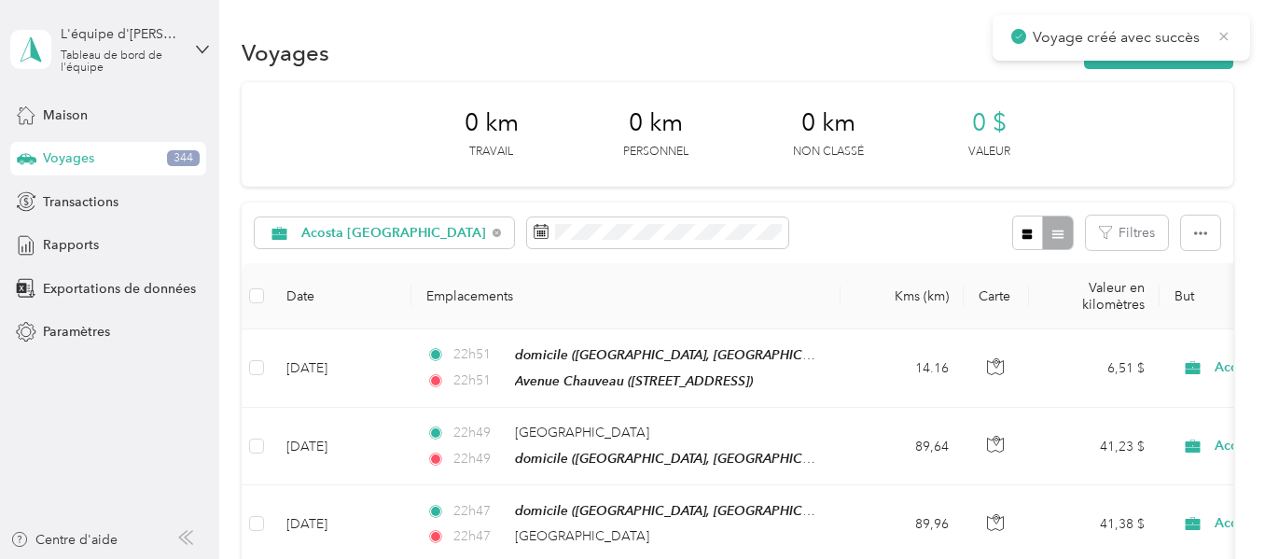
click at [1224, 39] on icon at bounding box center [1224, 36] width 15 height 17
click at [1164, 49] on font "Nouveau voyage" at bounding box center [1170, 53] width 102 height 16
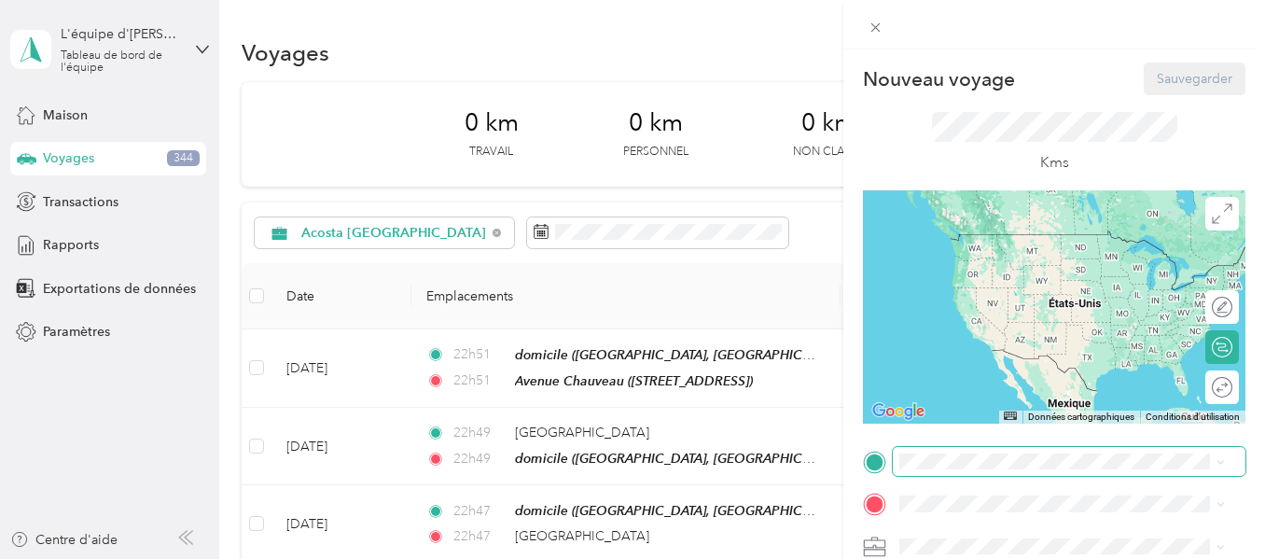
click at [940, 469] on span at bounding box center [1069, 462] width 353 height 30
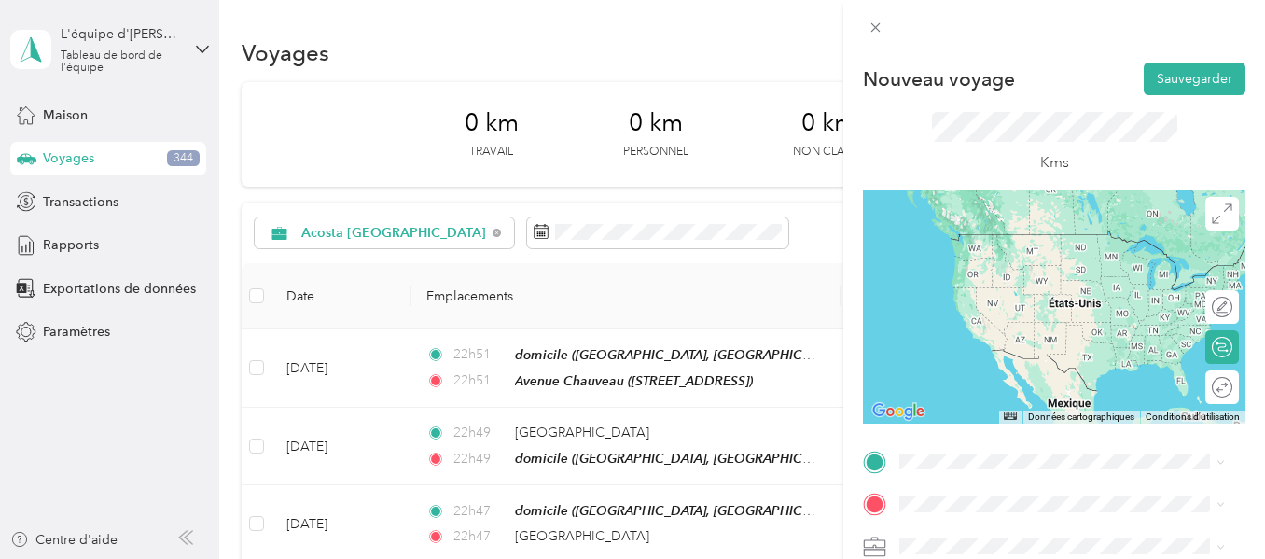
click at [951, 358] on font "[GEOGRAPHIC_DATA], [GEOGRAPHIC_DATA] G2C 0G8, [GEOGRAPHIC_DATA]" at bounding box center [1073, 358] width 276 height 33
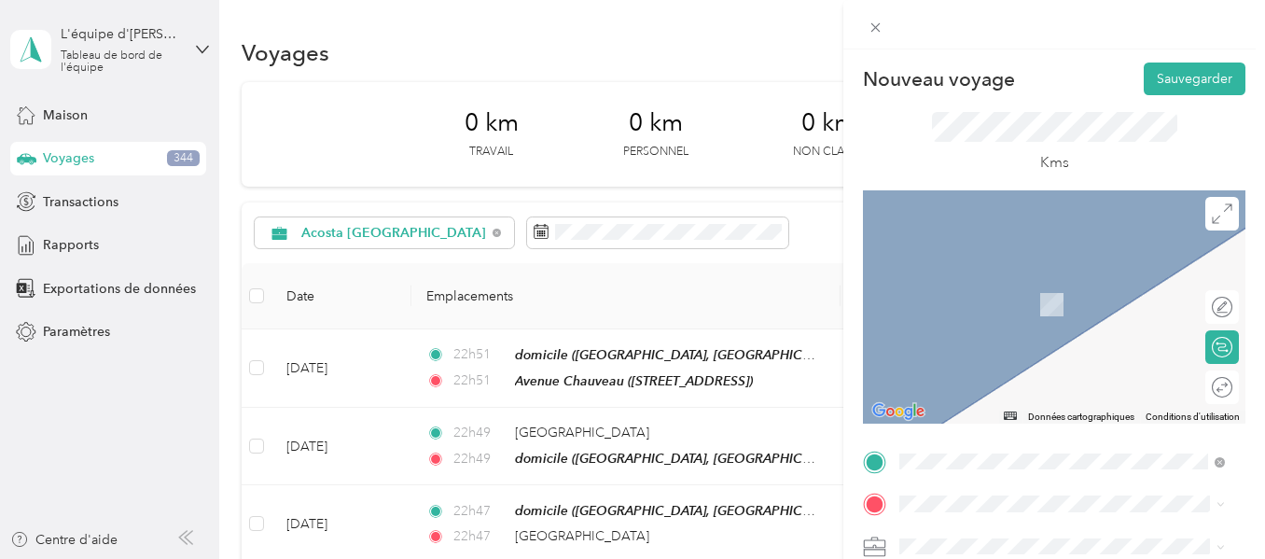
scroll to position [93, 0]
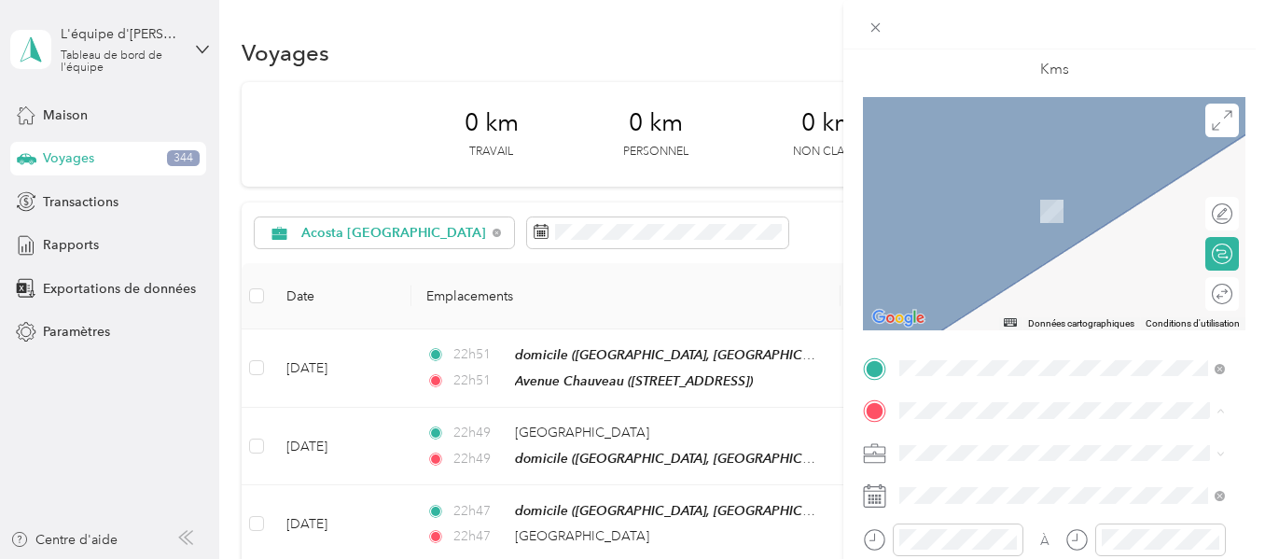
click at [996, 204] on font "[STREET_ADDRESS]" at bounding box center [994, 211] width 119 height 16
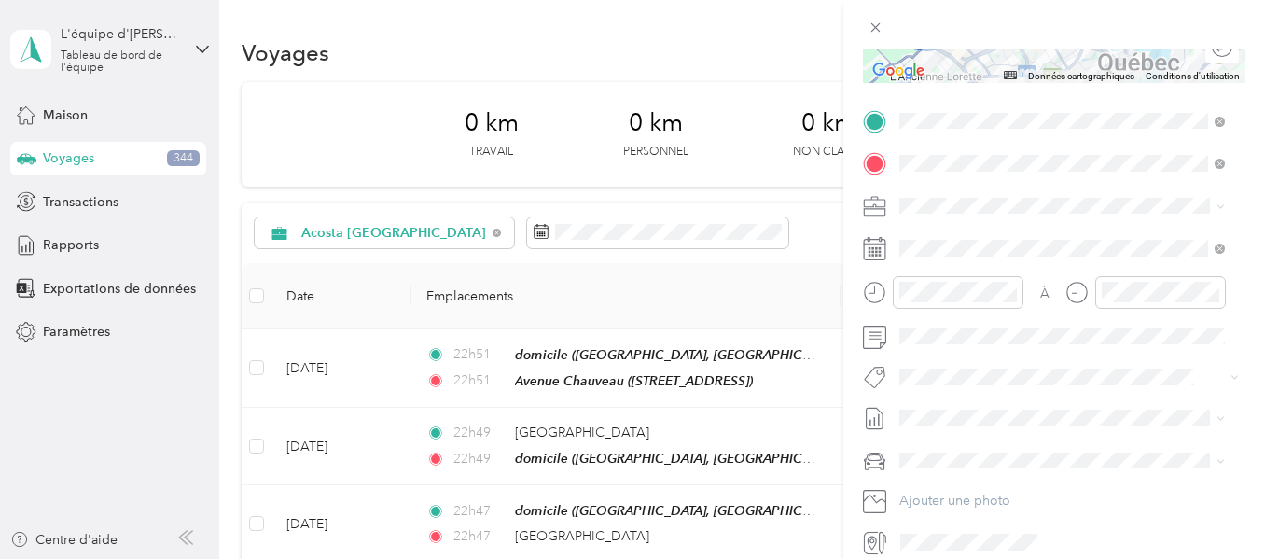
scroll to position [373, 0]
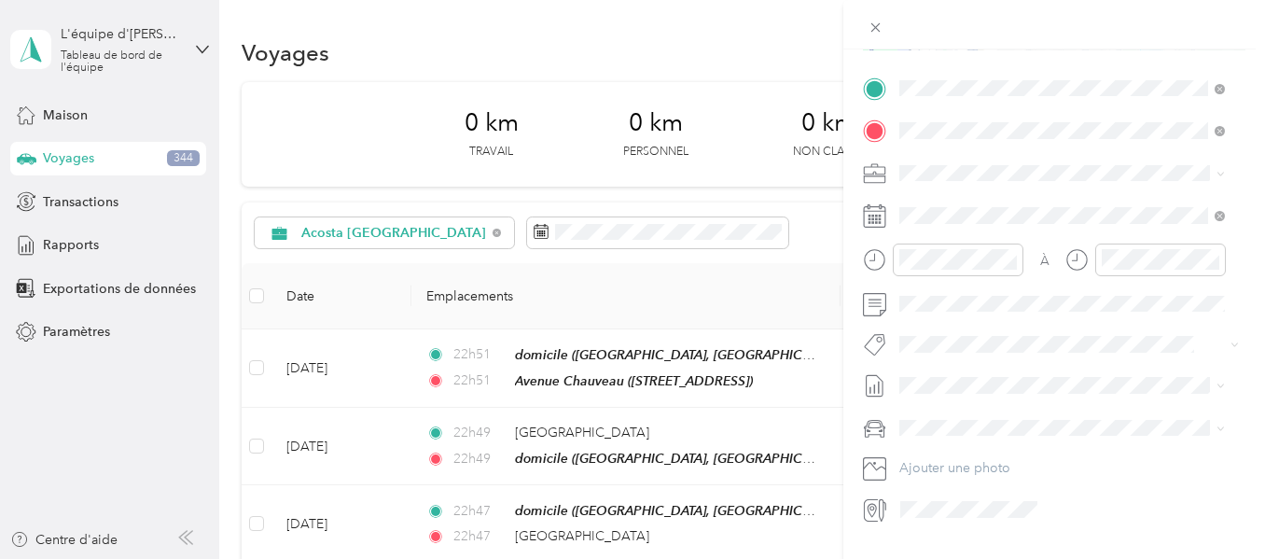
click at [872, 219] on rect at bounding box center [872, 219] width 3 height 3
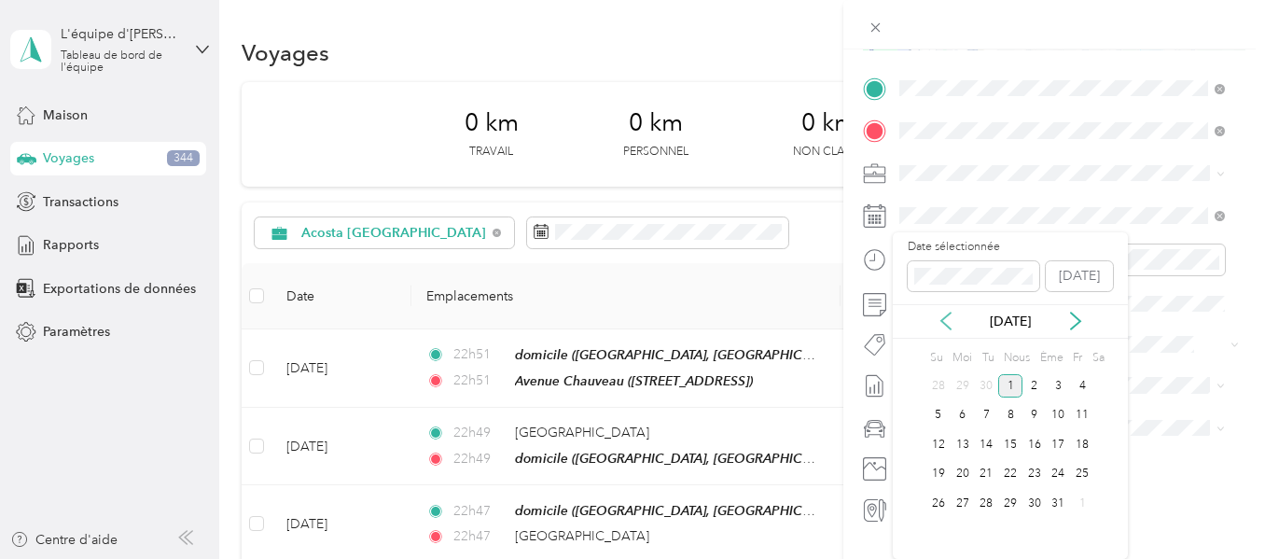
click at [946, 330] on icon at bounding box center [946, 321] width 19 height 19
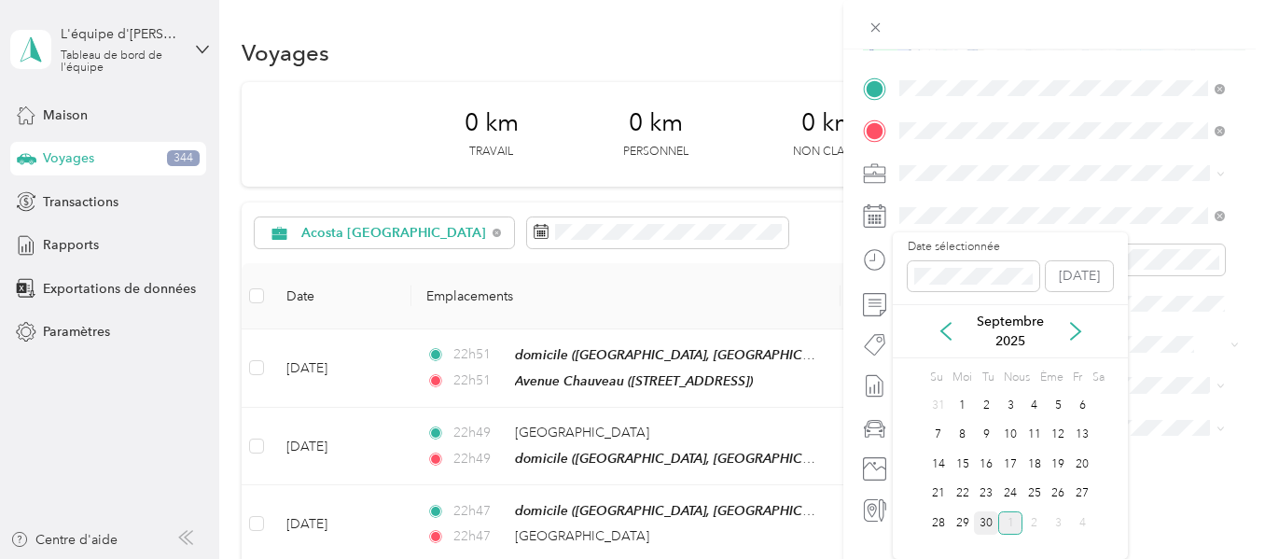
click at [987, 528] on font "30" at bounding box center [986, 523] width 13 height 14
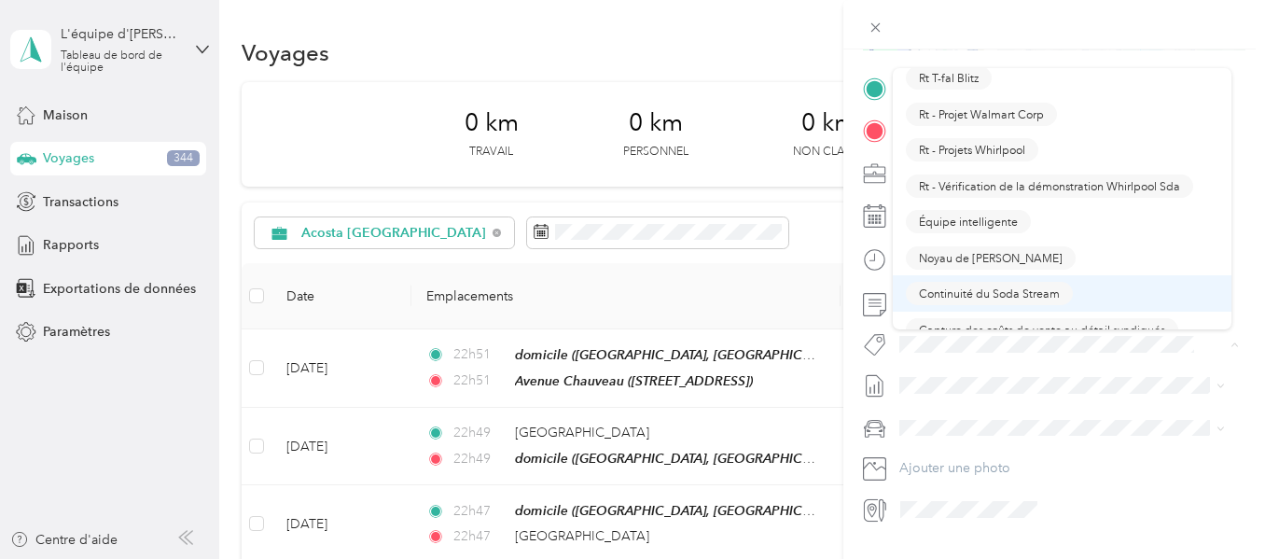
scroll to position [1773, 0]
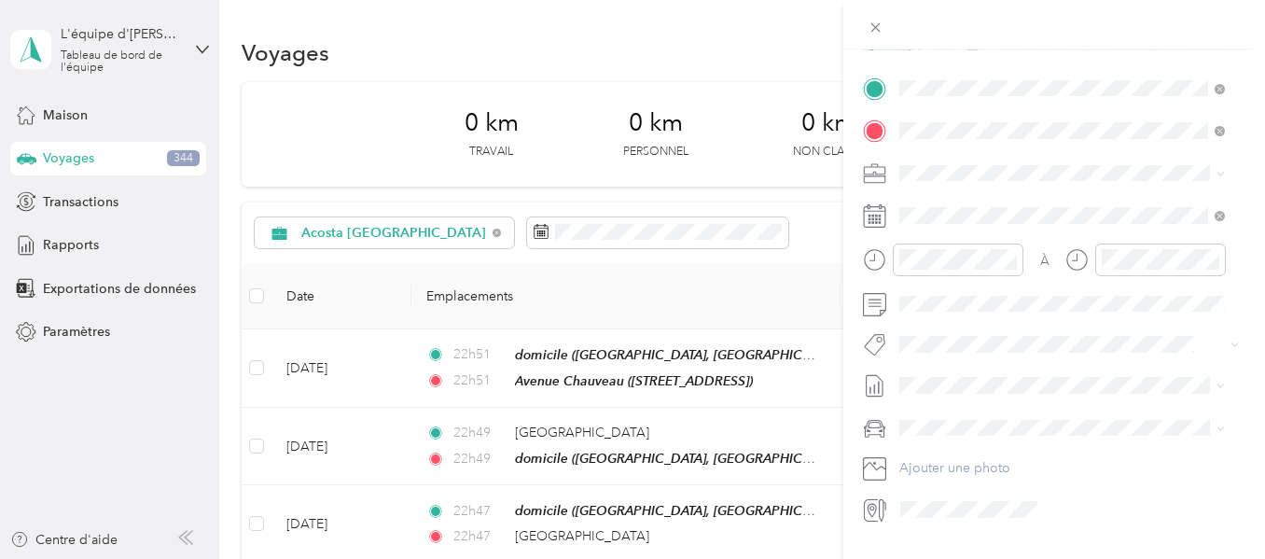
click at [962, 253] on button "Noyau de [PERSON_NAME]" at bounding box center [991, 241] width 170 height 23
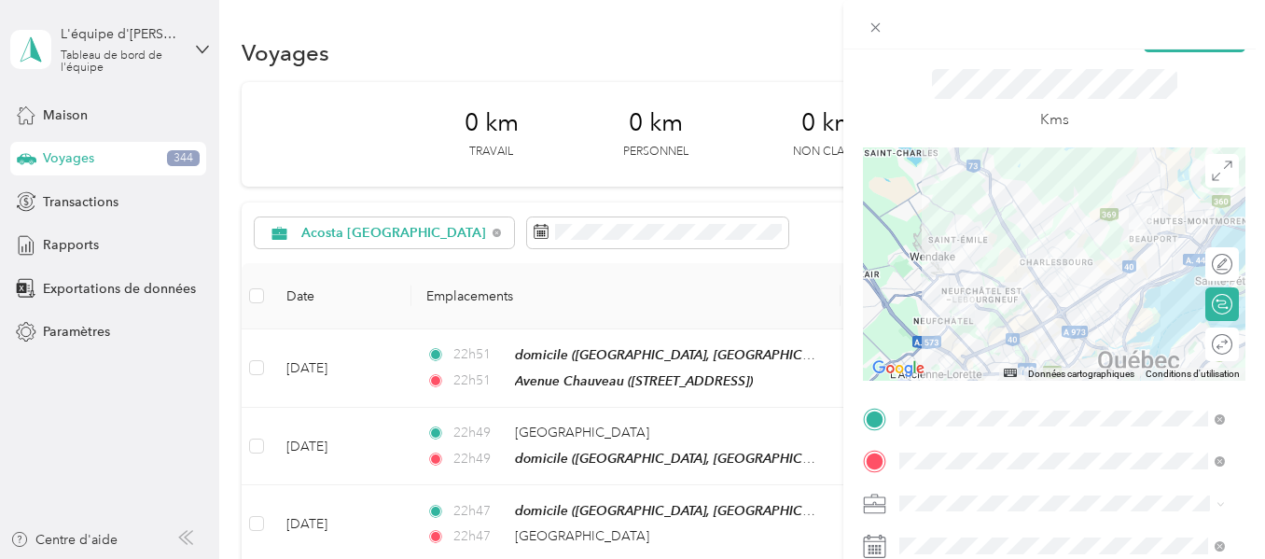
scroll to position [0, 0]
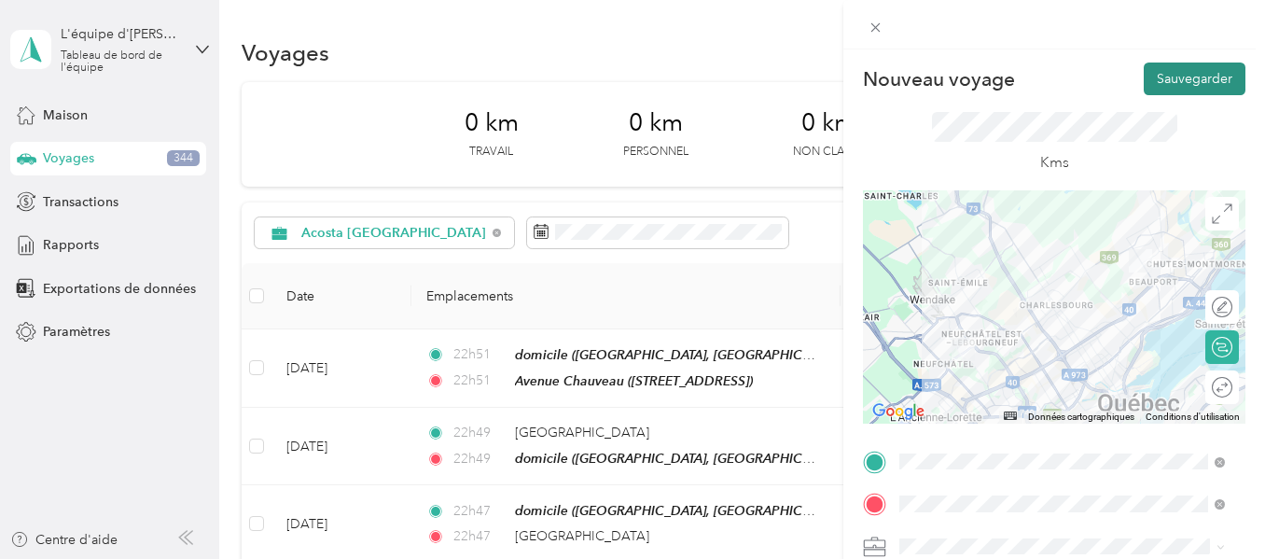
click at [1192, 81] on font "Sauvegarder" at bounding box center [1195, 79] width 76 height 16
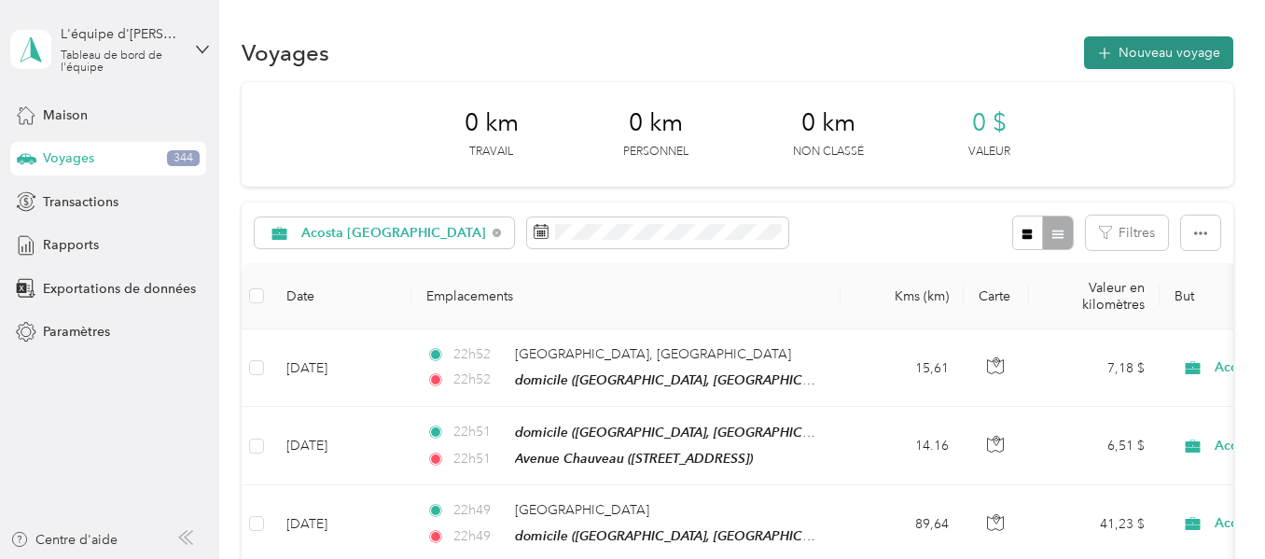
click at [1172, 49] on font "Nouveau voyage" at bounding box center [1170, 53] width 102 height 16
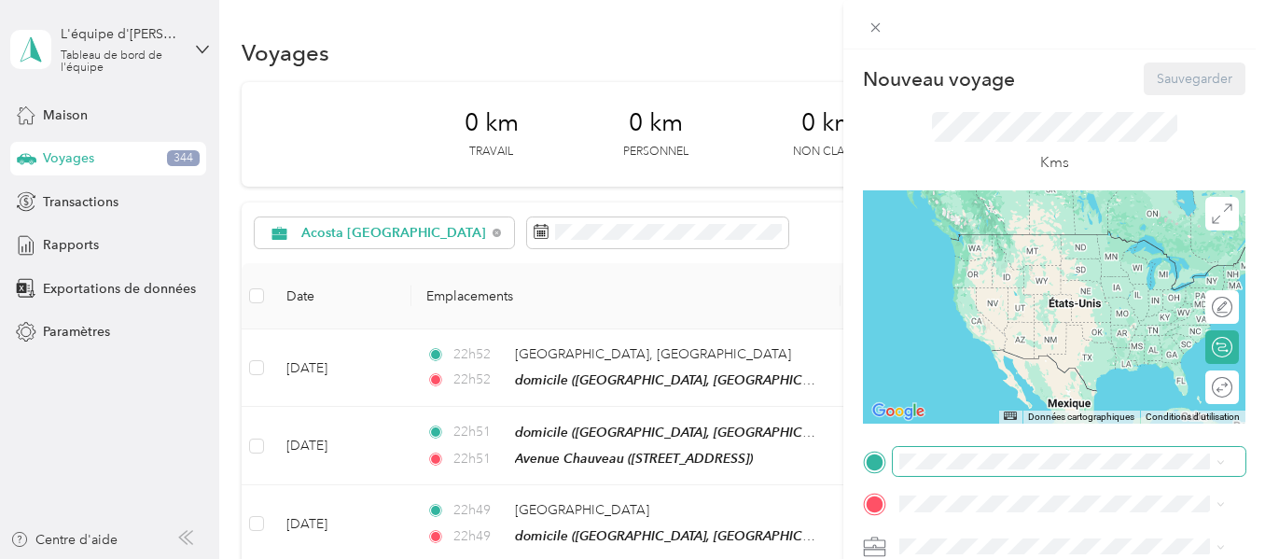
click at [971, 449] on span at bounding box center [1069, 462] width 353 height 30
click at [964, 264] on font "[STREET_ADDRESS]" at bounding box center [994, 262] width 119 height 16
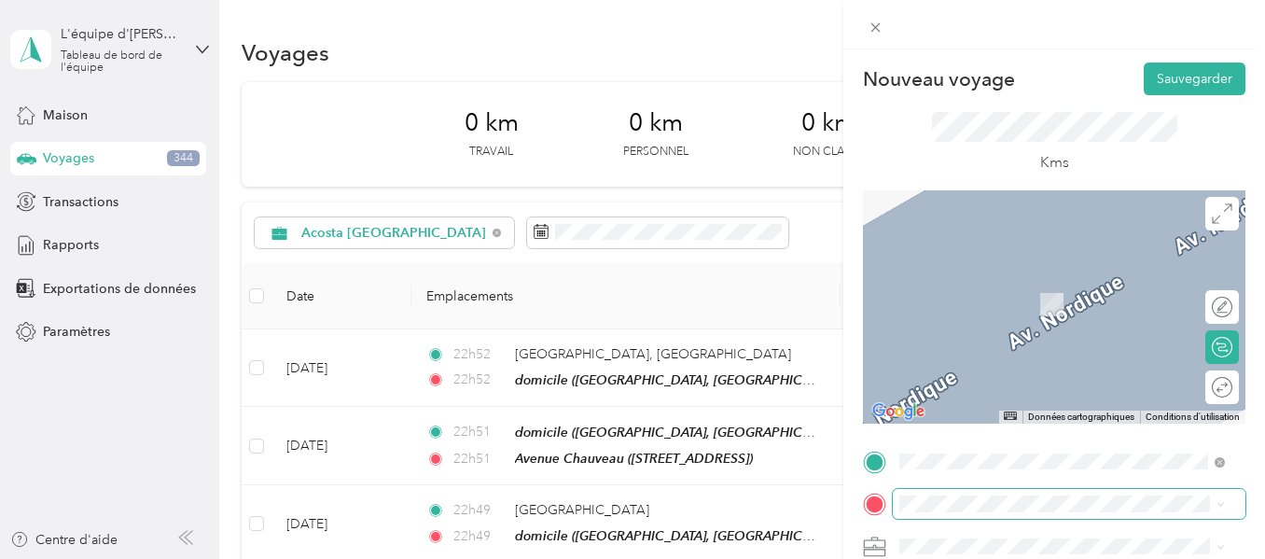
click at [936, 512] on span at bounding box center [1069, 504] width 353 height 30
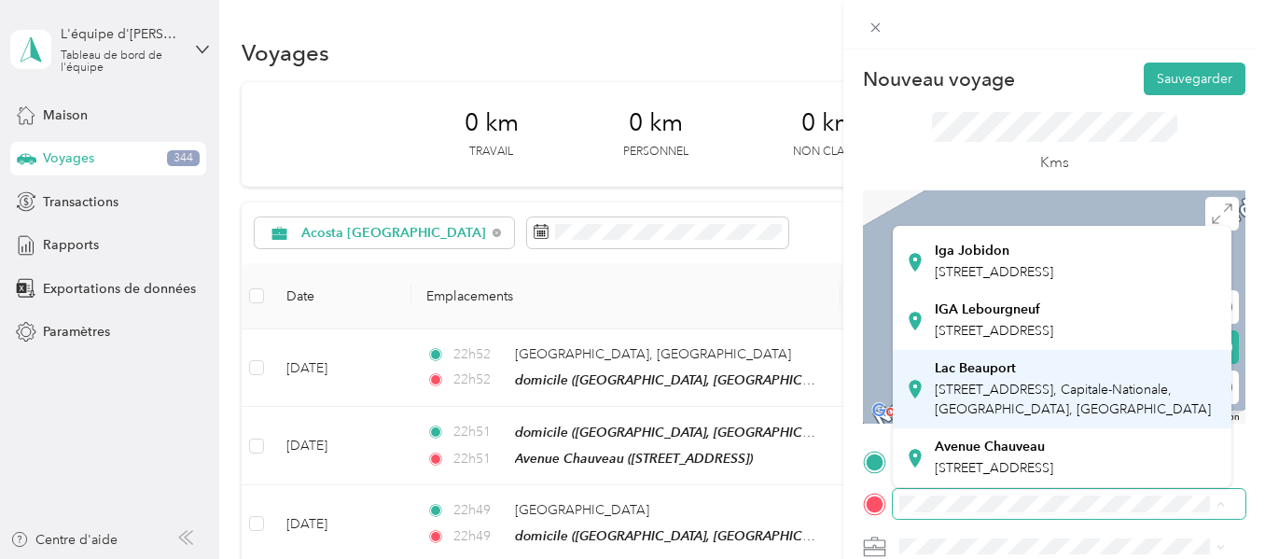
scroll to position [620, 0]
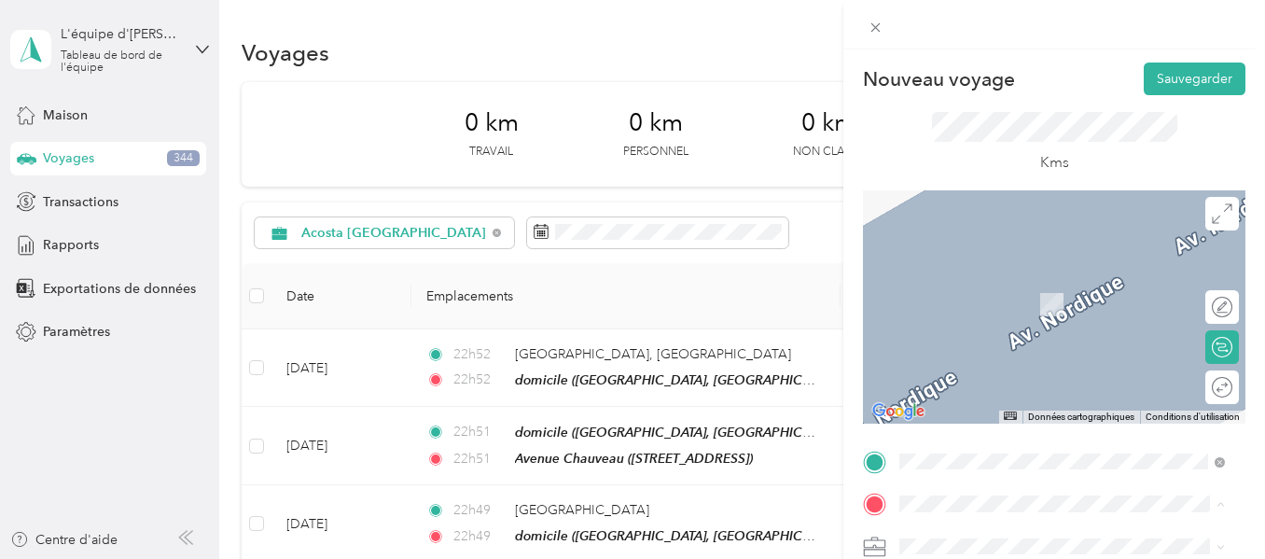
click at [983, 378] on div "Lac Beauport [STREET_ADDRESS]" at bounding box center [1077, 389] width 285 height 59
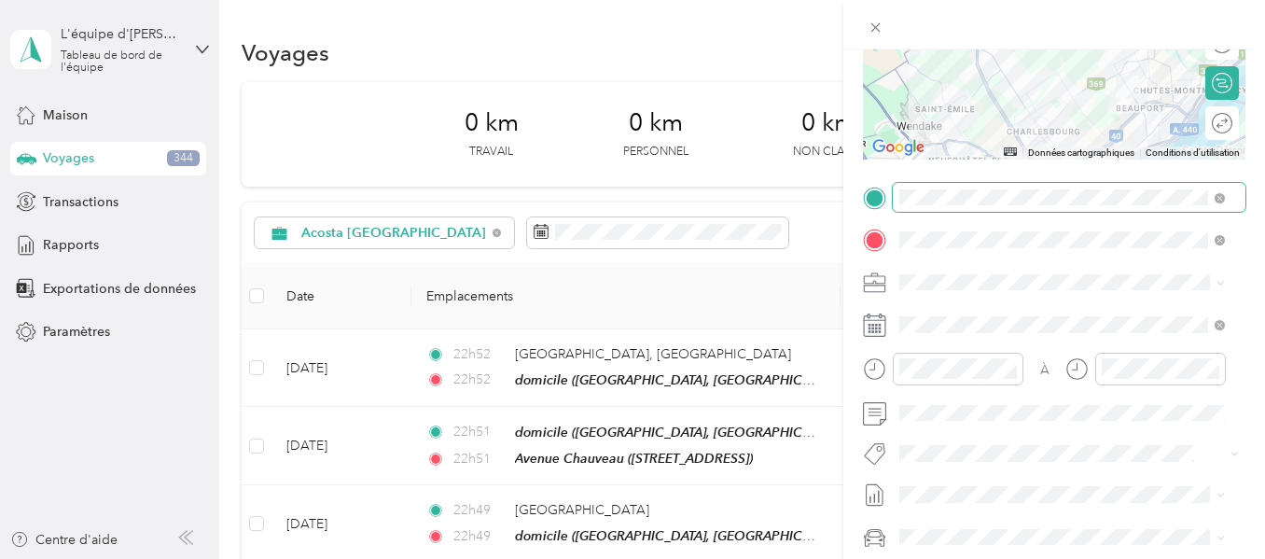
scroll to position [280, 0]
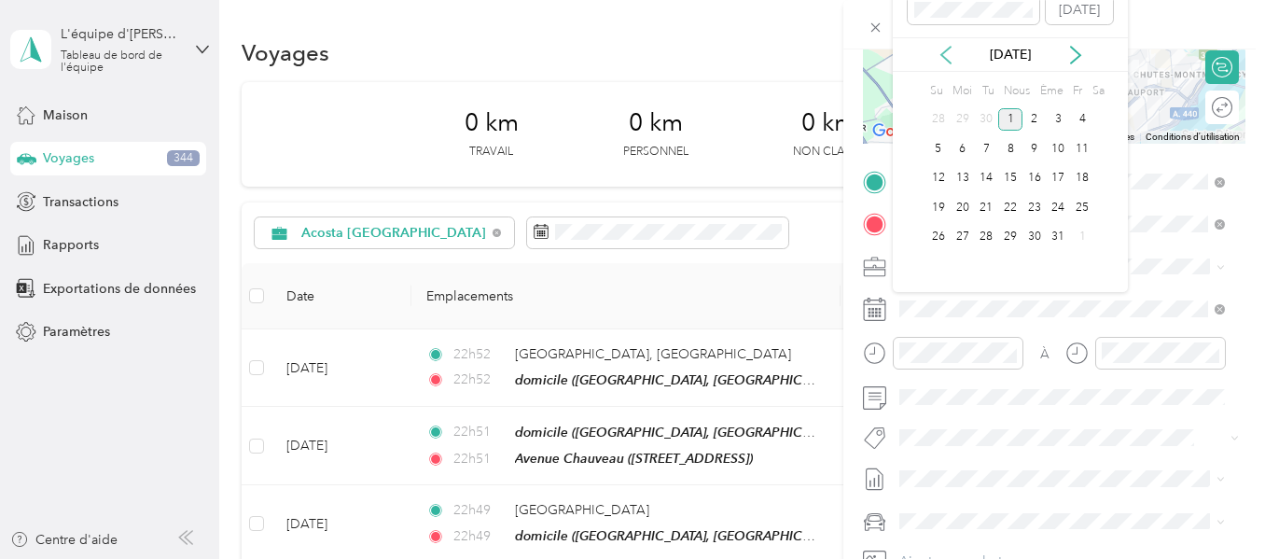
click at [949, 63] on icon at bounding box center [945, 55] width 9 height 17
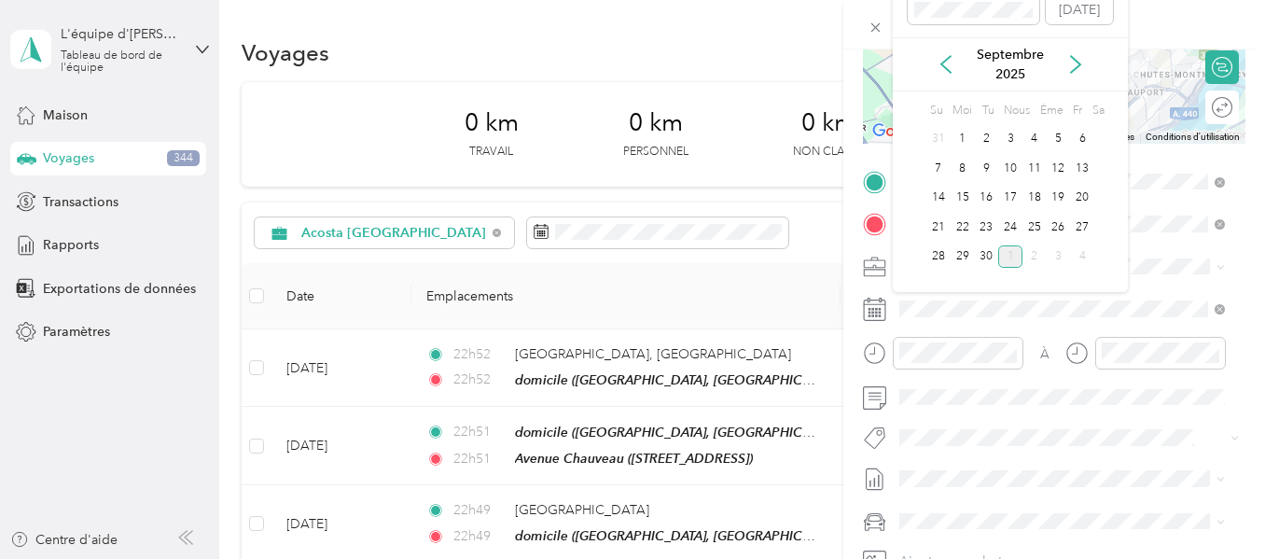
click at [1008, 256] on font "1" at bounding box center [1011, 256] width 7 height 14
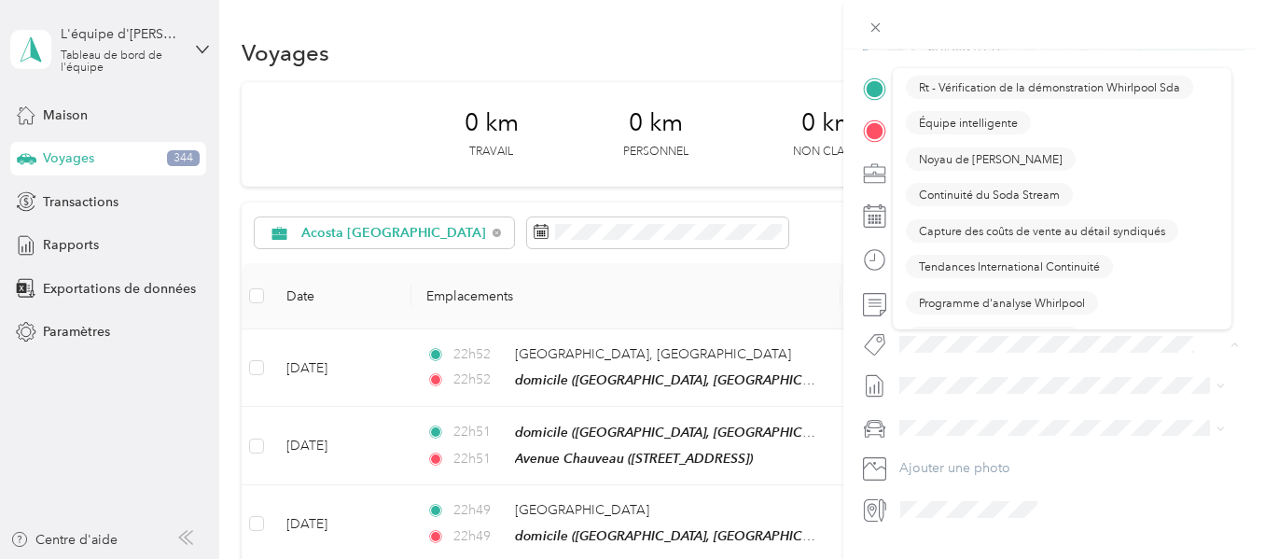
scroll to position [1866, 0]
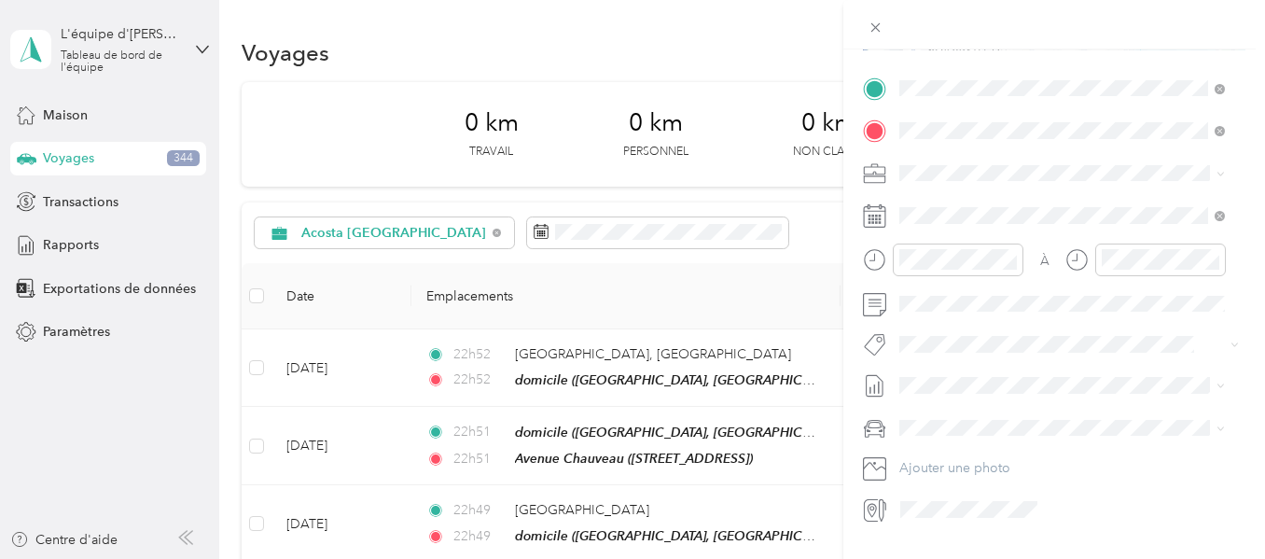
click at [983, 154] on font "Noyau de [PERSON_NAME]" at bounding box center [991, 148] width 144 height 14
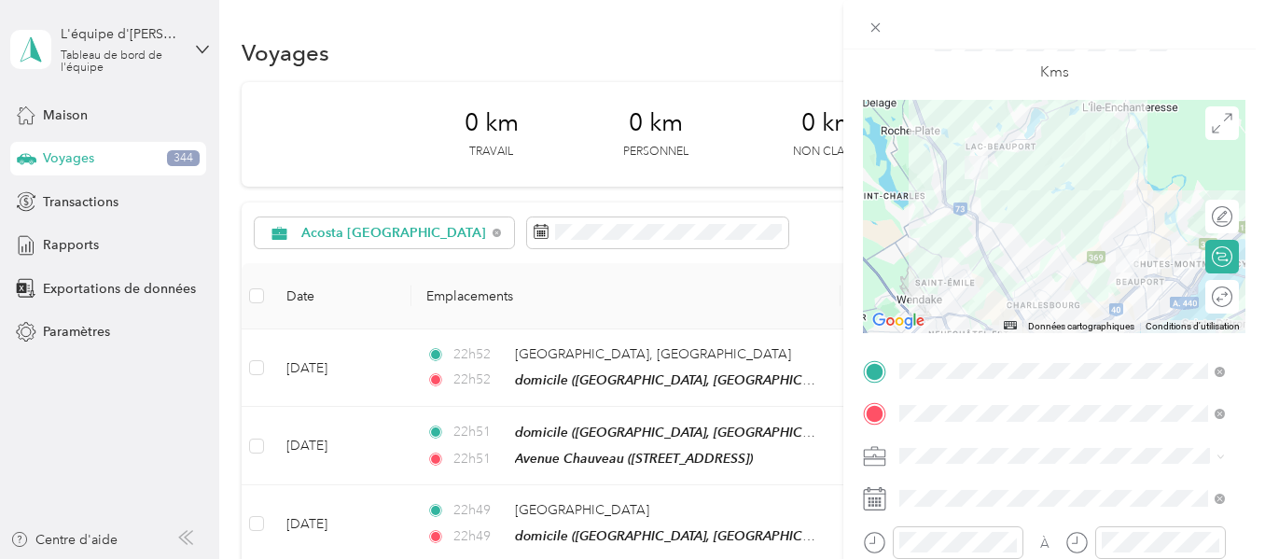
scroll to position [0, 0]
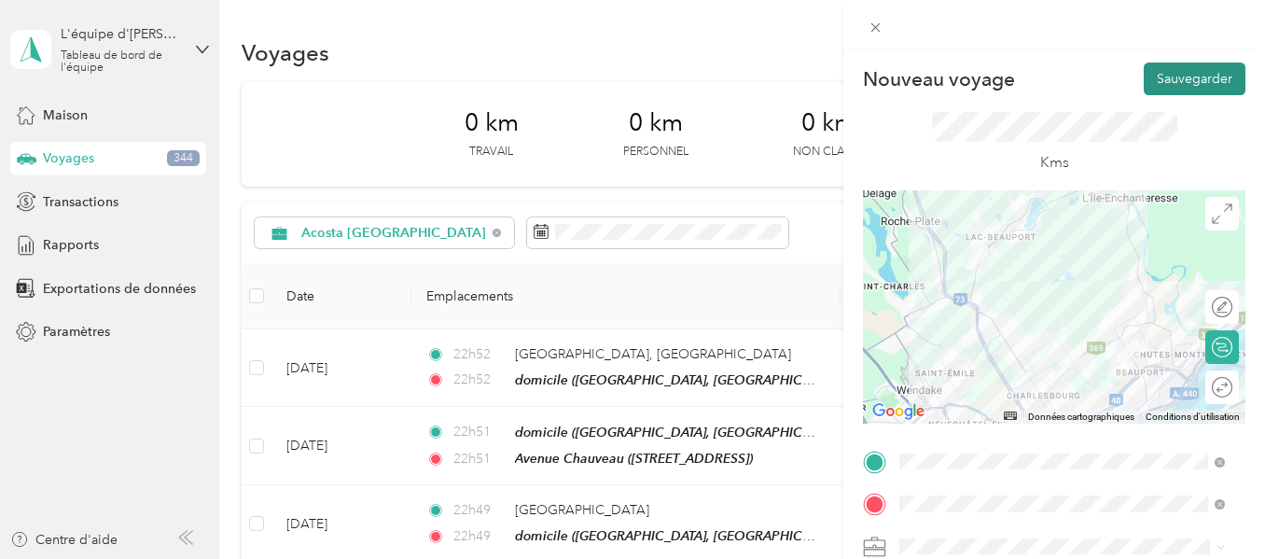
click at [1215, 76] on font "Sauvegarder" at bounding box center [1195, 79] width 76 height 16
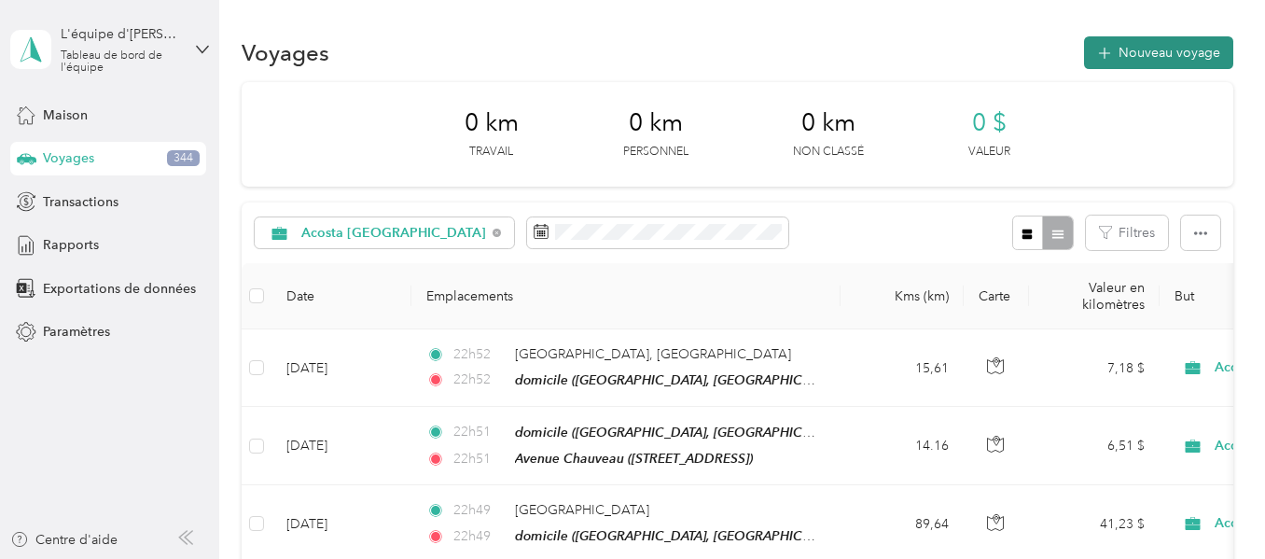
click at [1145, 54] on font "Nouveau voyage" at bounding box center [1170, 53] width 102 height 16
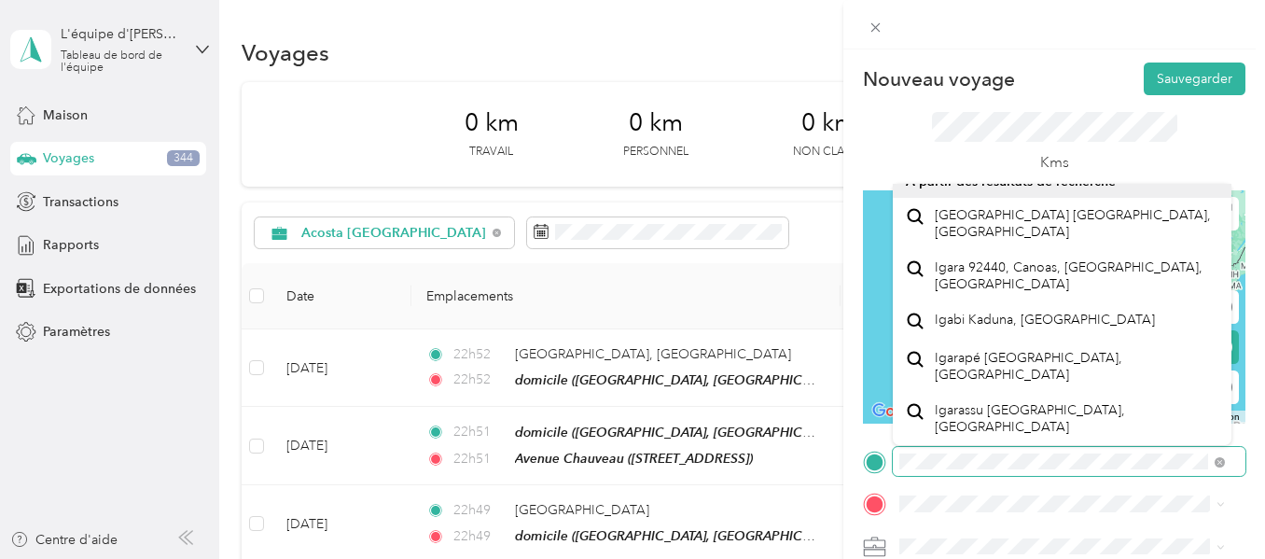
scroll to position [643, 0]
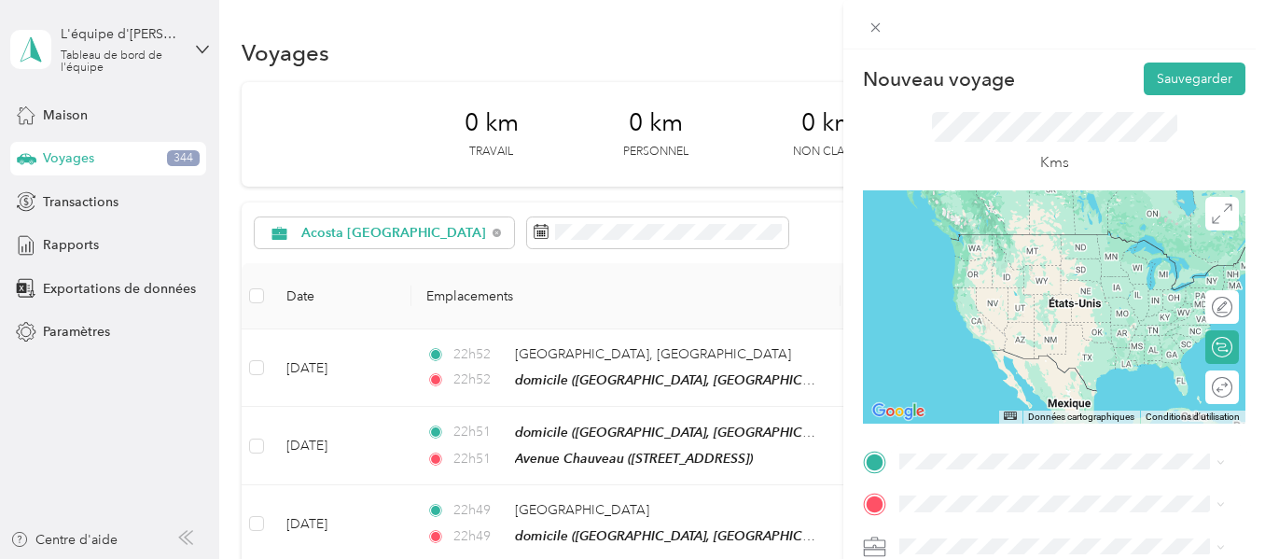
click at [948, 430] on div "Lac-Beauport [GEOGRAPHIC_DATA], [GEOGRAPHIC_DATA]" at bounding box center [1062, 425] width 313 height 39
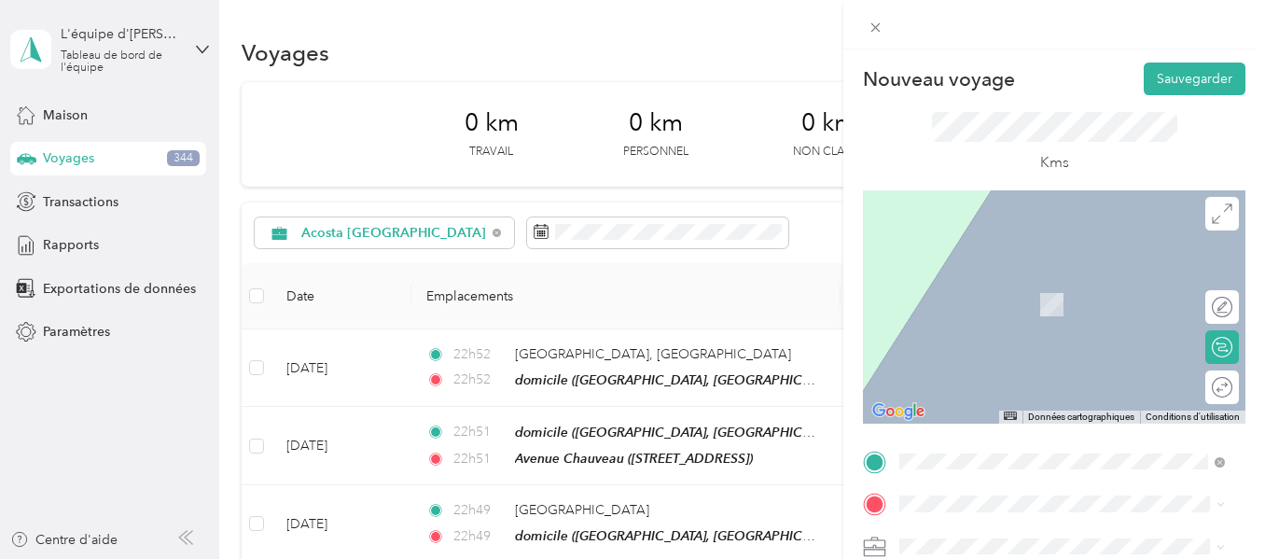
click at [1020, 311] on font "[STREET_ADDRESS]" at bounding box center [994, 304] width 119 height 16
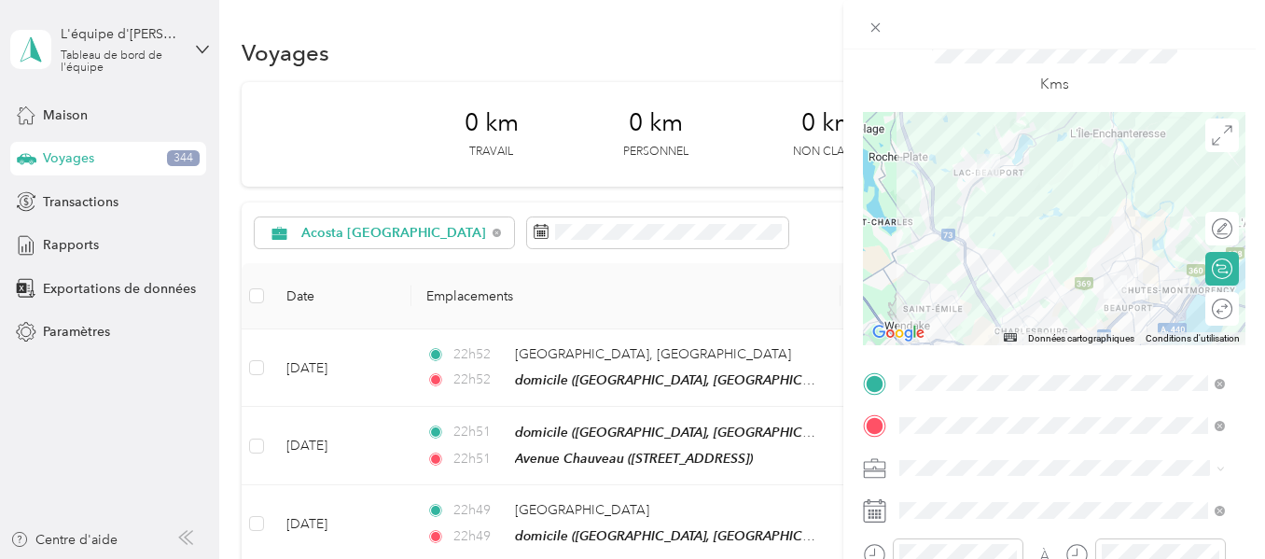
scroll to position [187, 0]
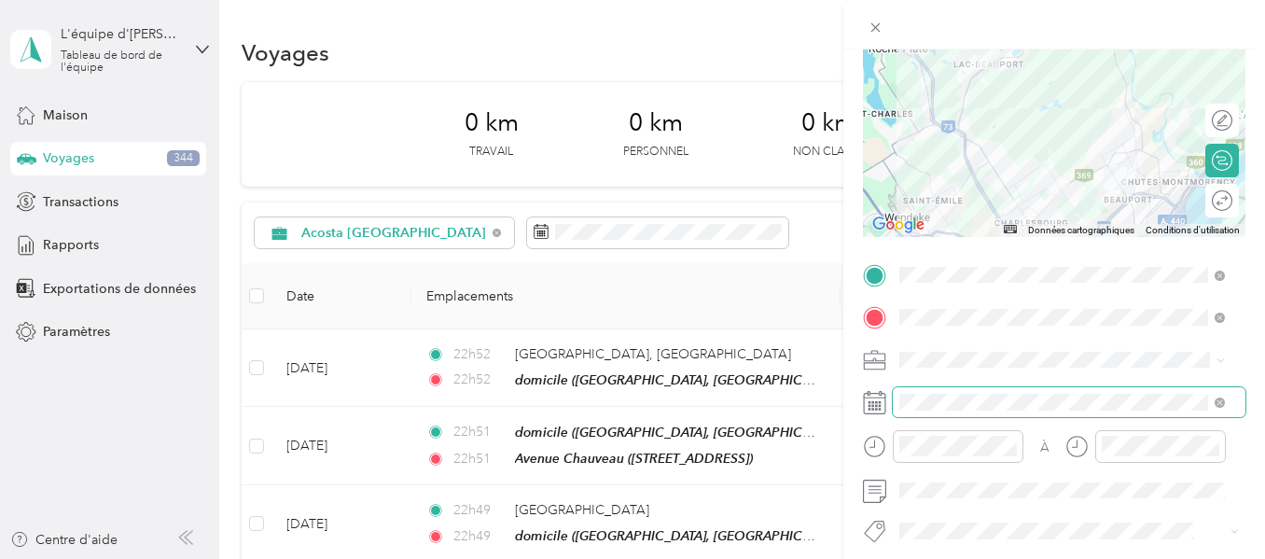
click at [951, 411] on span at bounding box center [1069, 402] width 353 height 30
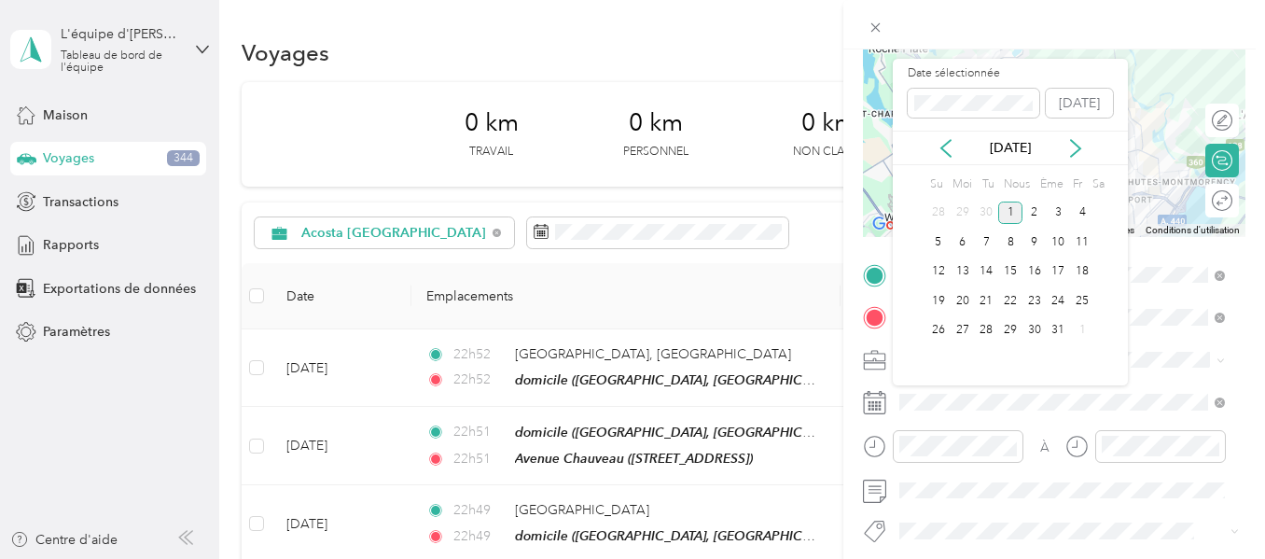
click at [1012, 219] on font "1" at bounding box center [1011, 212] width 7 height 14
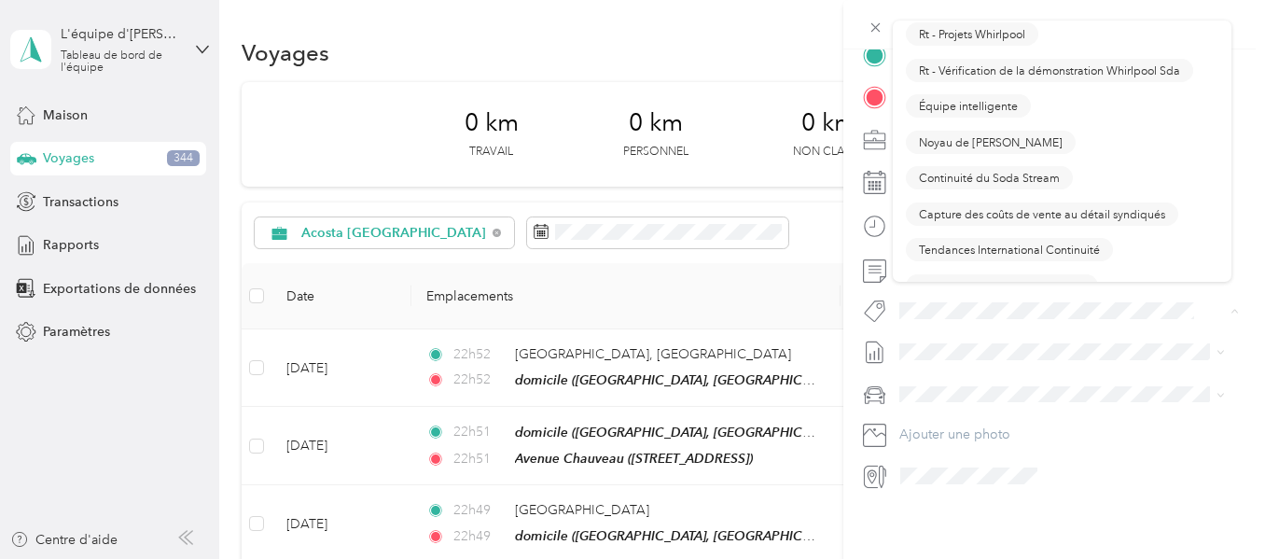
scroll to position [1866, 0]
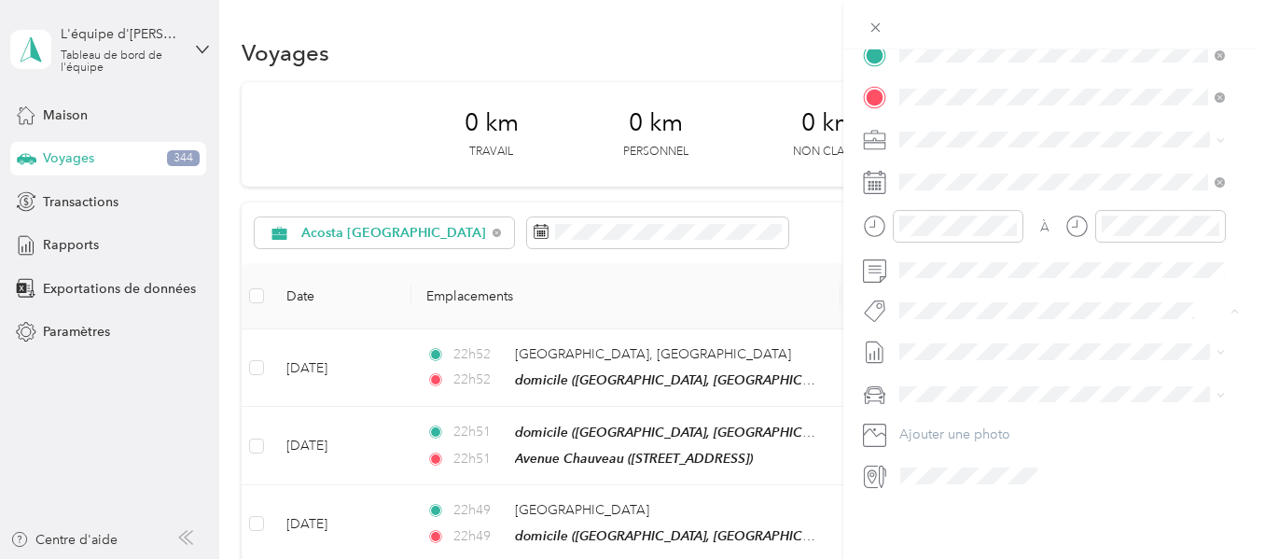
click at [986, 105] on font "Noyau de [PERSON_NAME]" at bounding box center [991, 109] width 144 height 14
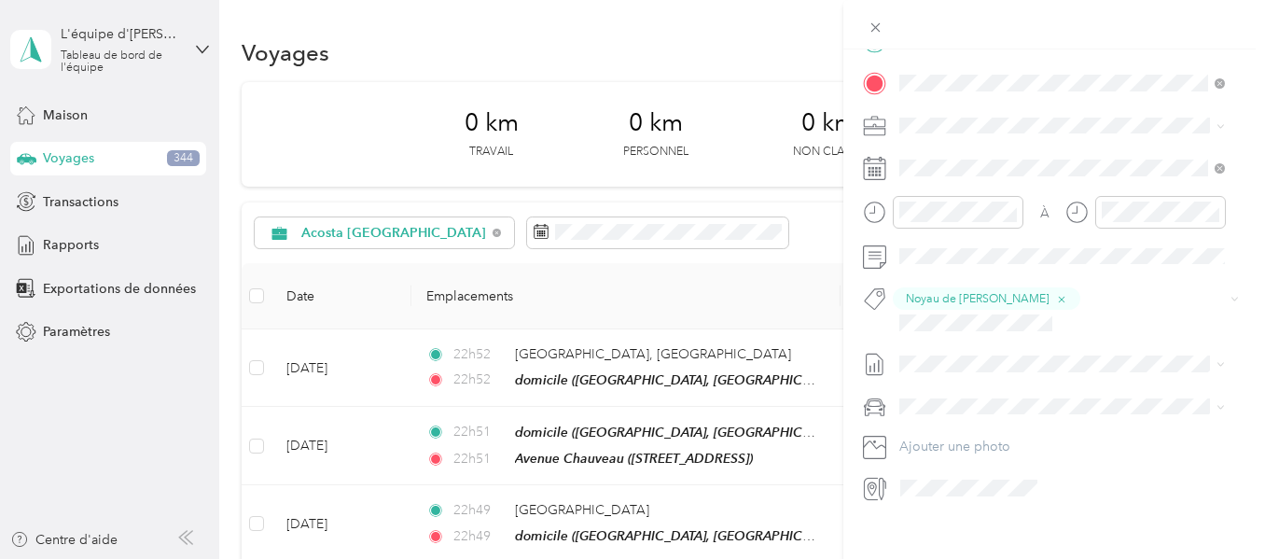
scroll to position [0, 0]
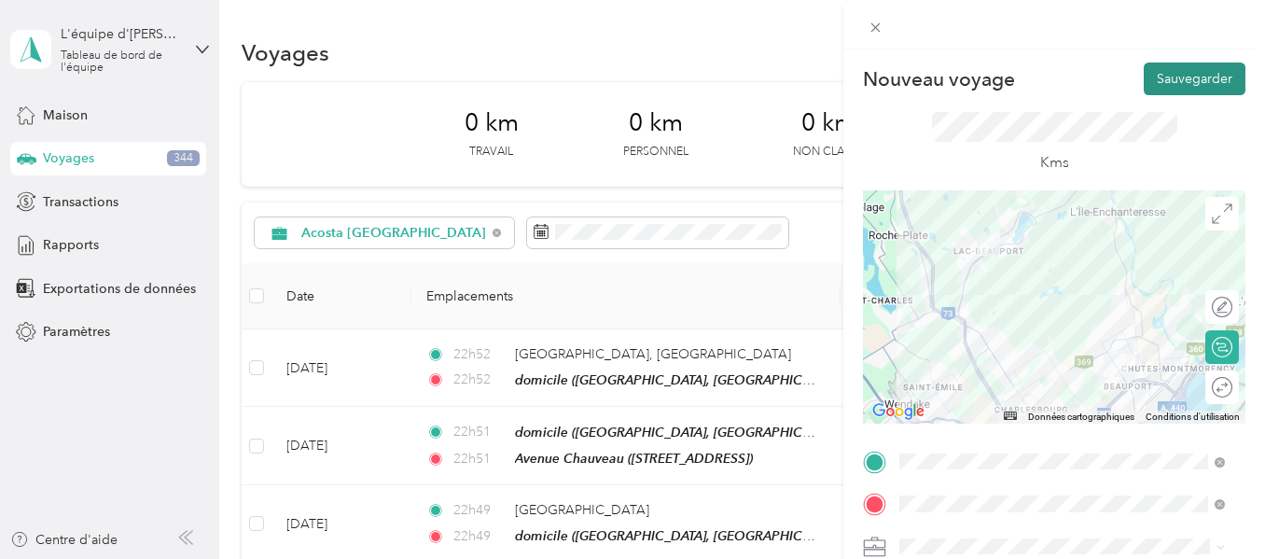
click at [1172, 77] on font "Sauvegarder" at bounding box center [1195, 79] width 76 height 16
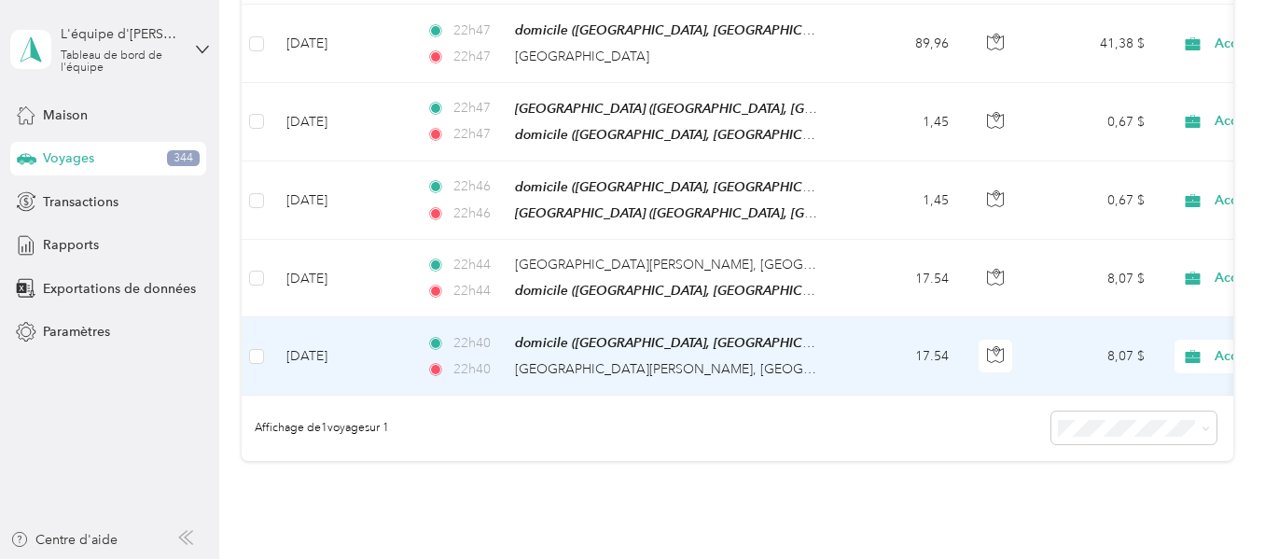
scroll to position [560, 0]
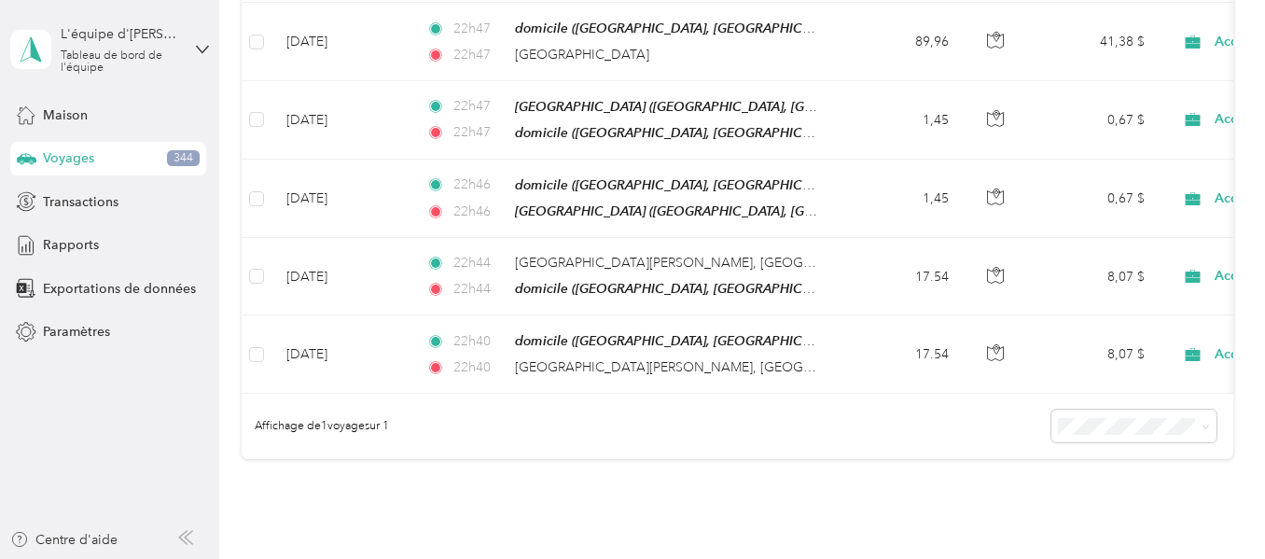
click at [1079, 465] on li "25 par charge" at bounding box center [1129, 457] width 165 height 33
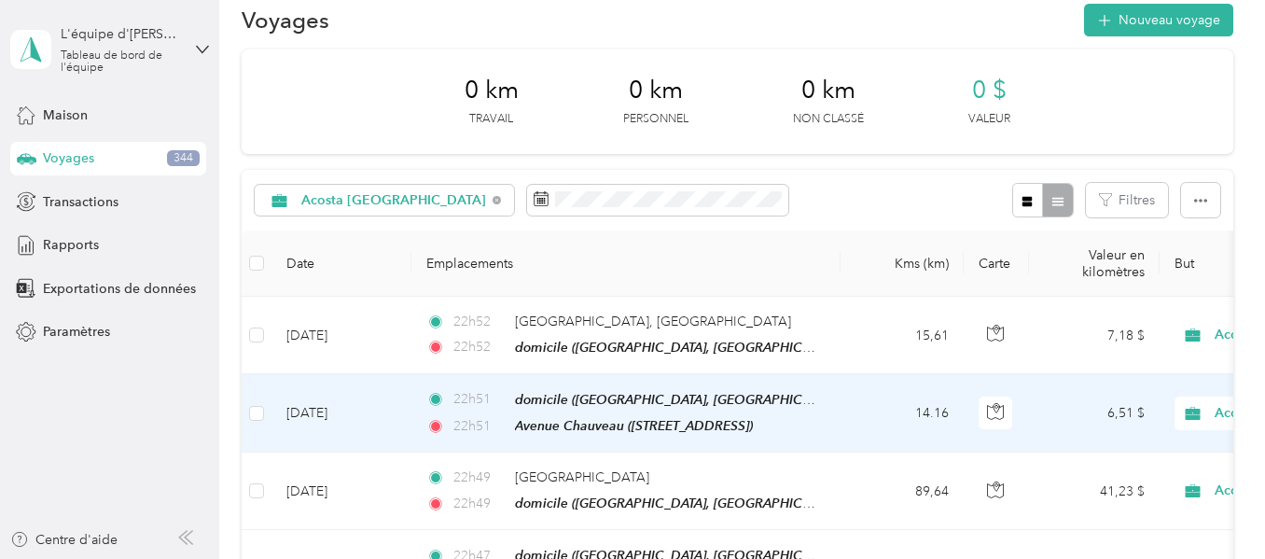
scroll to position [0, 0]
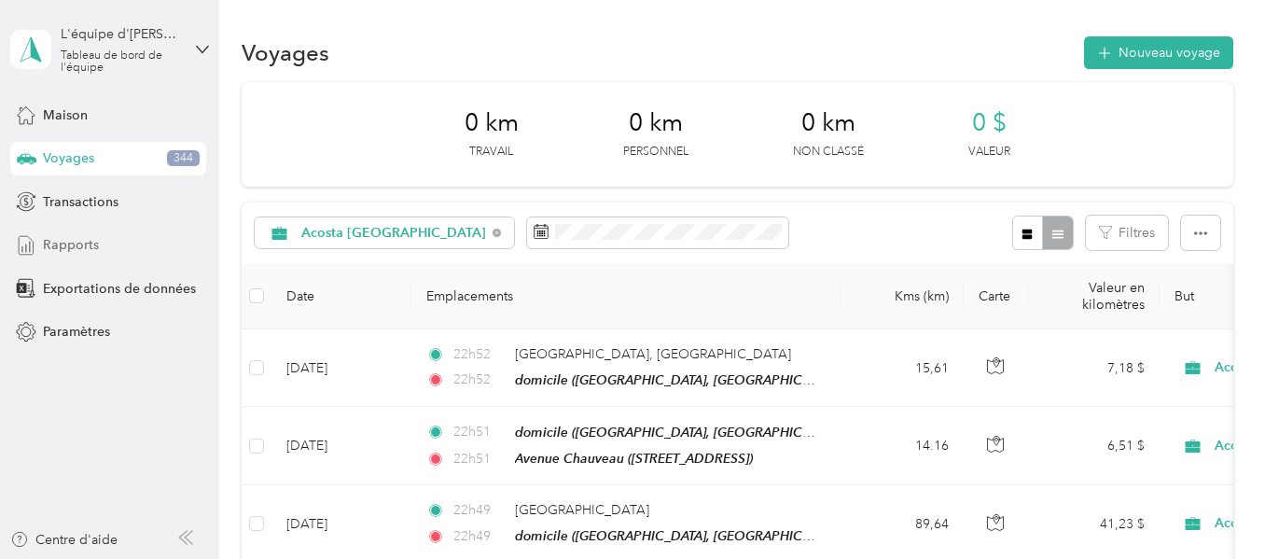
click at [67, 244] on font "Rapports" at bounding box center [71, 245] width 56 height 16
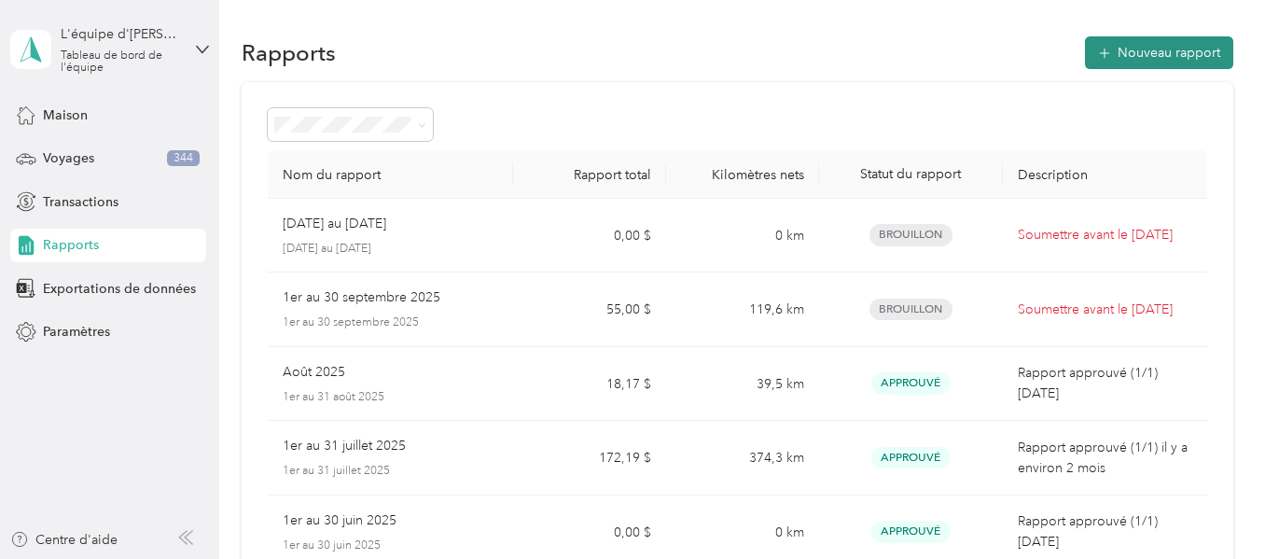
click at [1144, 45] on font "Nouveau rapport" at bounding box center [1169, 53] width 103 height 16
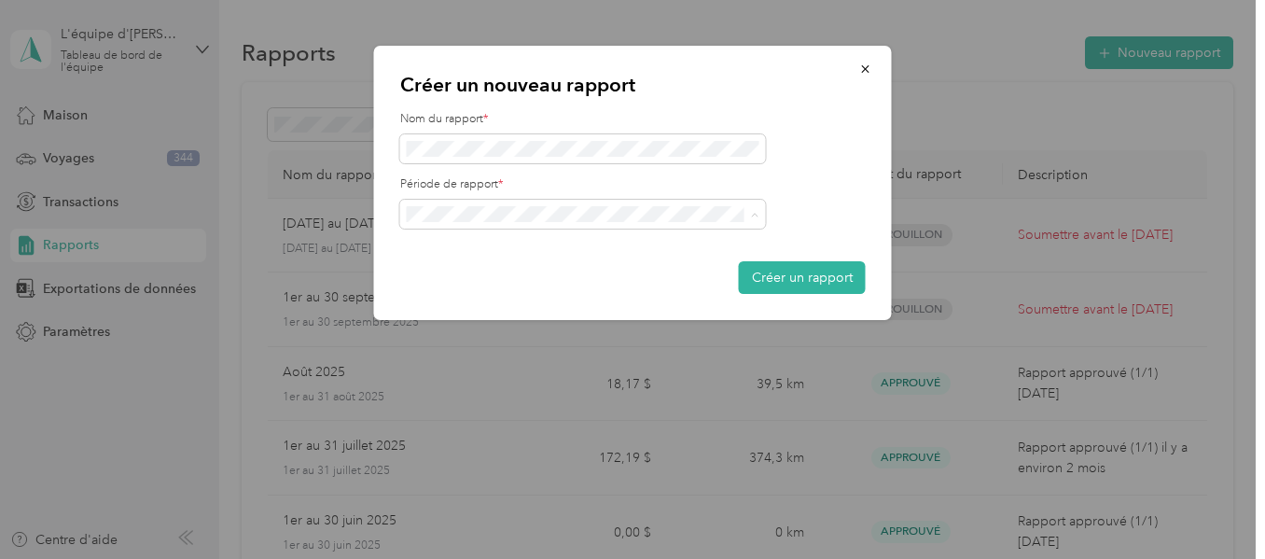
click at [490, 276] on font "1er au 30 septembre 2025" at bounding box center [492, 280] width 158 height 16
click at [781, 279] on font "Créer un rapport" at bounding box center [802, 278] width 101 height 16
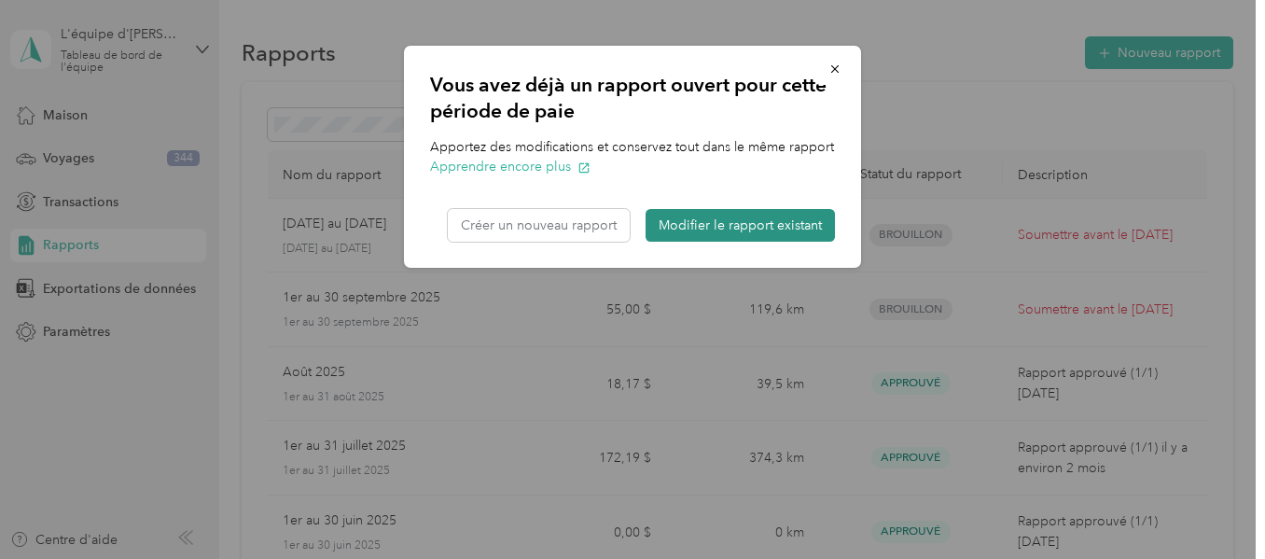
click at [699, 230] on font "Modifier le rapport existant" at bounding box center [740, 225] width 163 height 16
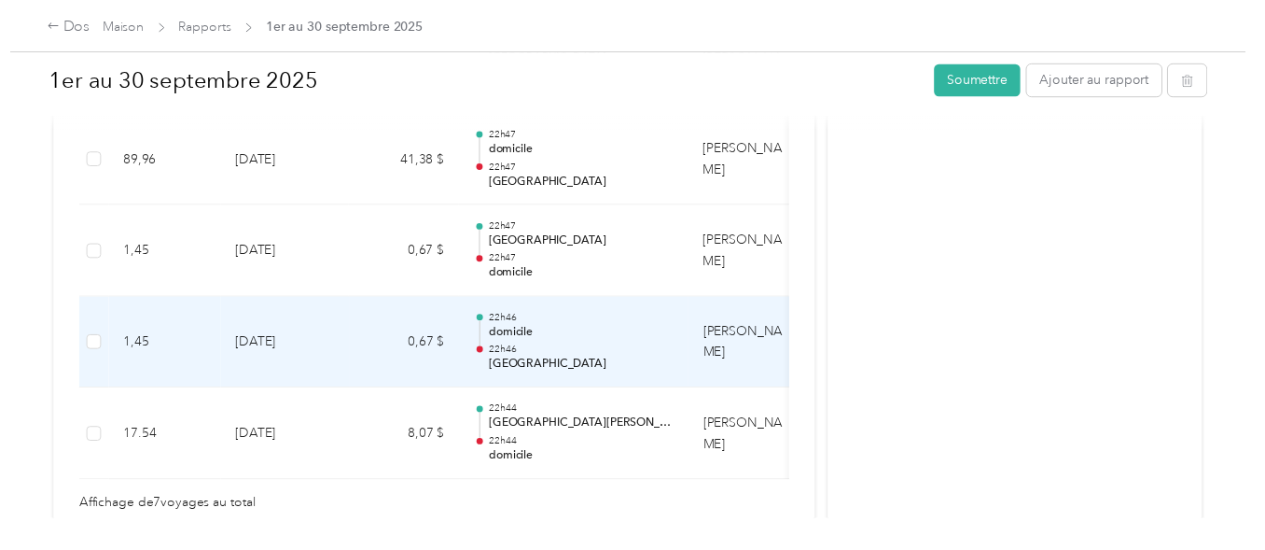
scroll to position [933, 0]
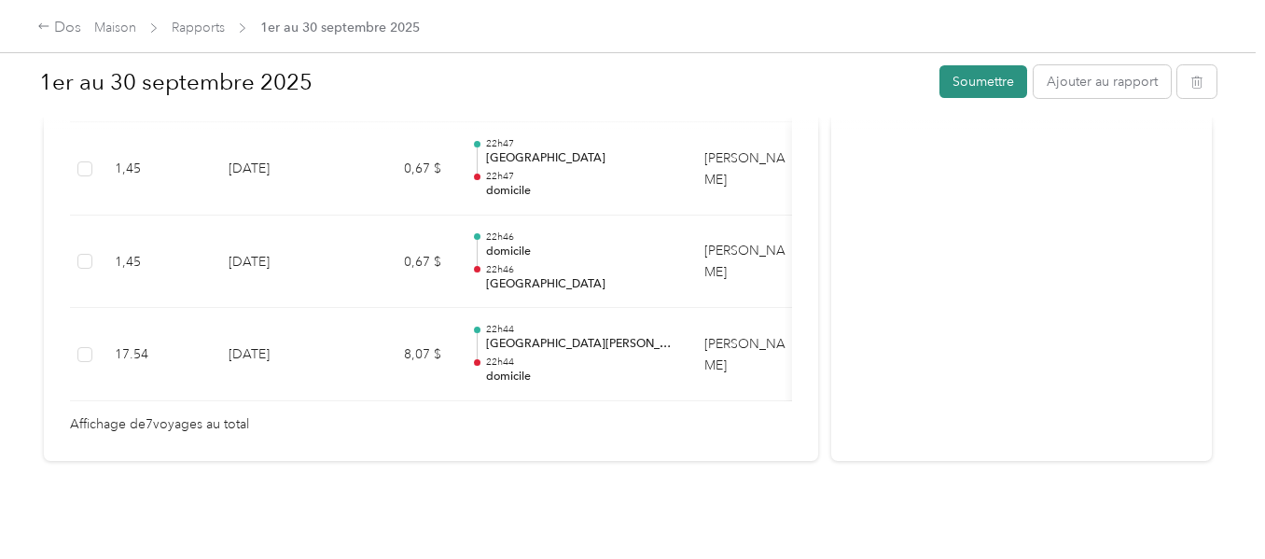
click at [972, 86] on font "Soumettre" at bounding box center [984, 82] width 62 height 16
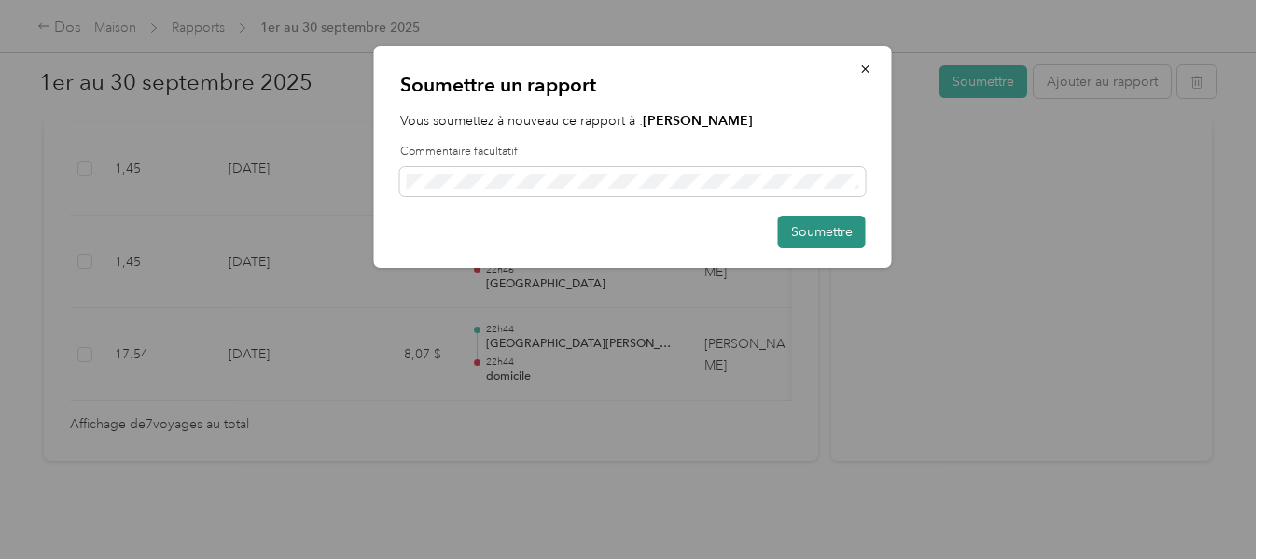
click at [831, 230] on font "Soumettre" at bounding box center [822, 232] width 62 height 16
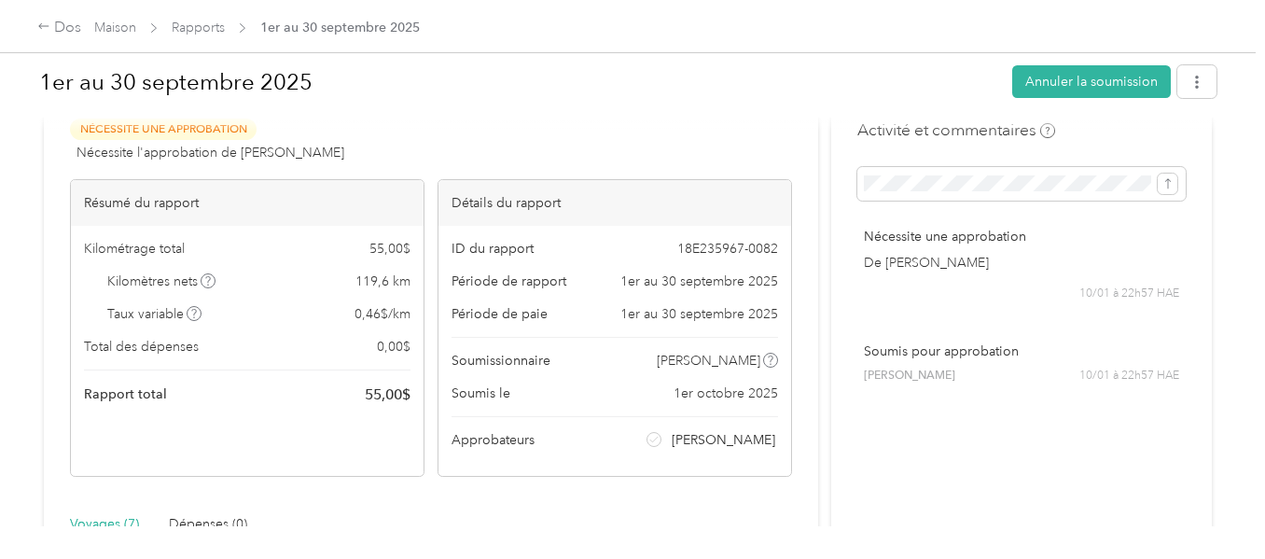
scroll to position [93, 0]
